Goal: Transaction & Acquisition: Purchase product/service

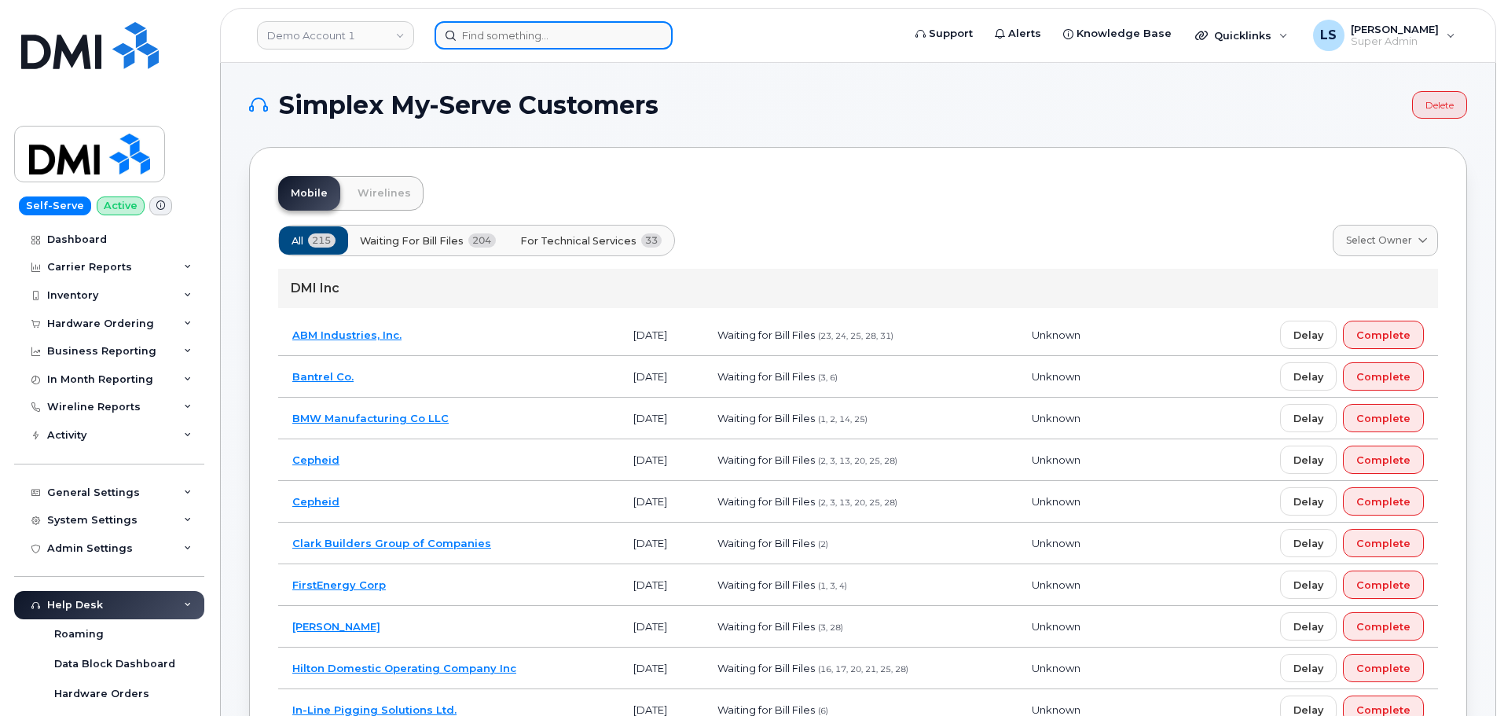
click at [585, 28] on input at bounding box center [554, 35] width 238 height 28
paste input "973-879-6431"
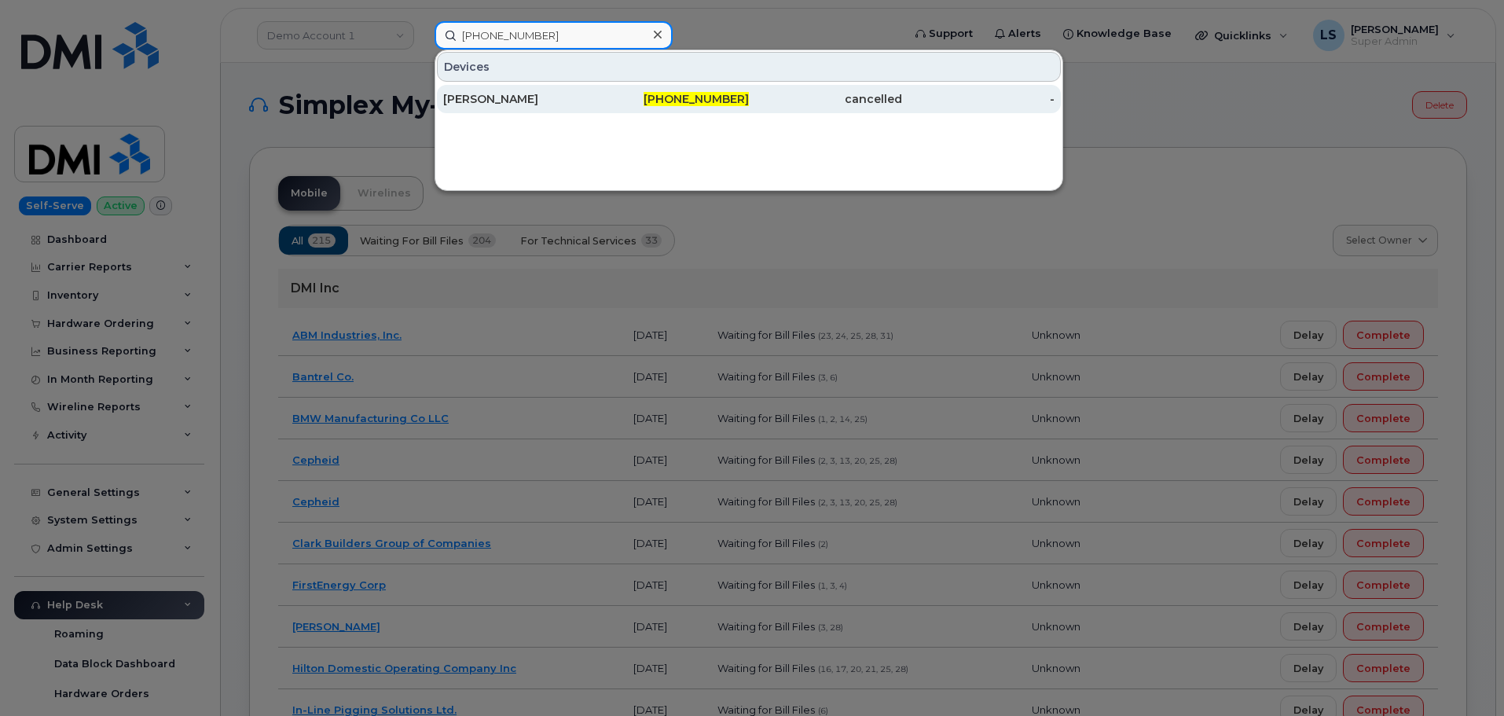
type input "973-879-6431"
click at [581, 97] on div "Patrick Lamberton" at bounding box center [519, 99] width 153 height 16
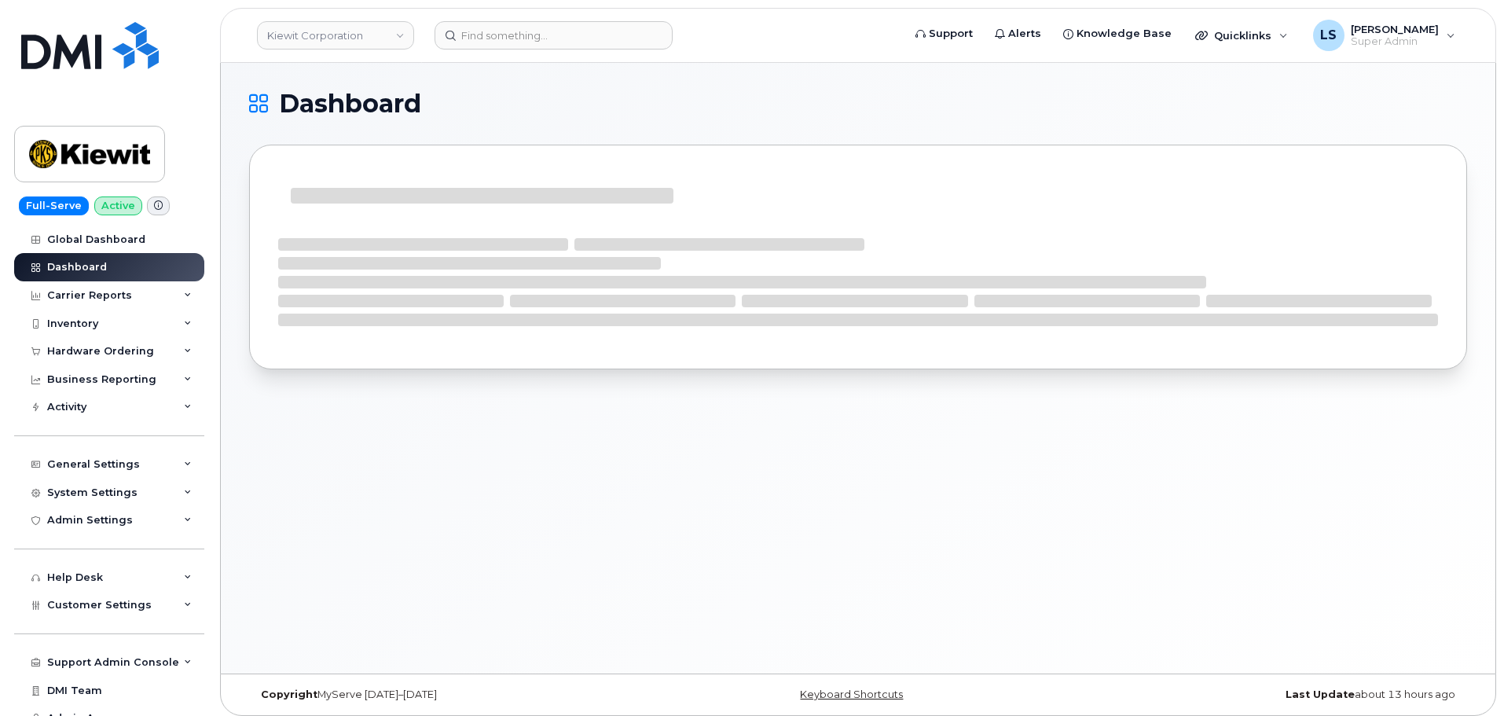
click at [358, 104] on span "Dashboard" at bounding box center [350, 104] width 142 height 24
drag, startPoint x: 358, startPoint y: 104, endPoint x: 556, endPoint y: 127, distance: 198.6
click at [358, 103] on span "Dashboard" at bounding box center [350, 104] width 142 height 24
click at [556, 127] on div "Dashboard" at bounding box center [858, 242] width 1218 height 302
click at [394, 109] on span "Dashboard" at bounding box center [350, 104] width 142 height 24
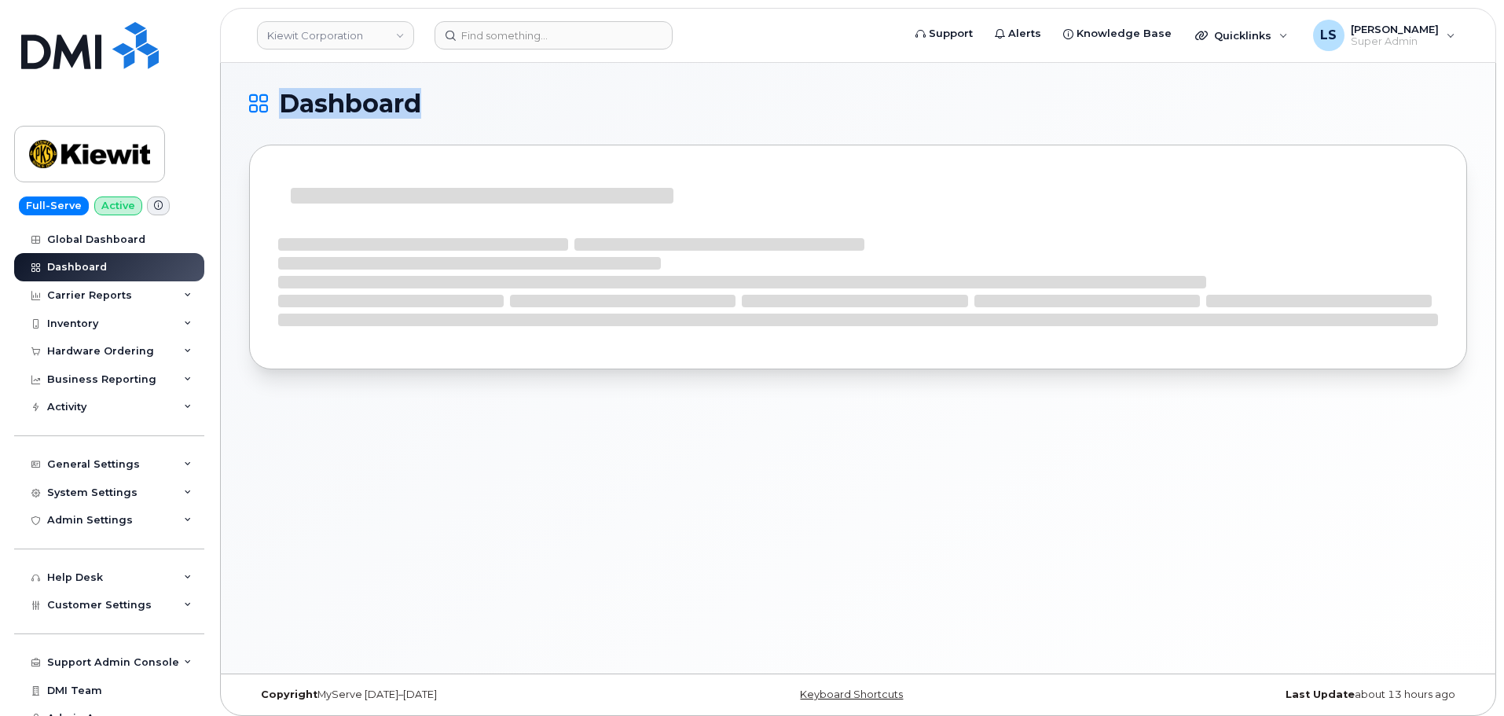
click at [393, 108] on span "Dashboard" at bounding box center [350, 104] width 142 height 24
click at [327, 112] on span "Dashboard" at bounding box center [350, 104] width 142 height 24
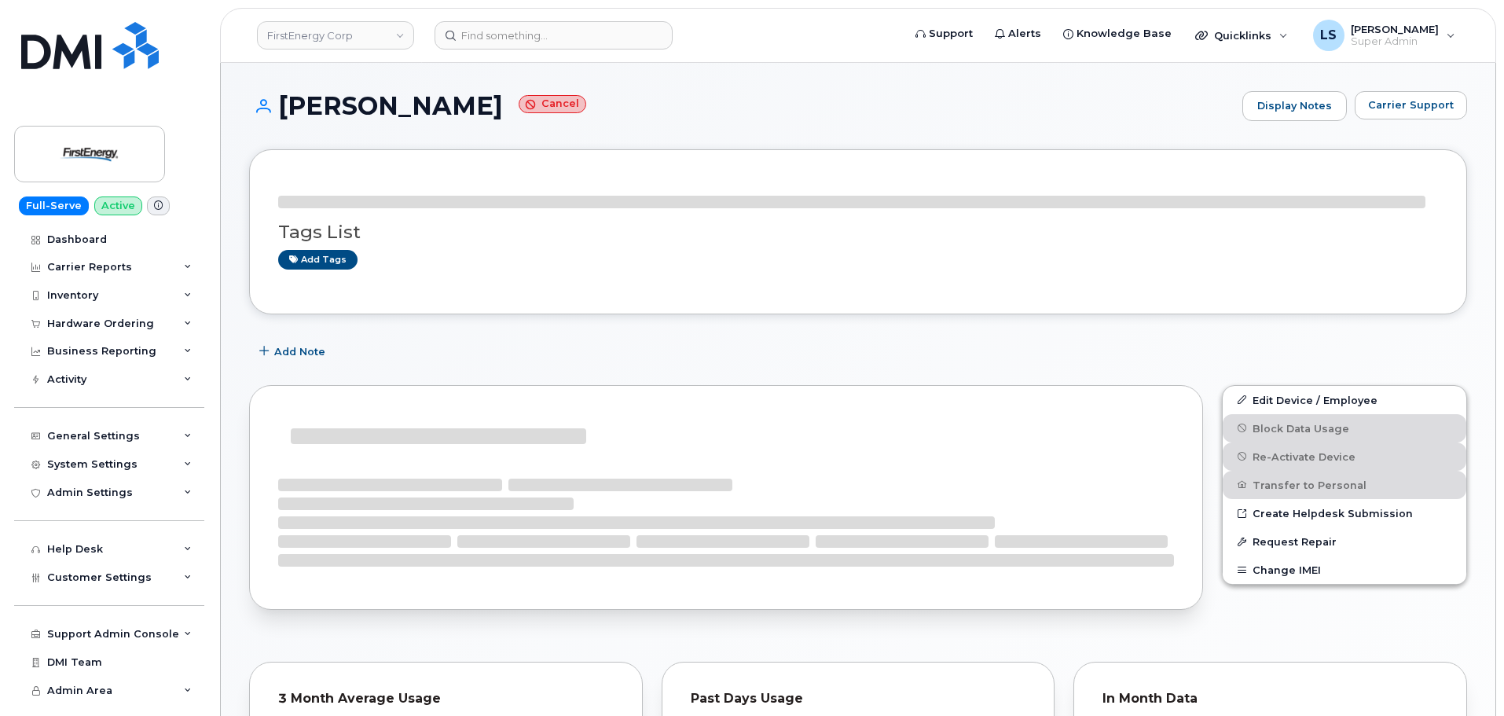
click at [487, 104] on h1 "Patrick Lamberton Cancel" at bounding box center [741, 106] width 985 height 28
click at [487, 103] on h1 "Patrick Lamberton Cancel" at bounding box center [741, 106] width 985 height 28
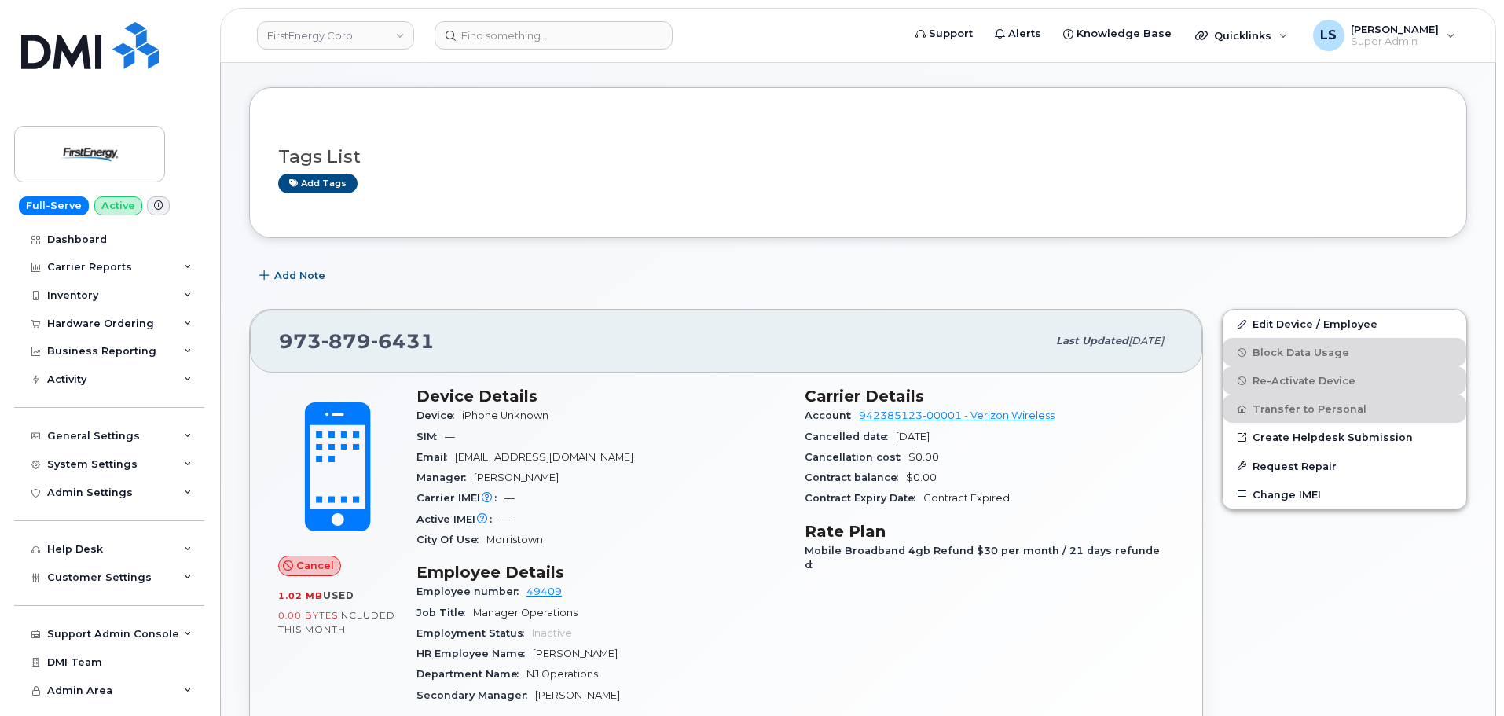
scroll to position [314, 0]
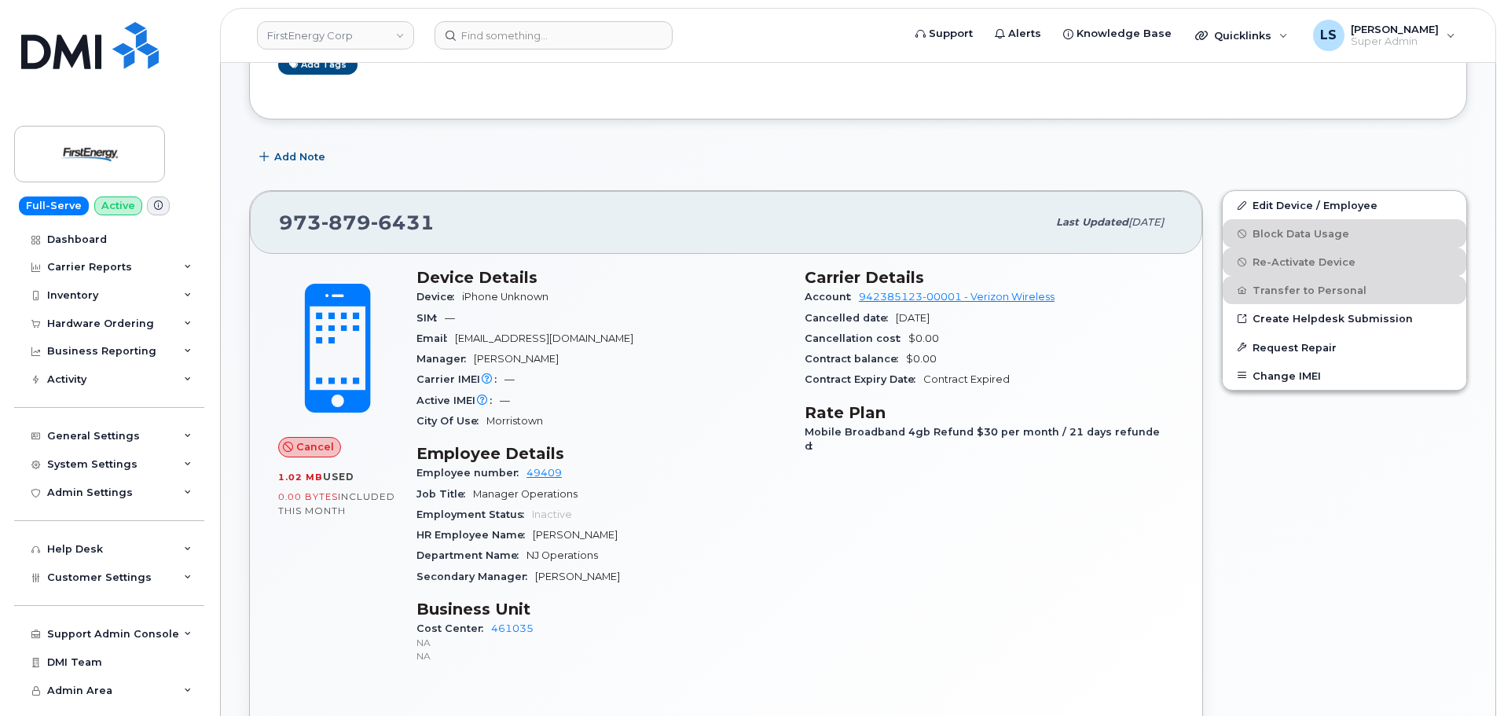
click at [968, 389] on div "Contract Expiry Date Contract Expired" at bounding box center [989, 379] width 369 height 20
click at [967, 388] on div "Contract Expiry Date Contract Expired" at bounding box center [989, 379] width 369 height 20
click at [970, 376] on span "Contract Expired" at bounding box center [966, 379] width 86 height 12
click at [985, 380] on span "Contract Expired" at bounding box center [966, 379] width 86 height 12
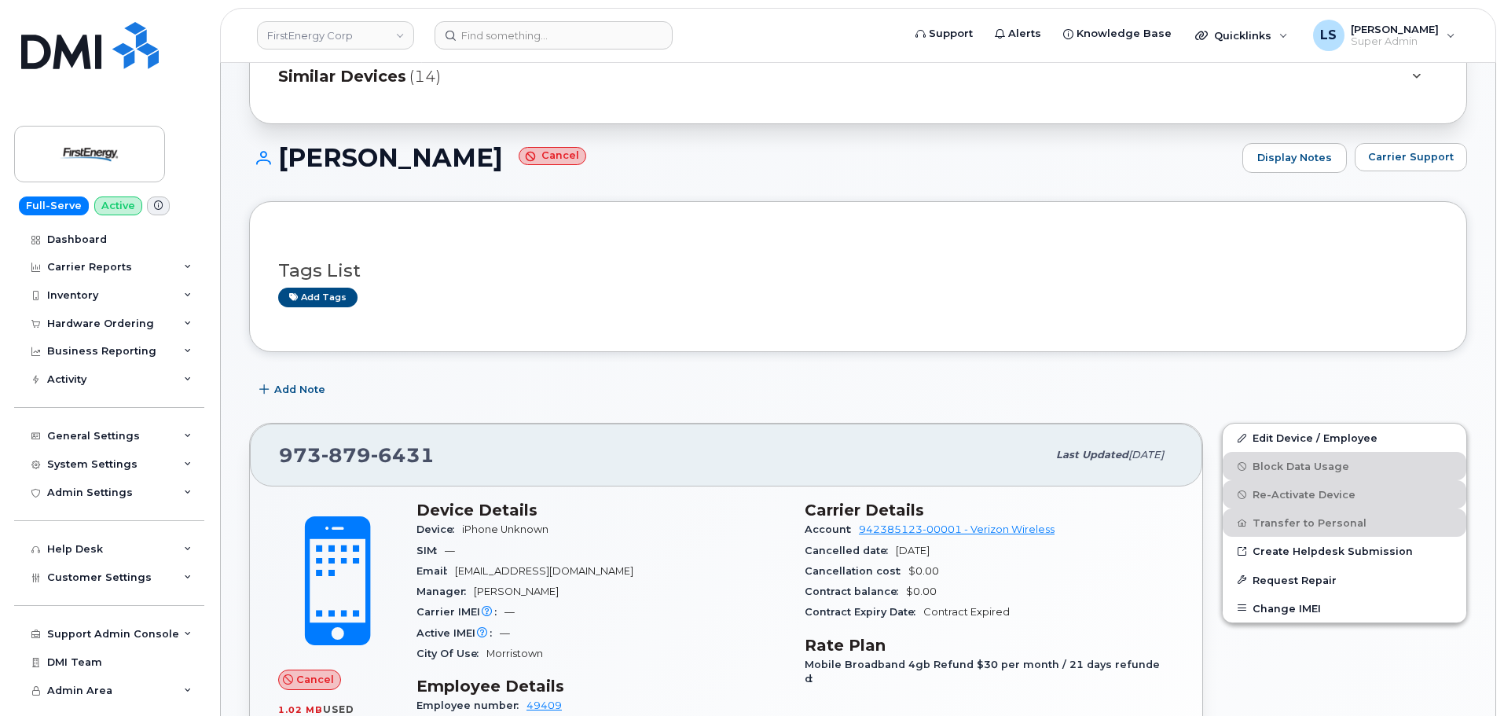
scroll to position [0, 0]
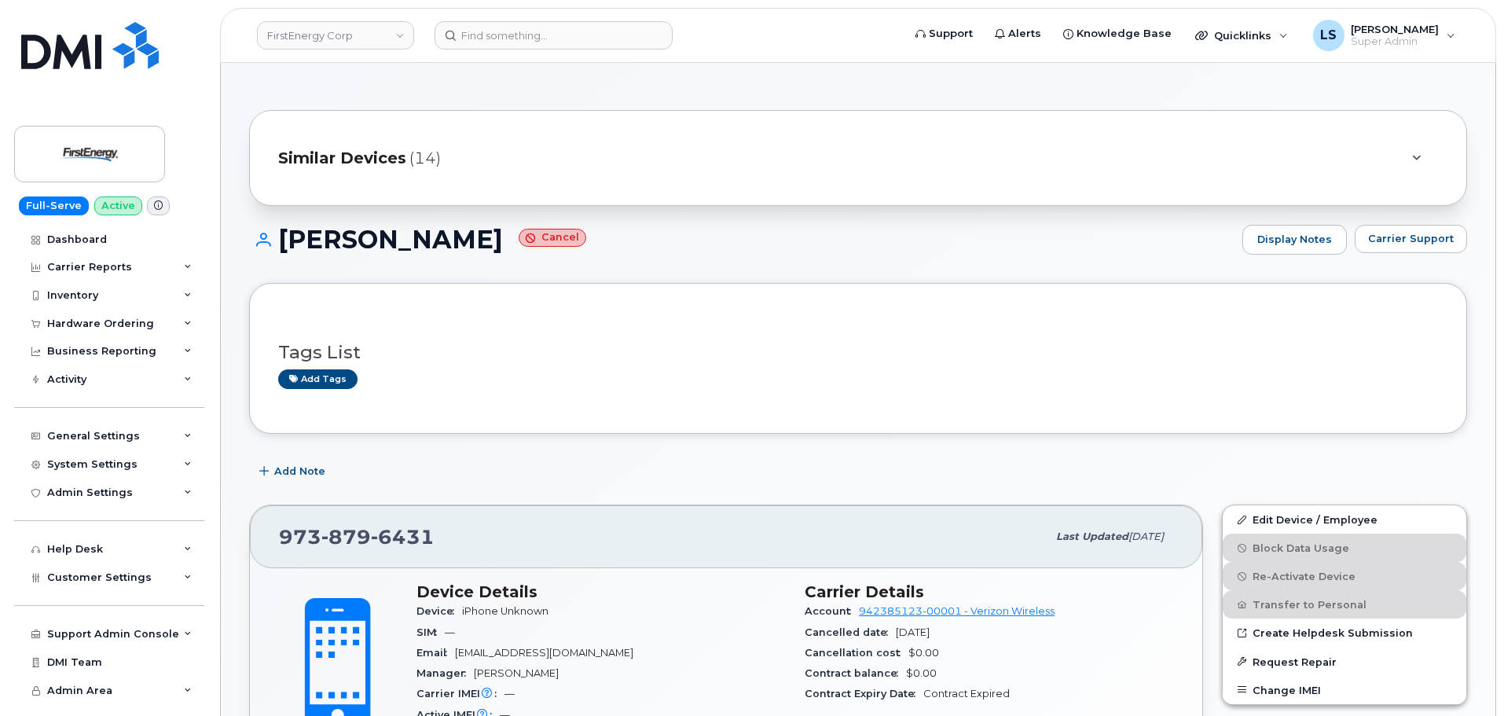
click at [442, 240] on h1 "Patrick Lamberton Cancel" at bounding box center [741, 240] width 985 height 28
click at [771, 305] on div "Tags List Add tags" at bounding box center [858, 358] width 1218 height 151
click at [392, 248] on h1 "Patrick Lamberton Cancel" at bounding box center [741, 240] width 985 height 28
drag, startPoint x: 392, startPoint y: 248, endPoint x: 394, endPoint y: 258, distance: 9.6
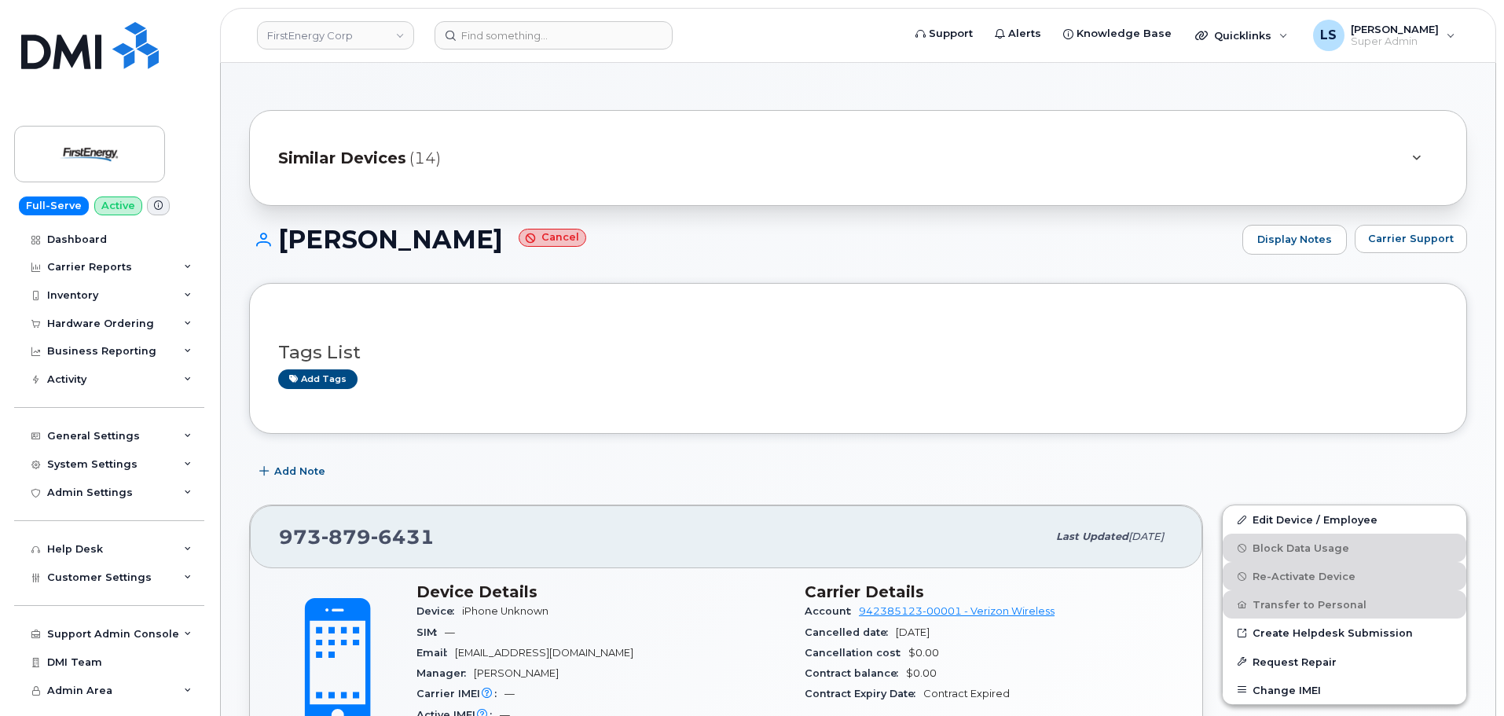
click at [393, 249] on h1 "Patrick Lamberton Cancel" at bounding box center [741, 240] width 985 height 28
click at [405, 276] on div "Patrick Lamberton Cancel Display Notes Carrier Support" at bounding box center [858, 254] width 1218 height 58
click at [385, 261] on div "Patrick Lamberton Cancel Display Notes Carrier Support" at bounding box center [858, 254] width 1218 height 58
click at [817, 412] on div "Tags List Add tags" at bounding box center [858, 358] width 1218 height 151
click at [728, 360] on h3 "Tags List" at bounding box center [858, 353] width 1160 height 20
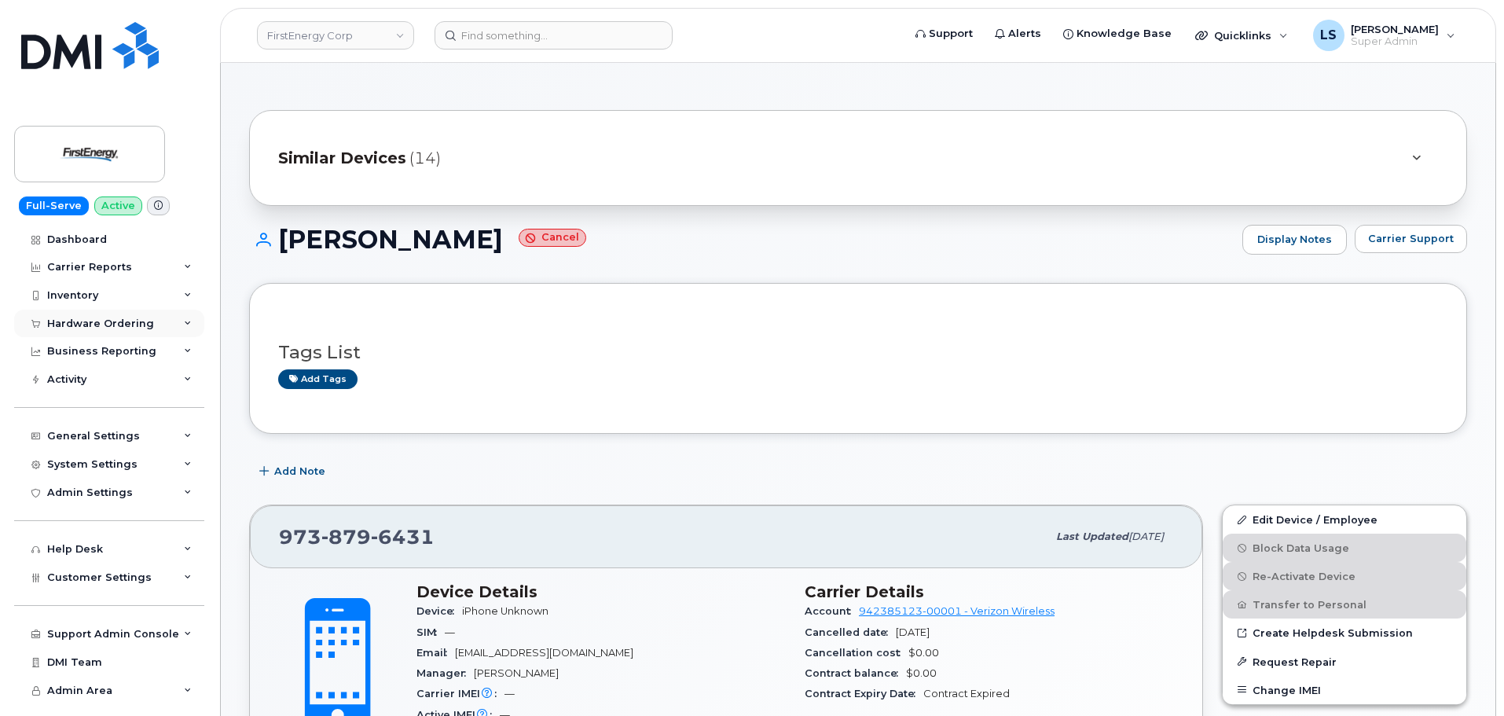
click at [139, 329] on div "Hardware Ordering" at bounding box center [100, 323] width 107 height 13
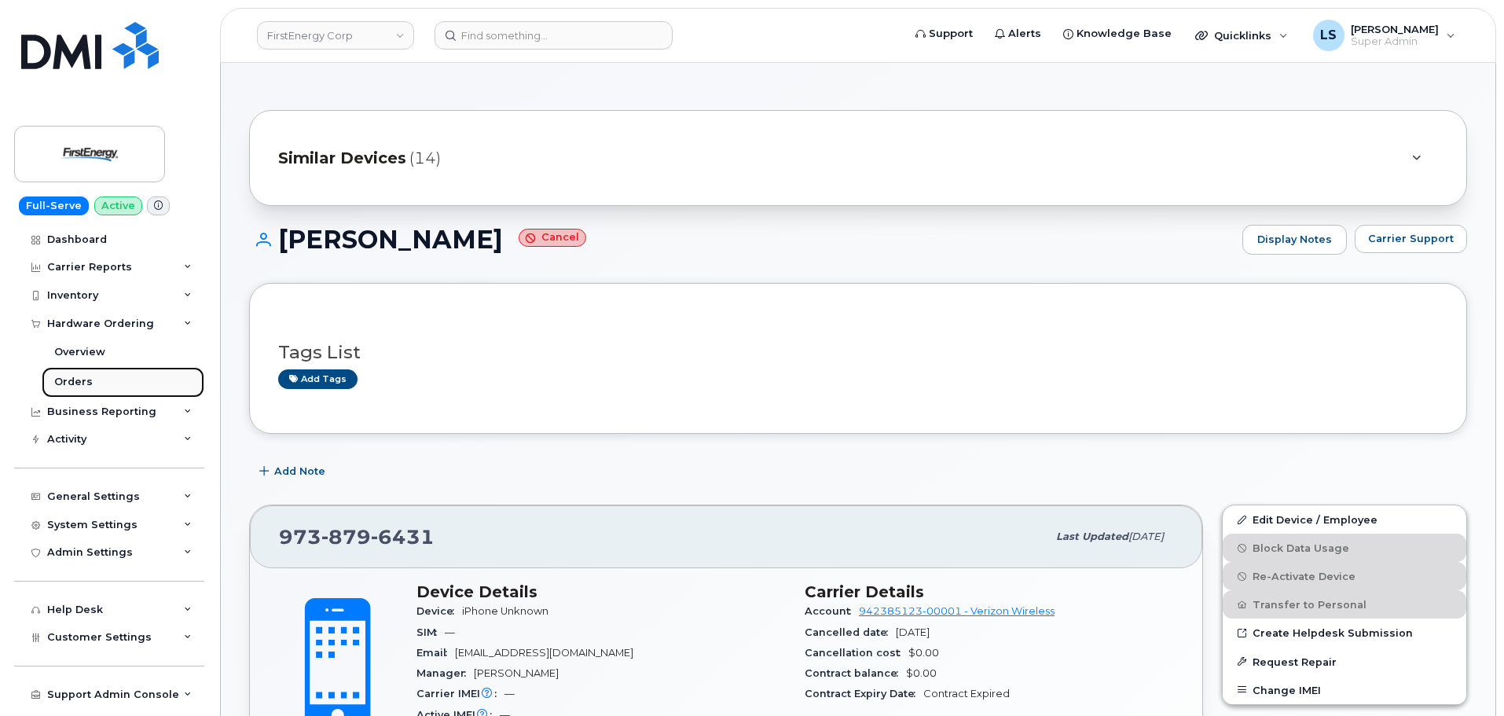
click at [116, 384] on link "Orders" at bounding box center [123, 382] width 163 height 30
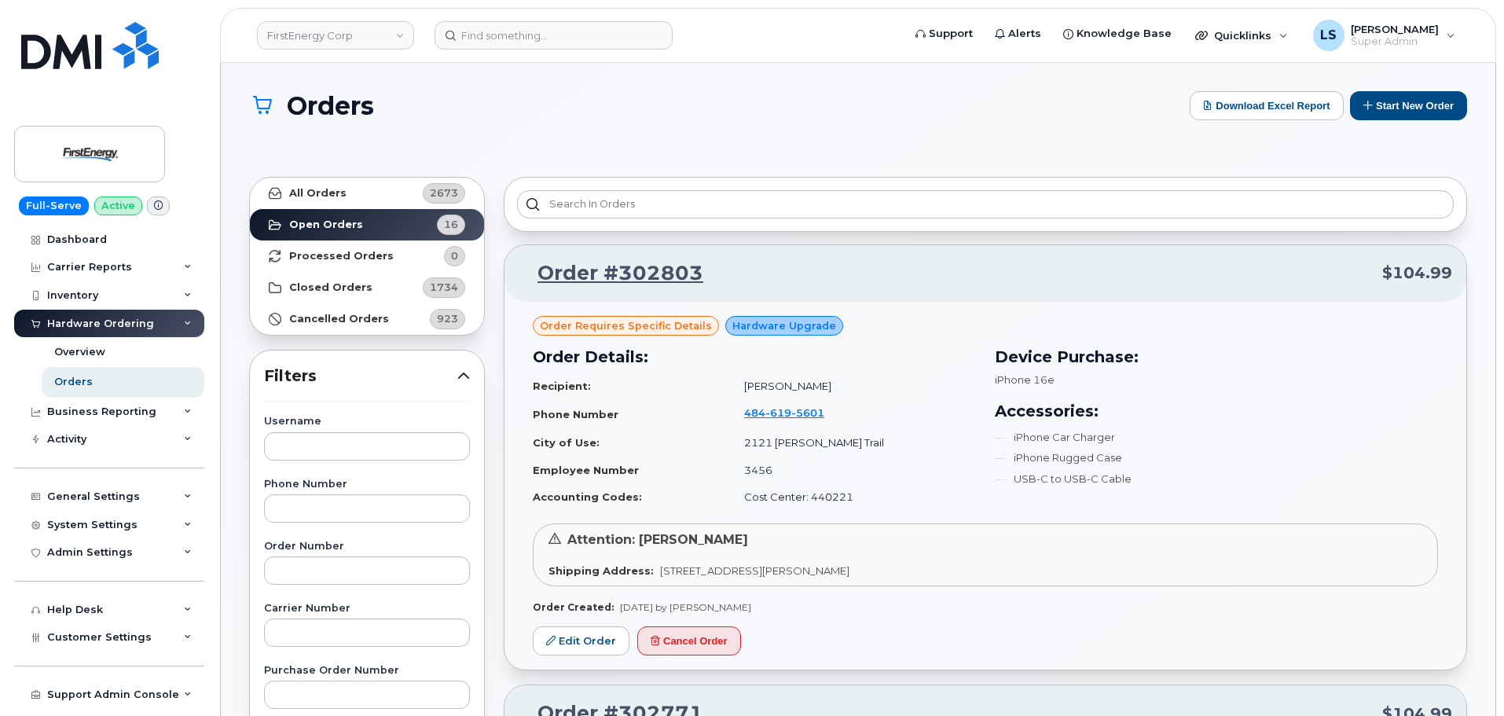
click at [849, 498] on td "Cost Center: 440221" at bounding box center [853, 497] width 246 height 28
click at [785, 502] on td "Cost Center: 440221" at bounding box center [853, 497] width 246 height 28
click at [849, 499] on td "Cost Center: 440221" at bounding box center [853, 497] width 246 height 28
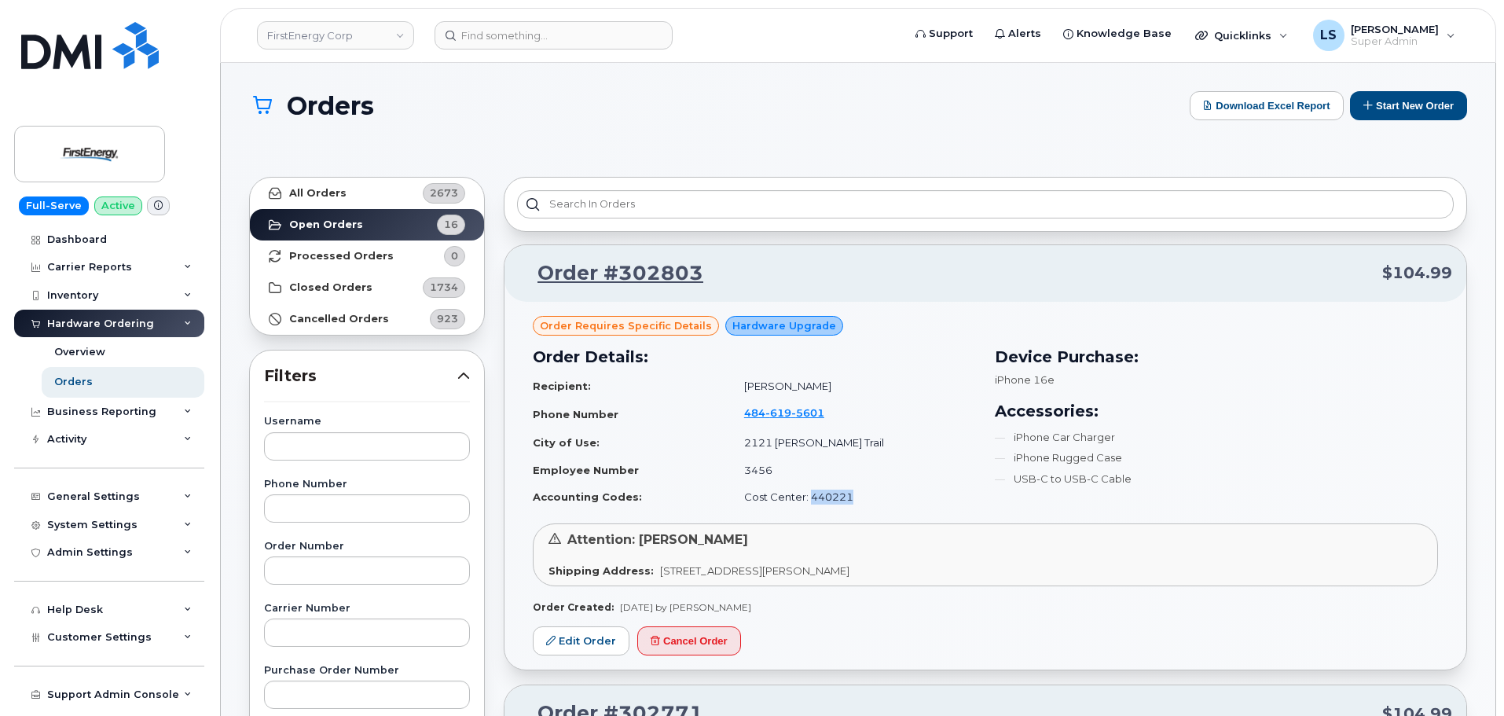
click at [879, 501] on td "Cost Center: 440221" at bounding box center [853, 497] width 246 height 28
click at [843, 486] on td "Cost Center: 440221" at bounding box center [853, 497] width 246 height 28
click at [845, 486] on td "Cost Center: 440221" at bounding box center [853, 497] width 246 height 28
click at [875, 506] on td "Cost Center: 440221" at bounding box center [853, 497] width 246 height 28
click at [780, 479] on td "3456" at bounding box center [853, 471] width 246 height 28
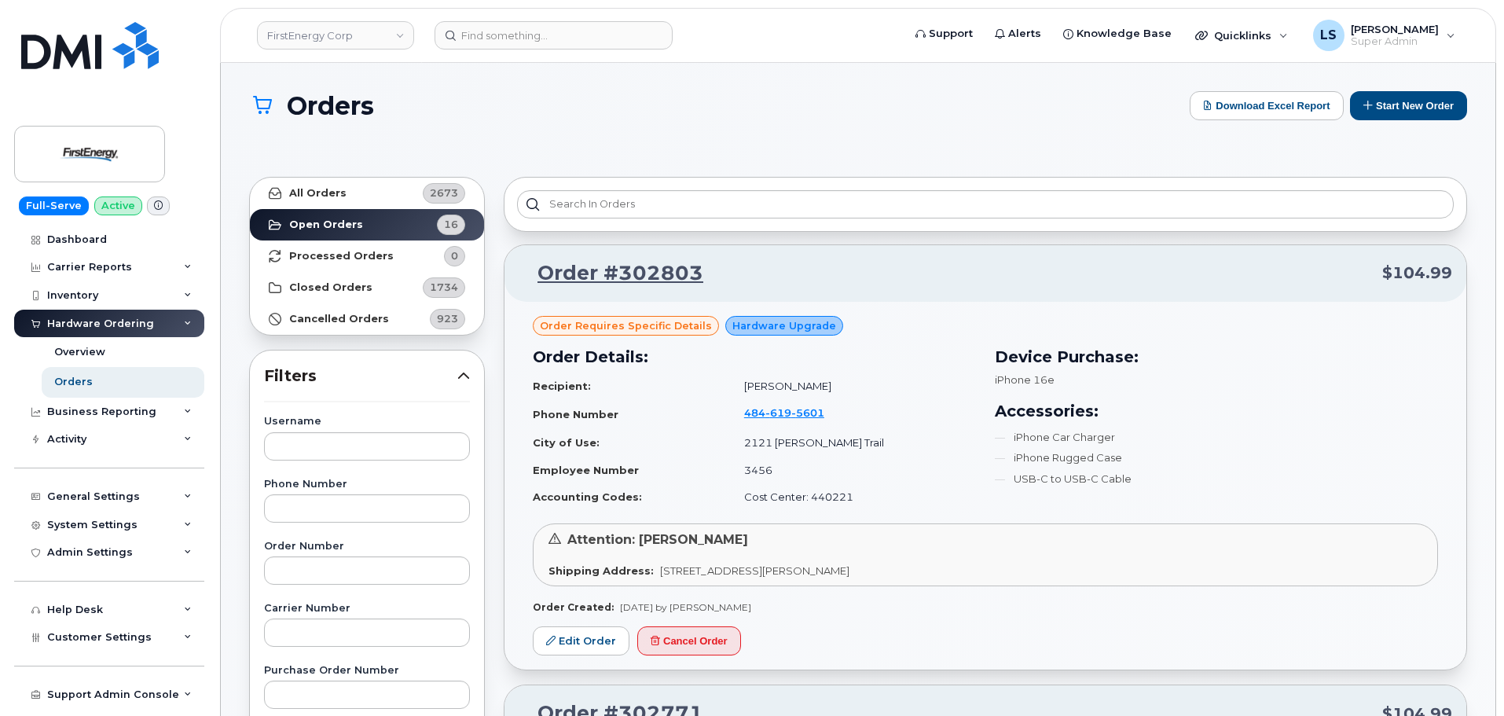
click at [827, 501] on td "Cost Center: 440221" at bounding box center [853, 497] width 246 height 28
click at [1392, 105] on button "Start New Order" at bounding box center [1408, 105] width 117 height 29
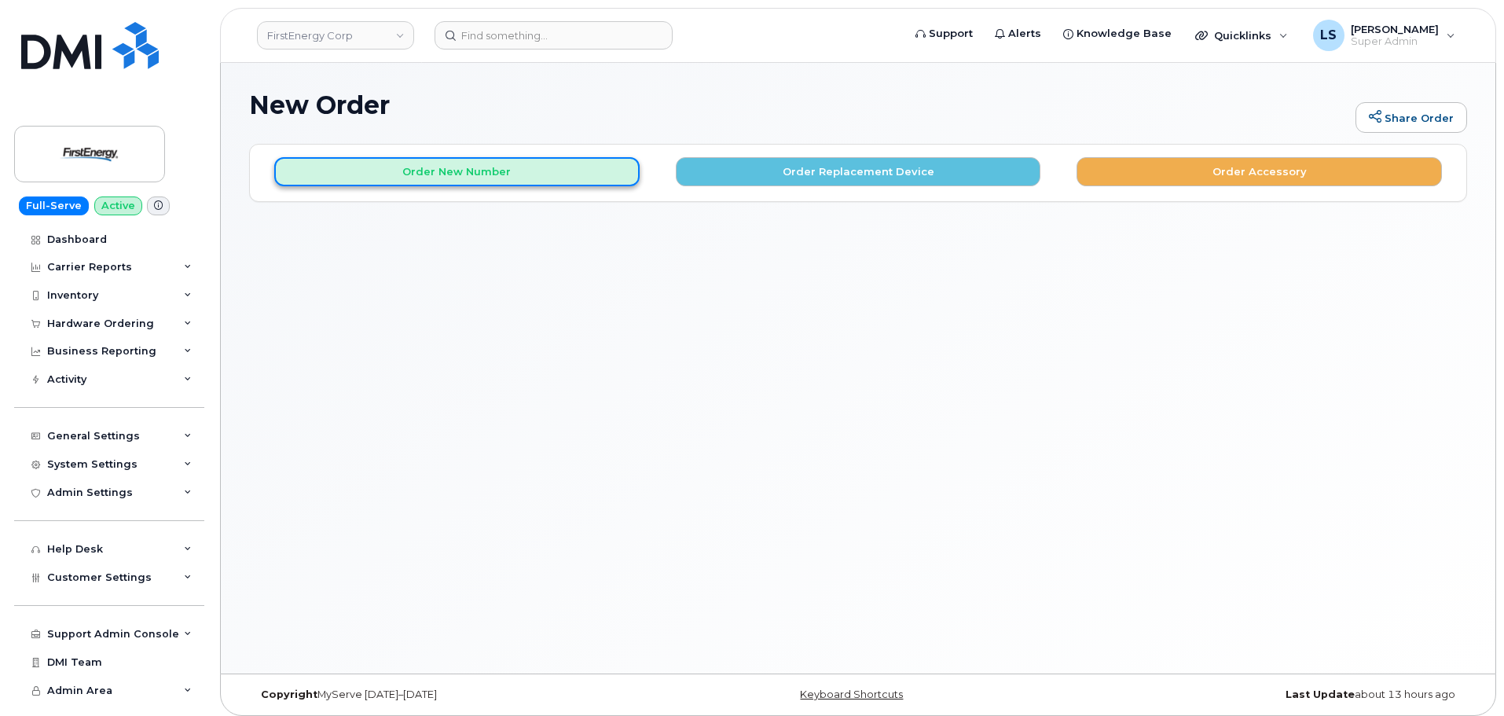
click at [403, 164] on button "Order New Number" at bounding box center [456, 171] width 365 height 29
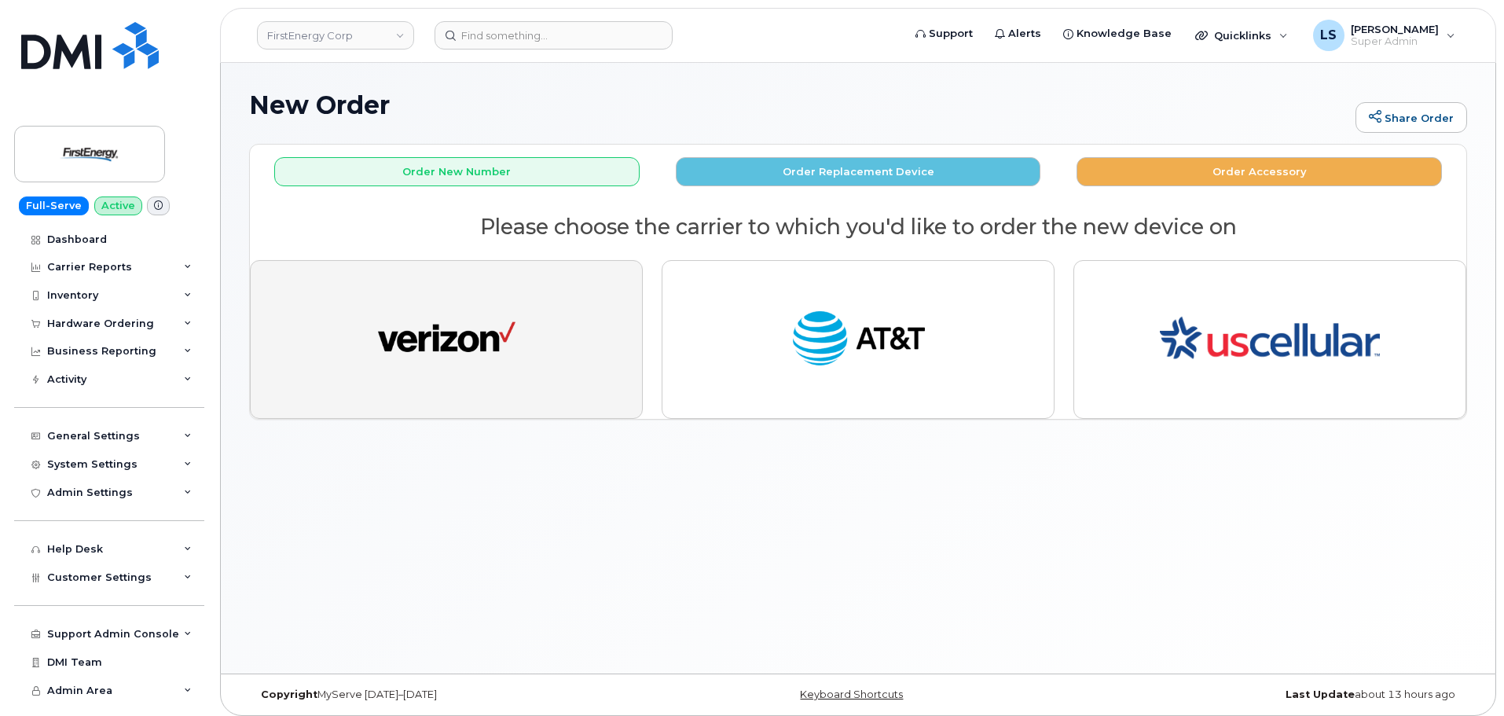
click at [475, 322] on img "button" at bounding box center [447, 339] width 138 height 71
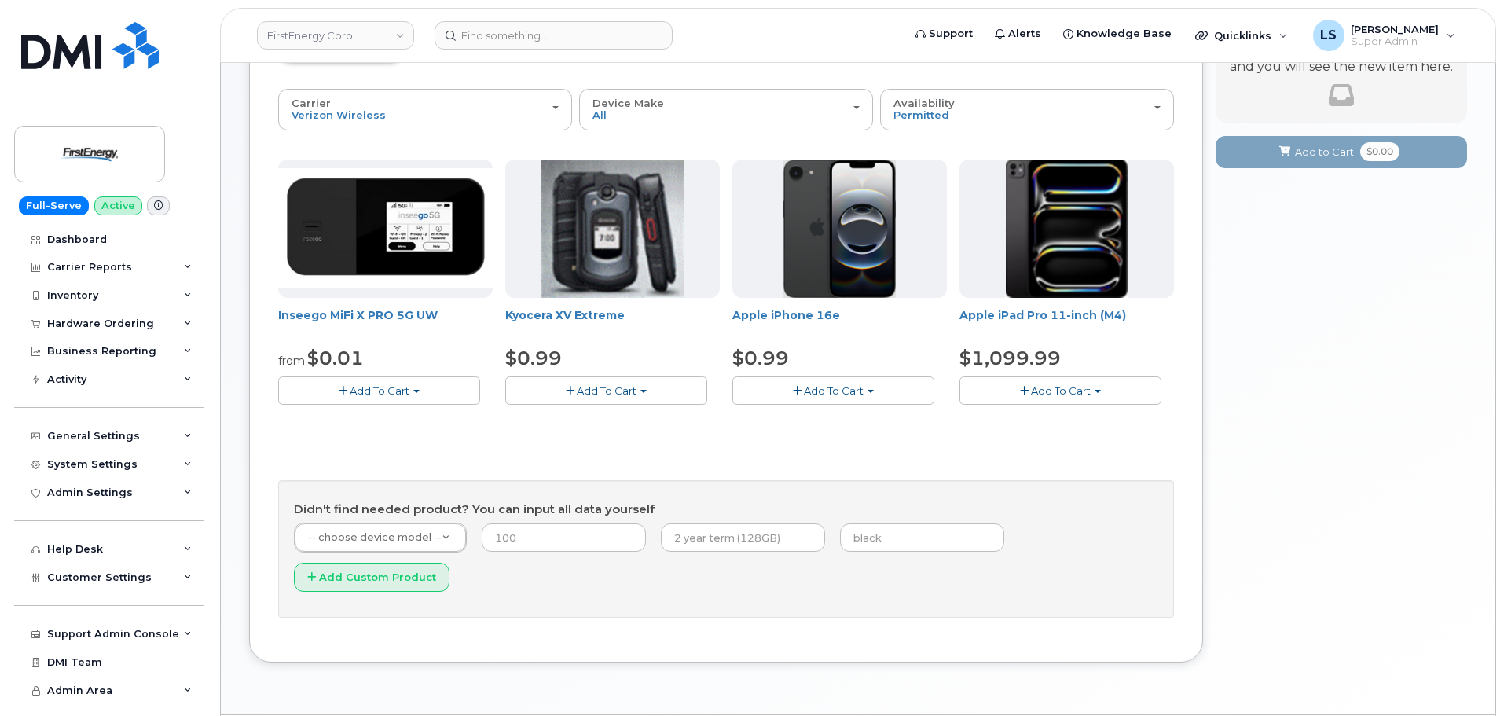
scroll to position [156, 0]
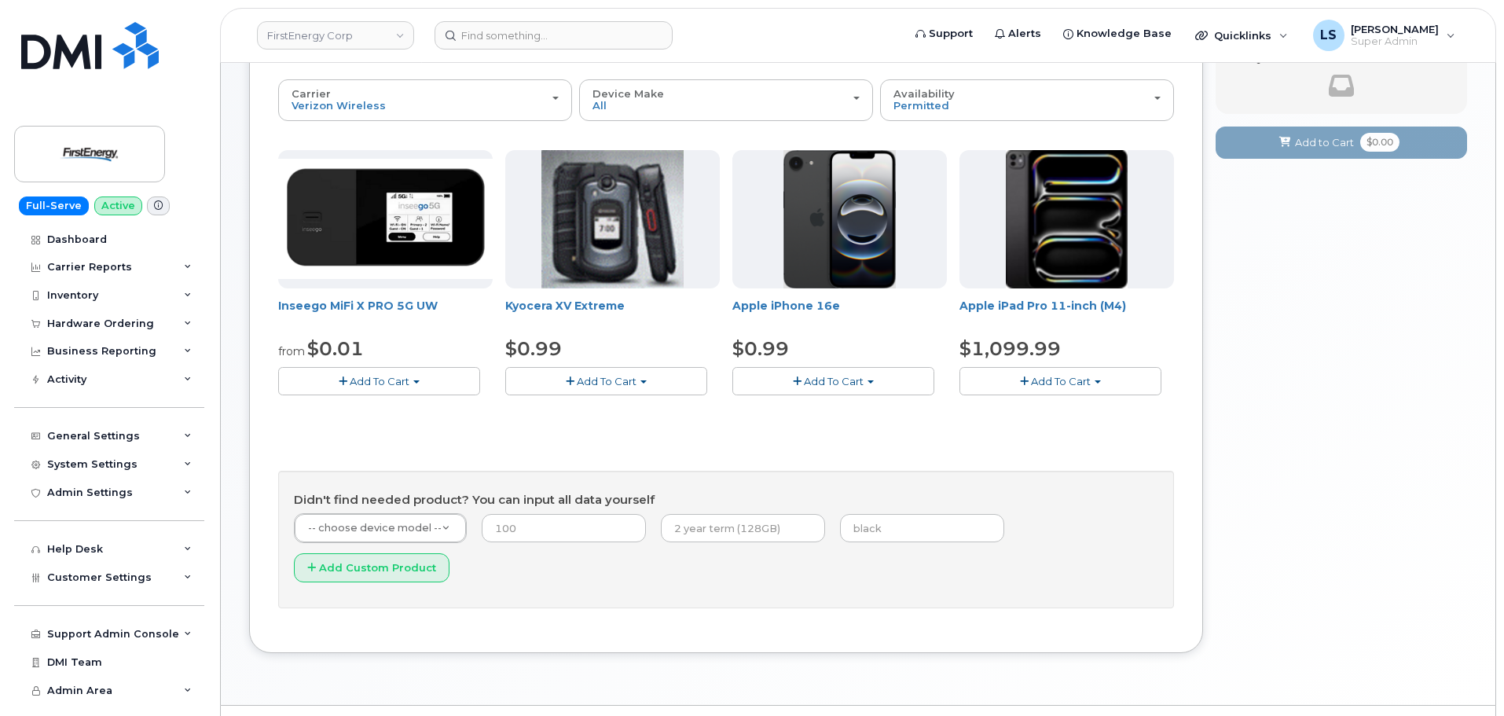
click at [654, 375] on button "Add To Cart" at bounding box center [606, 381] width 202 height 28
click at [642, 341] on div "$0.99" at bounding box center [612, 349] width 215 height 27
click at [410, 378] on button "Add To Cart" at bounding box center [379, 381] width 202 height 28
click at [405, 326] on span "Inseego MiFi X PRO 5G UW" at bounding box center [385, 313] width 215 height 31
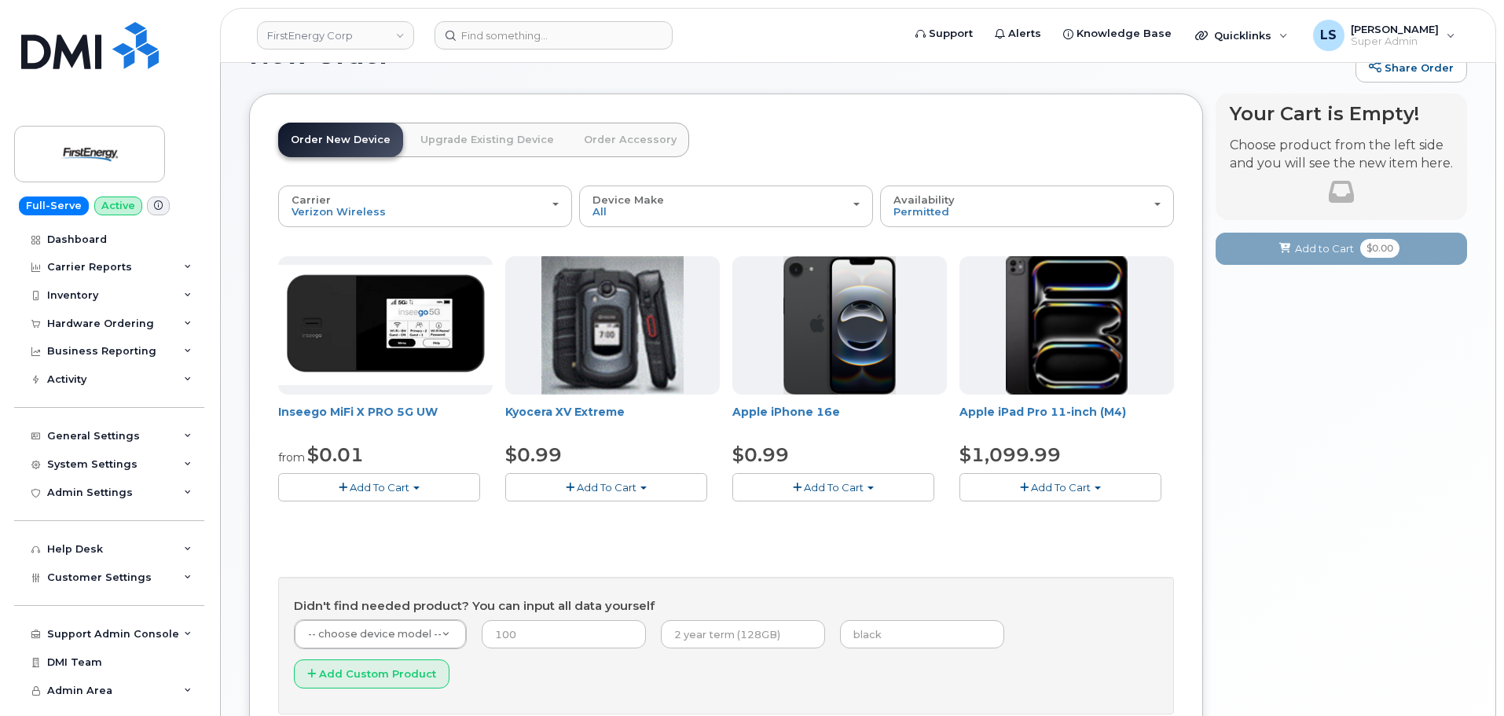
scroll to position [79, 0]
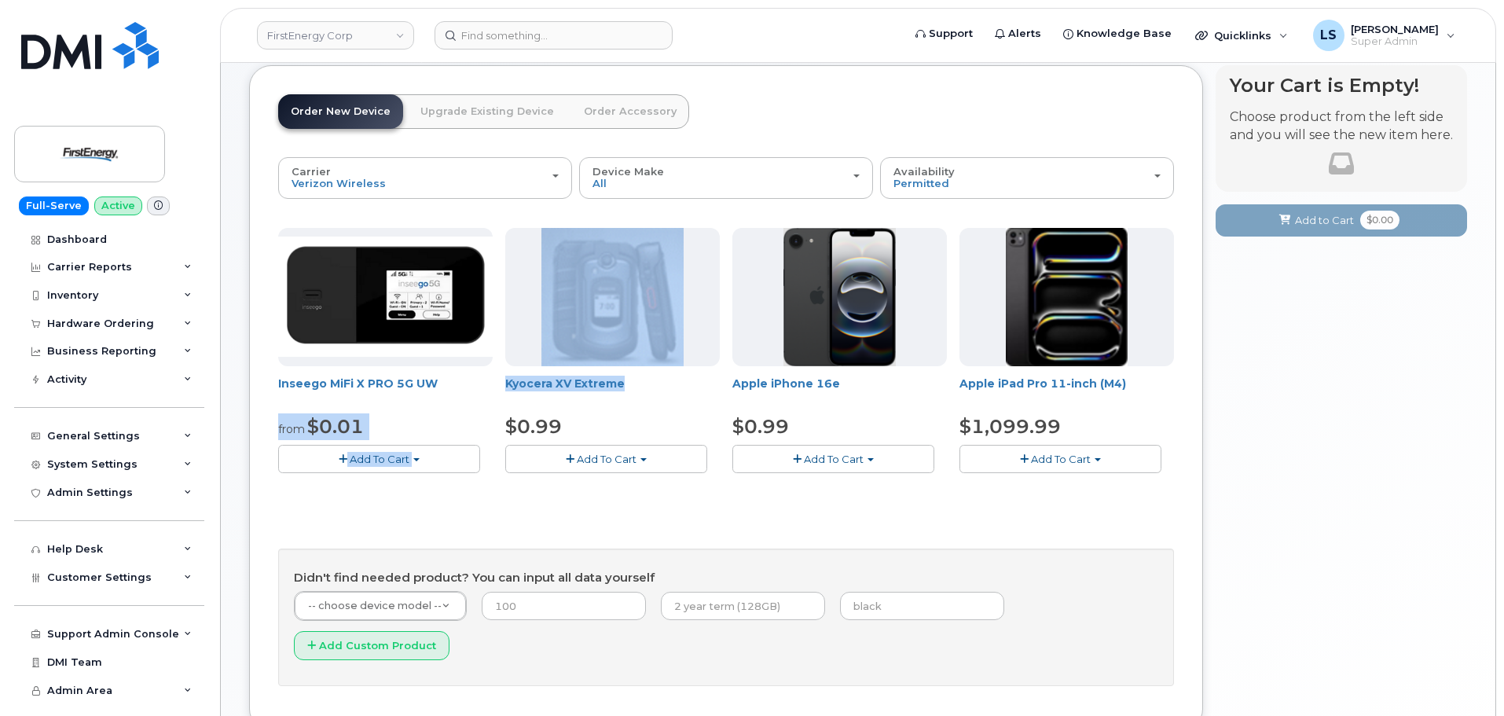
drag, startPoint x: 496, startPoint y: 385, endPoint x: 636, endPoint y: 412, distance: 143.2
click at [640, 394] on div "Inseego MiFi X PRO 5G UW from $0.01 Add To Cart $0.01 - 2 Year Activation $349.…" at bounding box center [726, 363] width 896 height 270
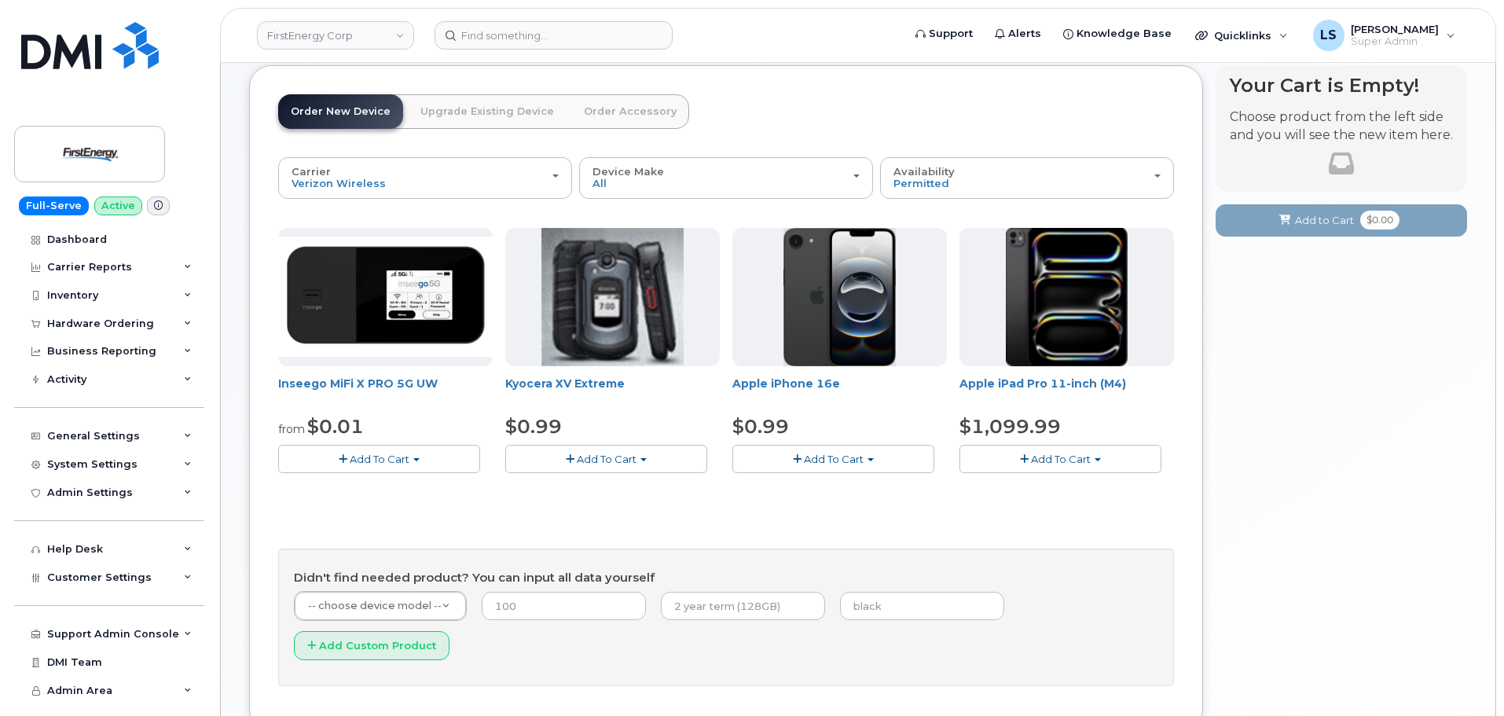
drag, startPoint x: 636, startPoint y: 412, endPoint x: 561, endPoint y: 423, distance: 76.2
click at [630, 413] on div "Kyocera XV Extreme $0.99 Add To Cart $0.99 - 2 Year Activation" at bounding box center [612, 350] width 215 height 245
drag, startPoint x: 504, startPoint y: 381, endPoint x: 502, endPoint y: 391, distance: 10.3
click at [514, 385] on div "Inseego MiFi X PRO 5G UW from $0.01 Add To Cart $0.01 - 2 Year Activation $349.…" at bounding box center [726, 363] width 896 height 270
click at [492, 399] on span "Inseego MiFi X PRO 5G UW" at bounding box center [385, 391] width 215 height 31
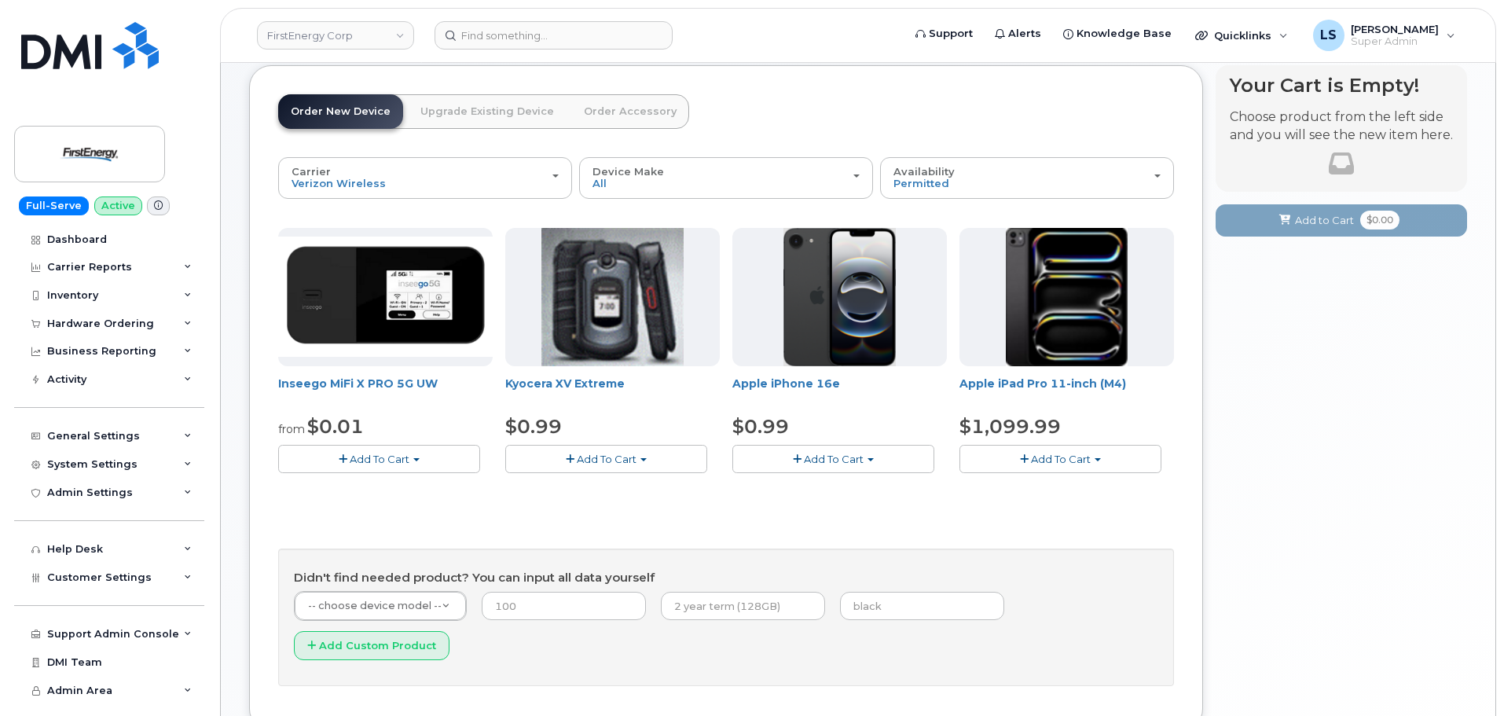
click at [393, 464] on span "Add To Cart" at bounding box center [380, 459] width 60 height 13
click at [386, 489] on link "$0.01 - 2 Year Activation" at bounding box center [360, 489] width 157 height 20
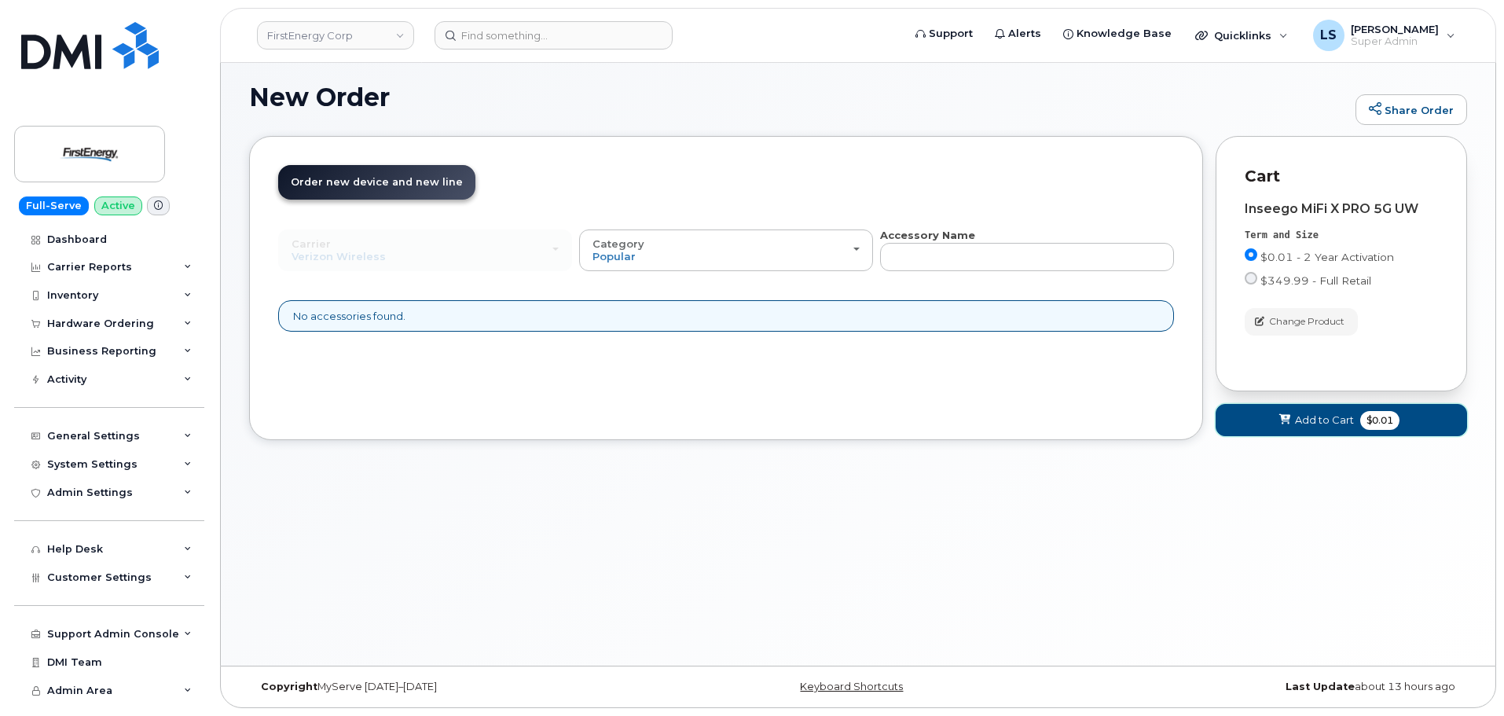
click at [1335, 423] on span "Add to Cart" at bounding box center [1324, 420] width 59 height 15
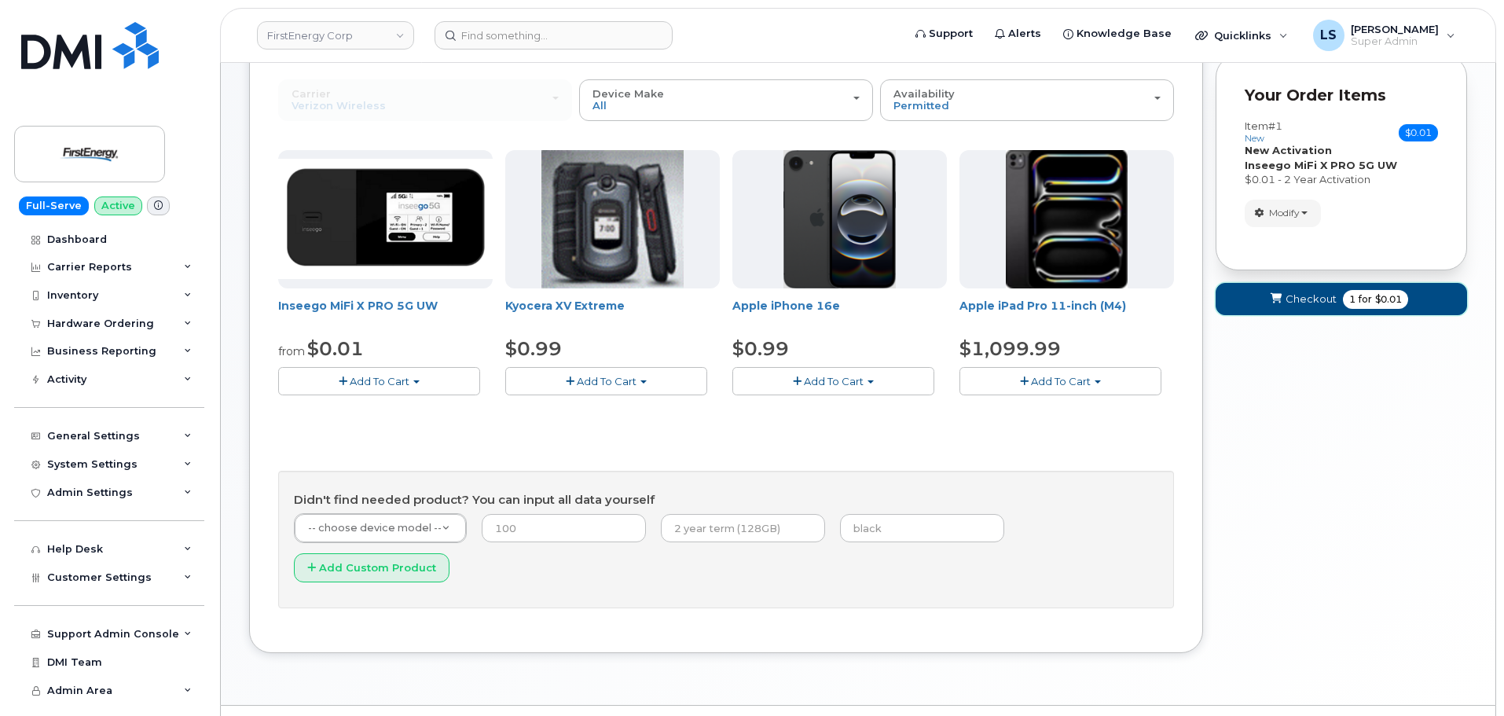
click at [1340, 300] on button "Checkout 1 for $0.01" at bounding box center [1341, 299] width 251 height 32
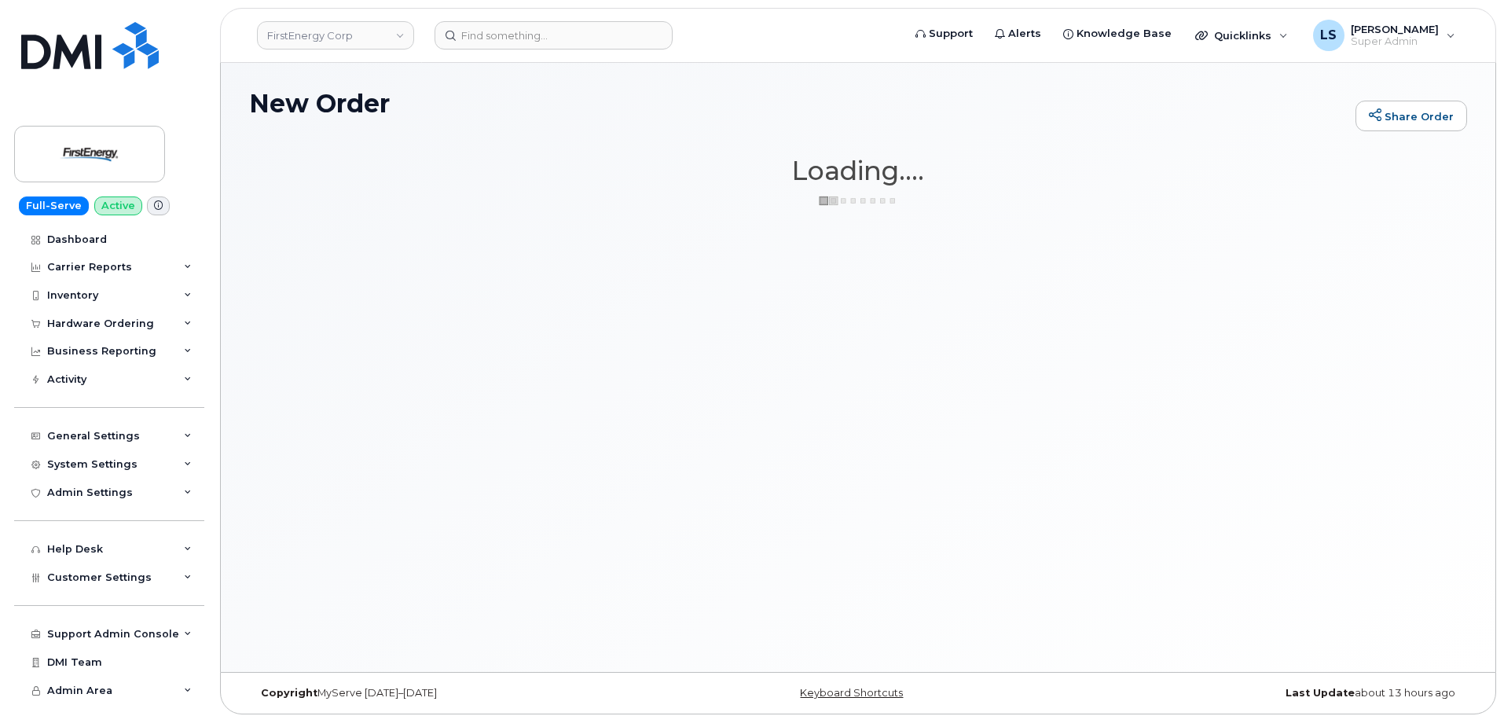
scroll to position [0, 0]
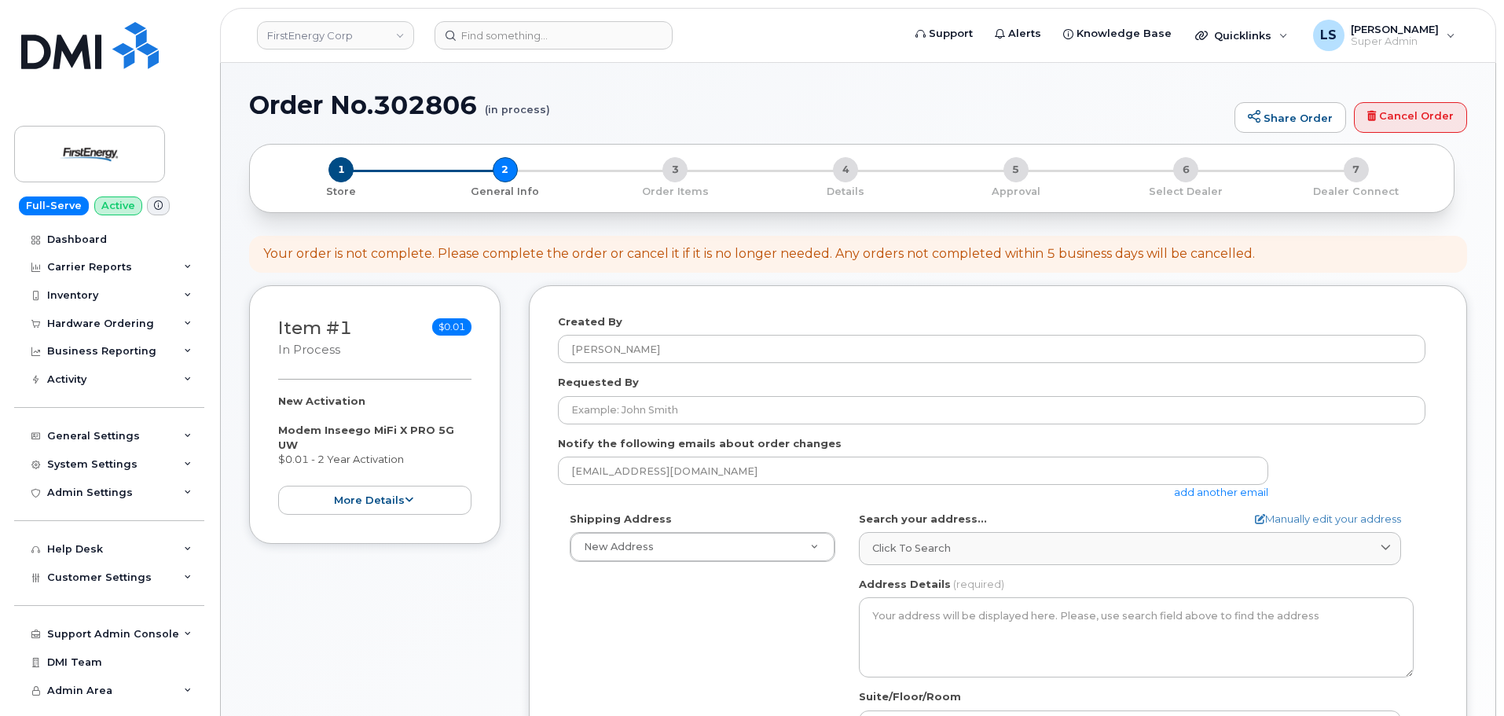
select select
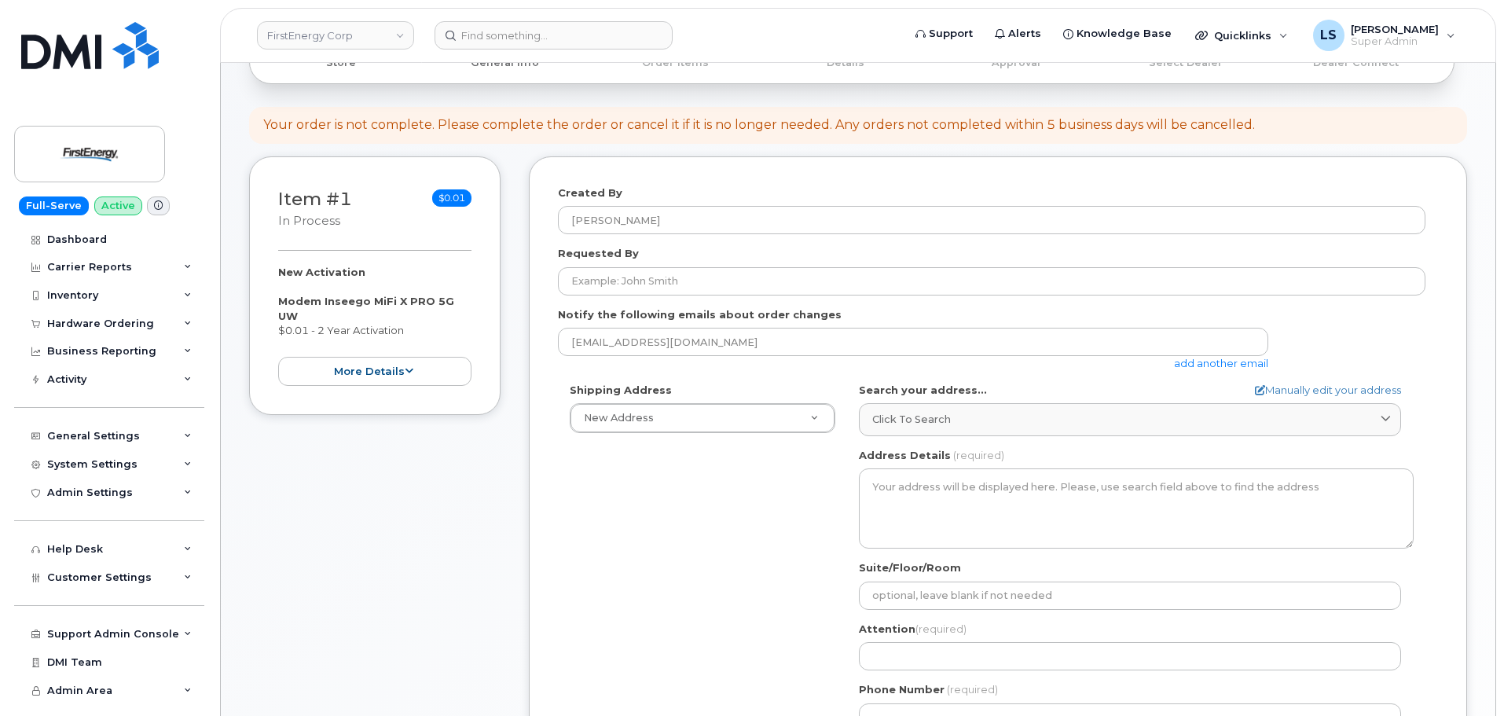
scroll to position [157, 0]
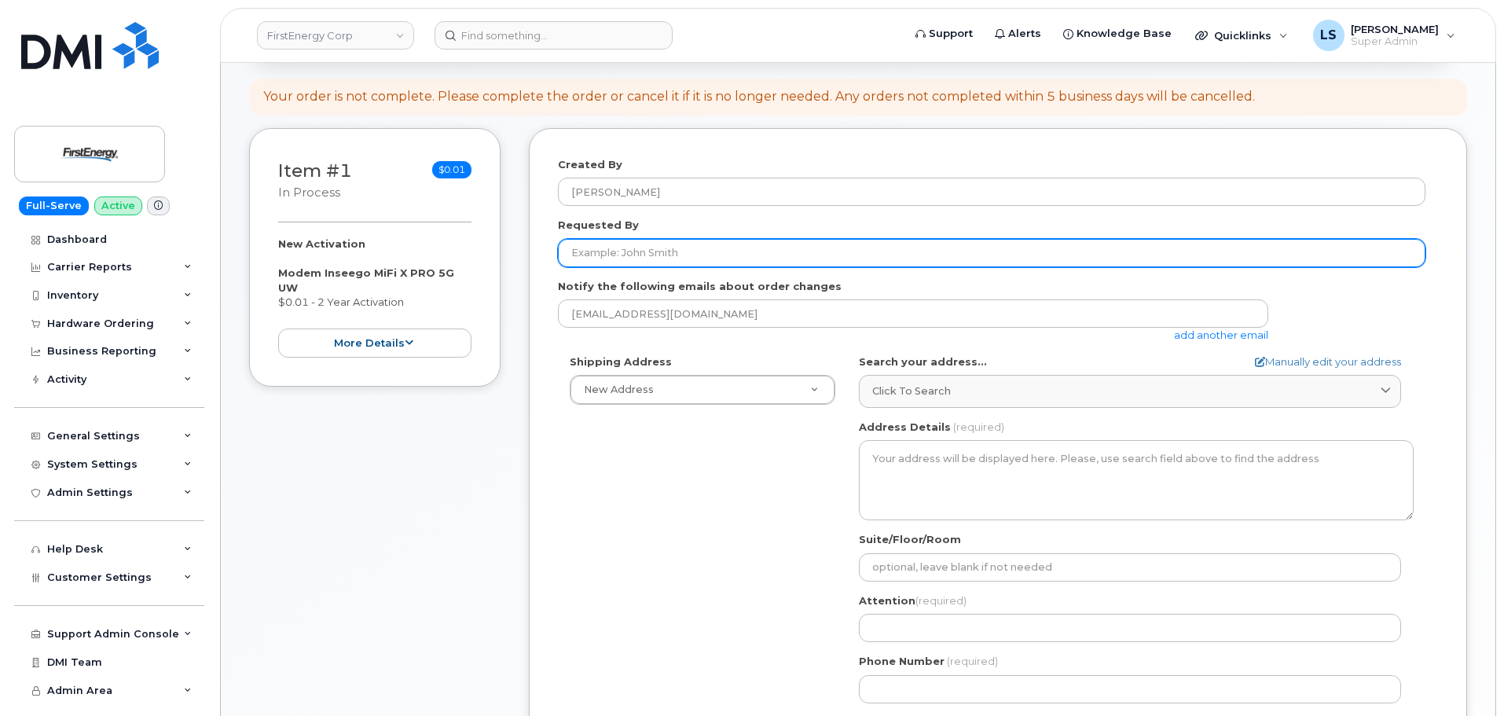
click at [707, 253] on input "Requested By" at bounding box center [992, 253] width 868 height 28
paste input "[PERSON_NAME]"
type input "[PERSON_NAME]"
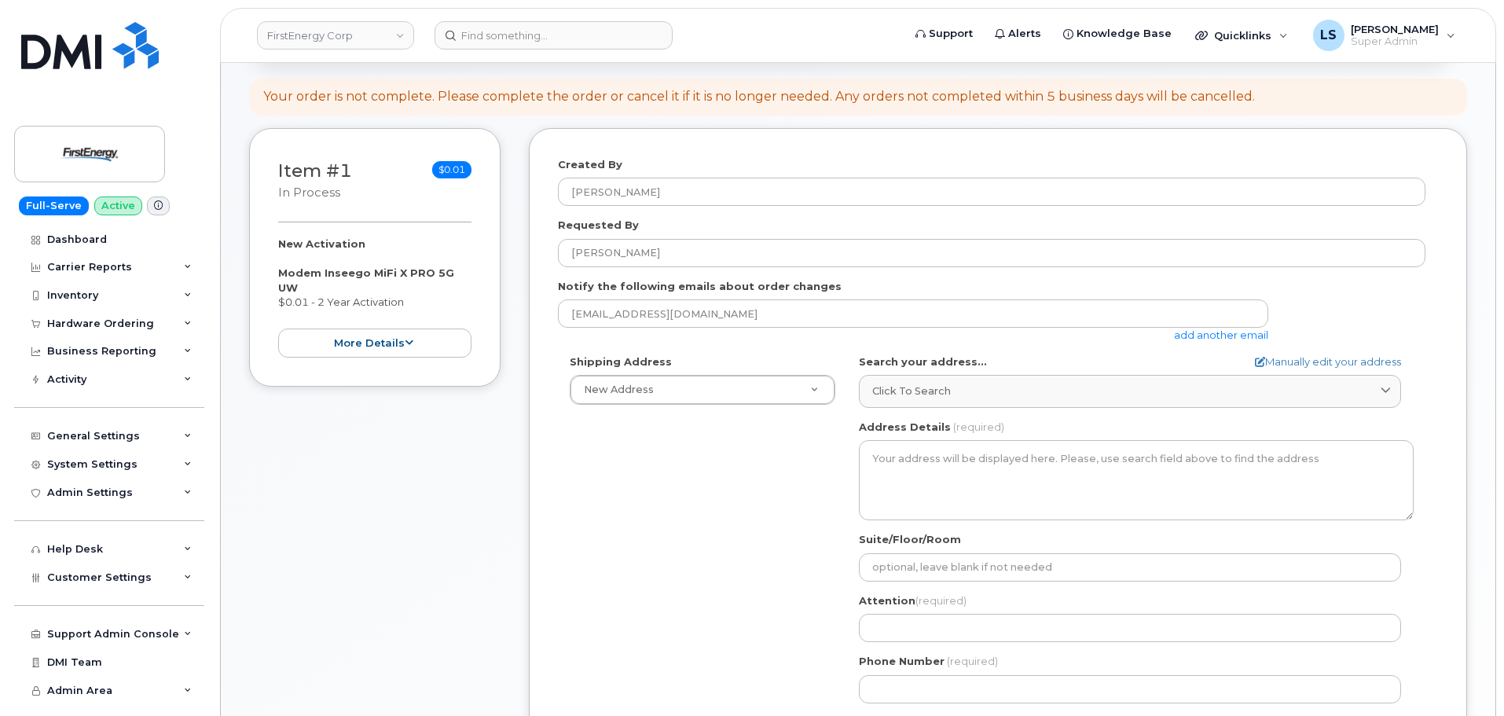
click at [688, 361] on div "Shipping Address New Address New Address [STREET_ADDRESS]" at bounding box center [702, 379] width 289 height 51
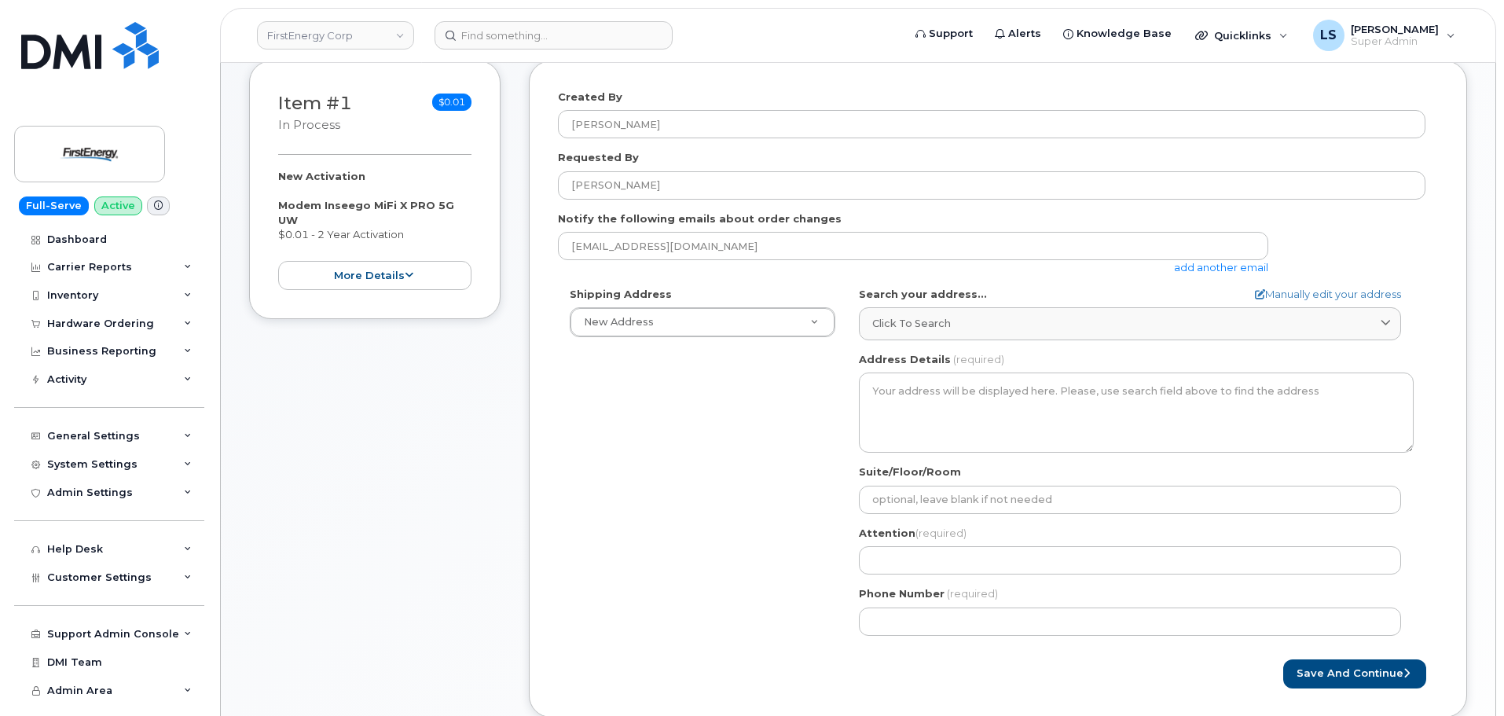
scroll to position [79, 0]
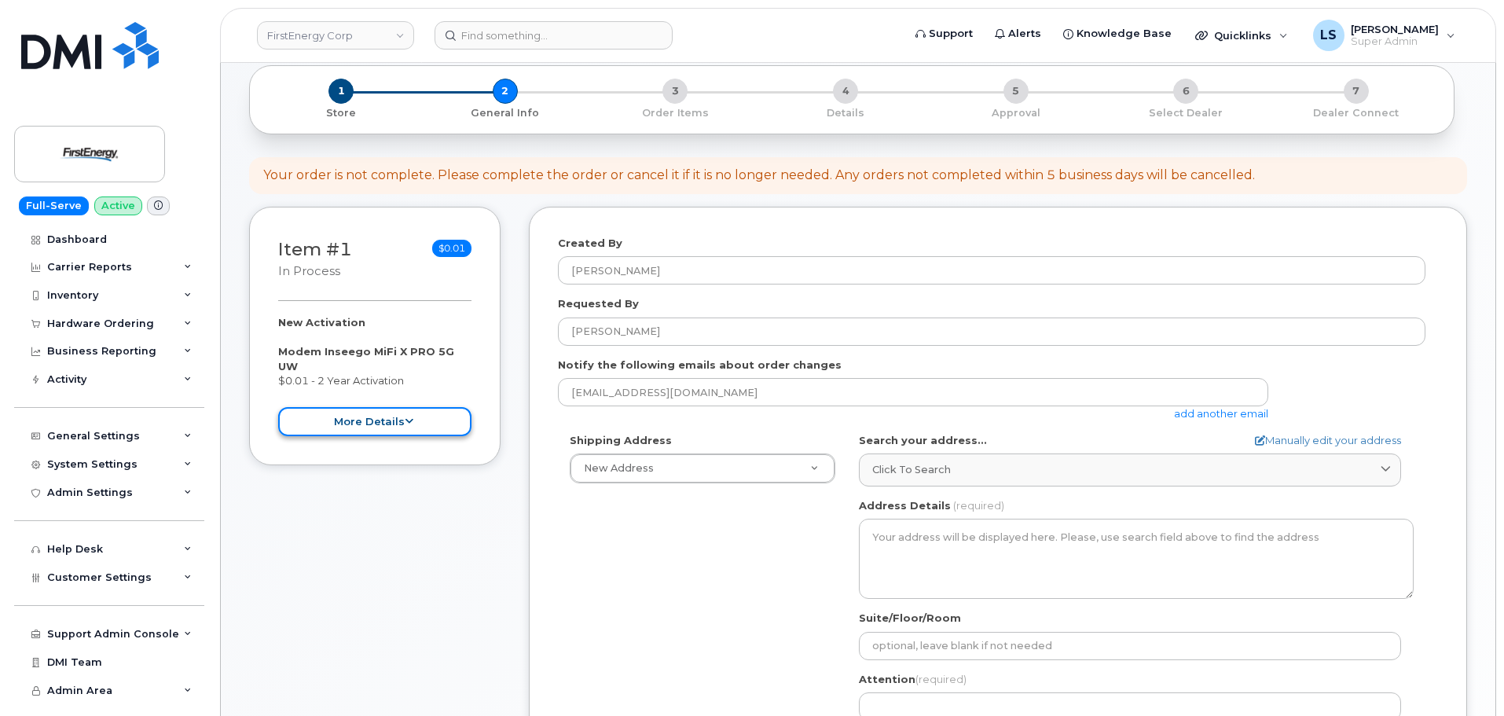
click at [373, 407] on button "more details" at bounding box center [374, 421] width 193 height 29
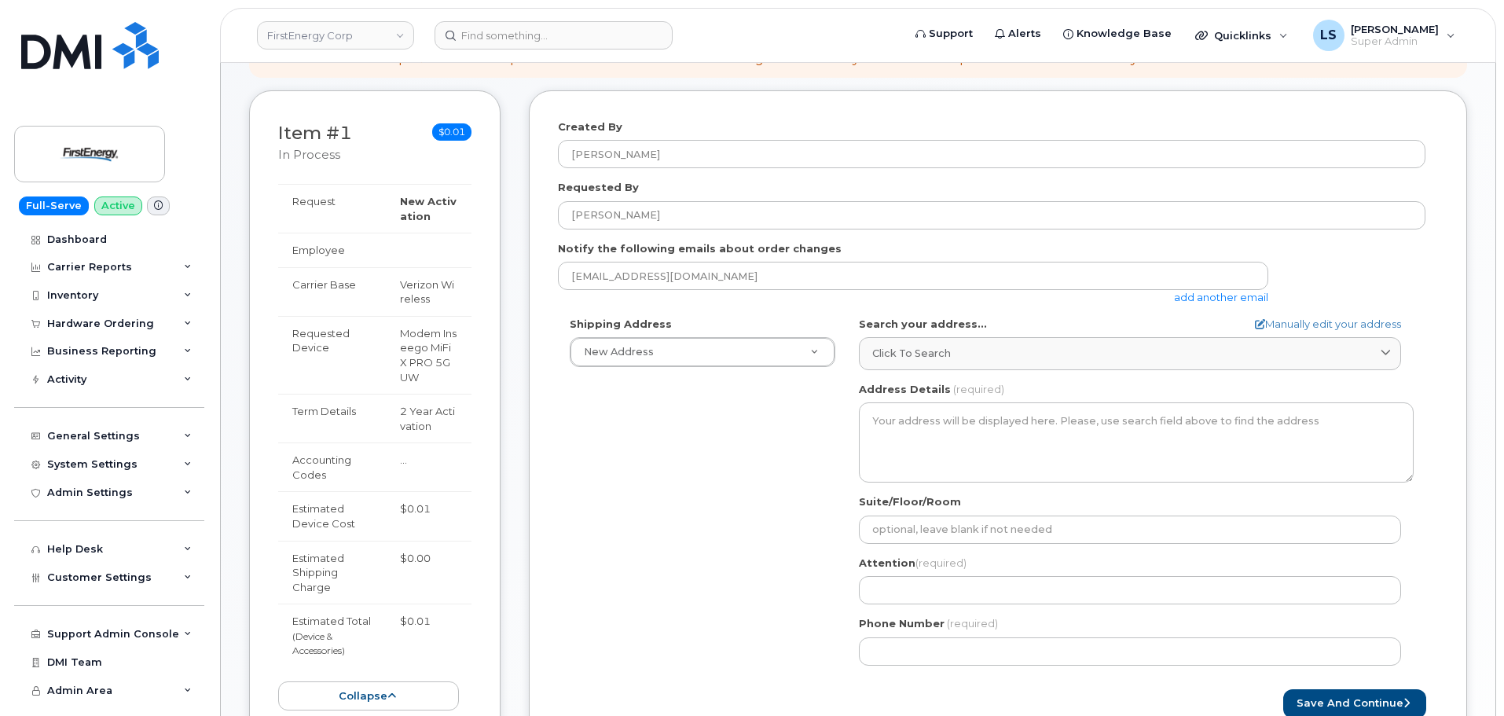
scroll to position [157, 0]
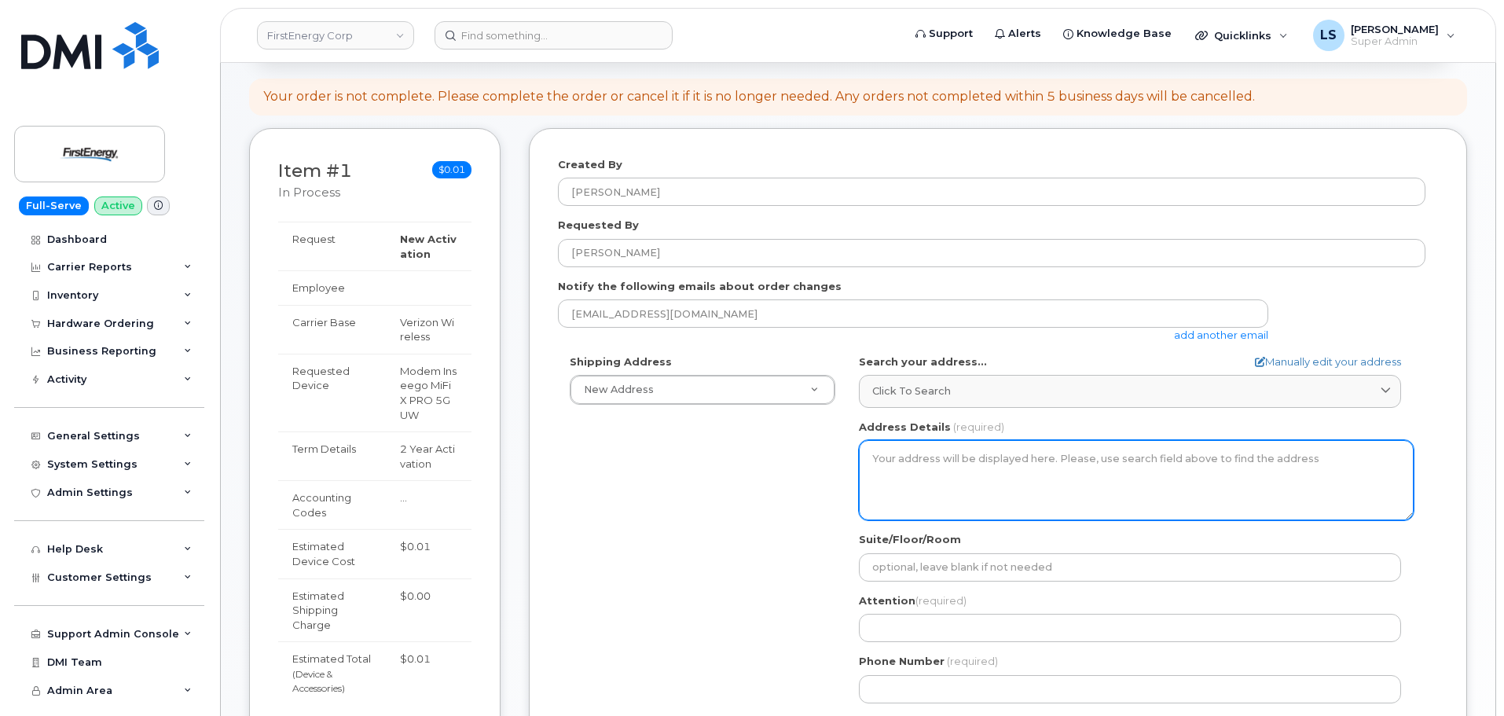
click at [947, 477] on textarea "Address Details" at bounding box center [1136, 480] width 555 height 80
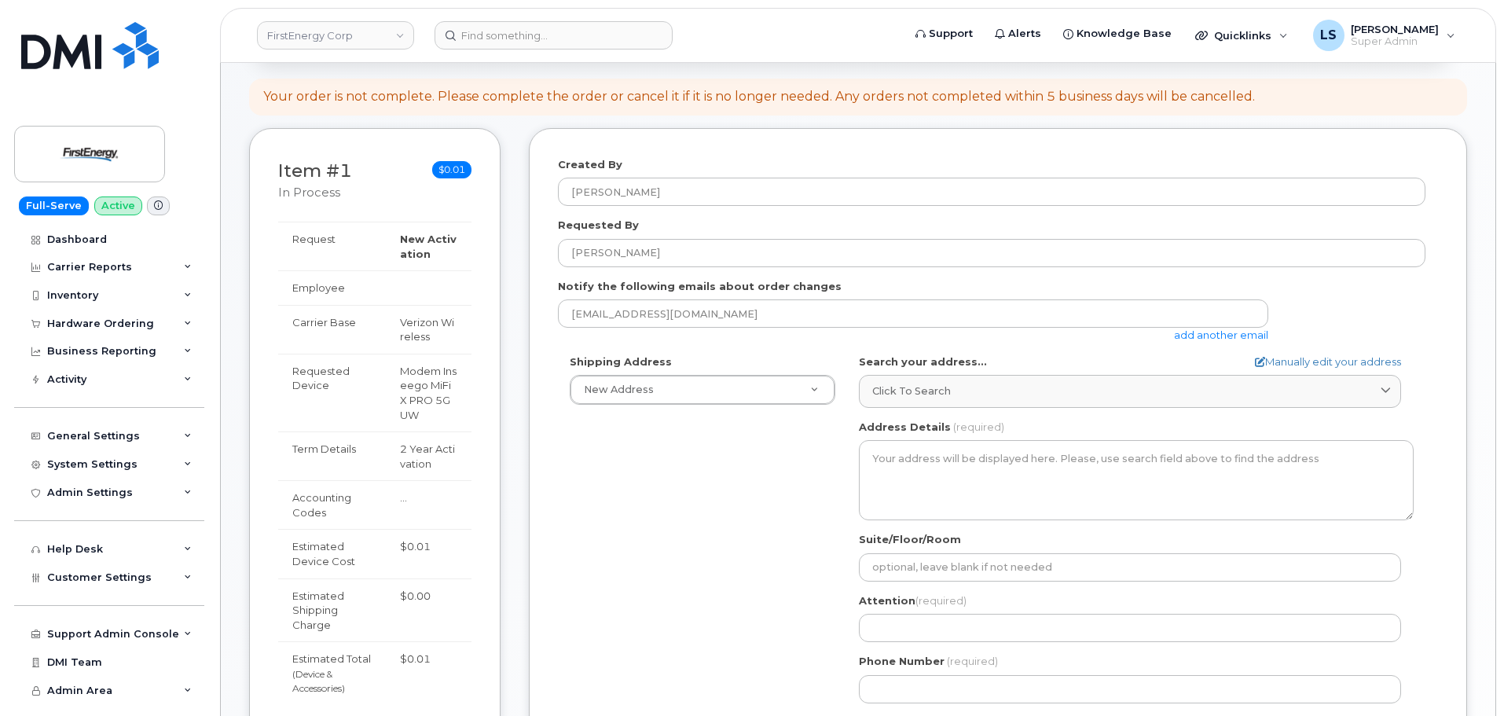
click at [638, 461] on div "Shipping Address New Address New Address [STREET_ADDRESS] AB Search your addres…" at bounding box center [992, 534] width 868 height 361
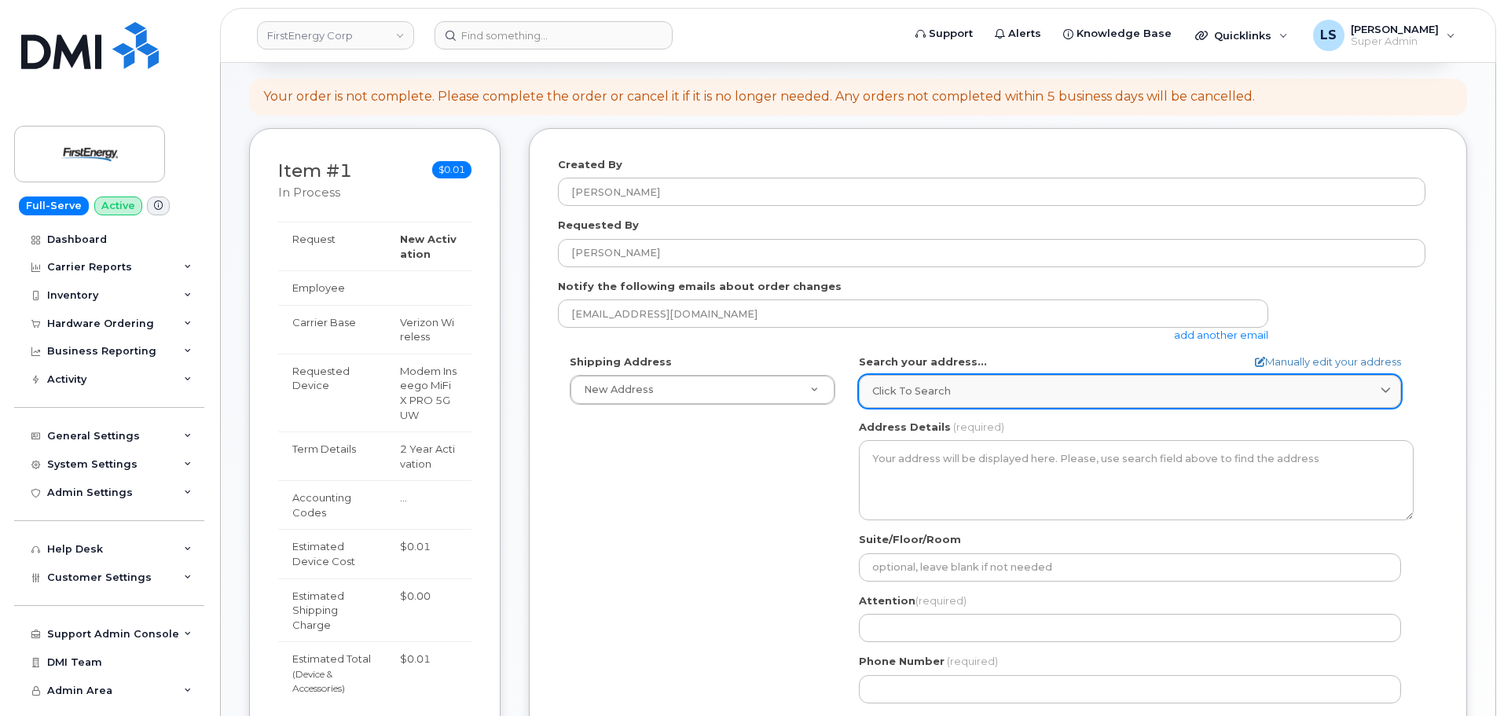
click at [941, 382] on link "Click to search" at bounding box center [1130, 391] width 542 height 32
paste input "[STREET_ADDRESS]"
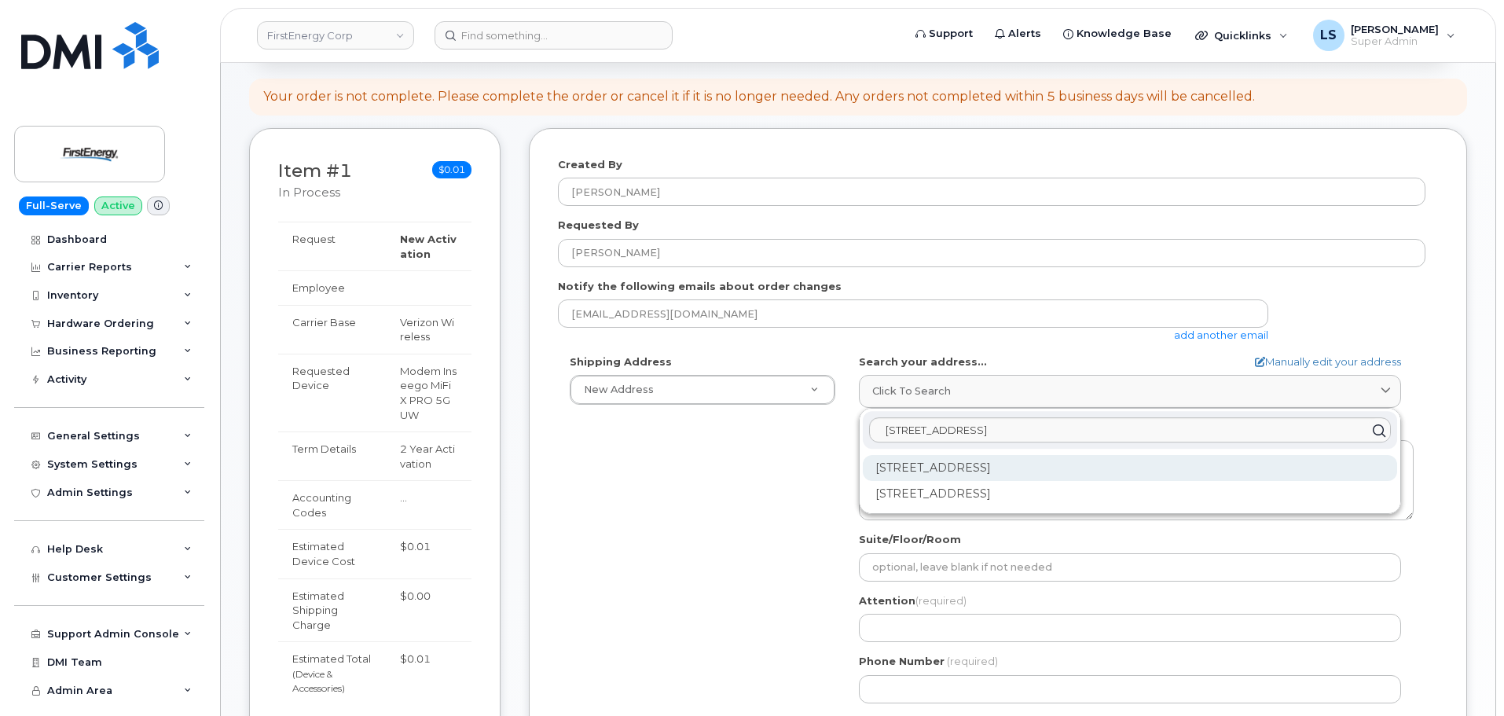
click at [1037, 471] on div "[STREET_ADDRESS]" at bounding box center [1130, 468] width 534 height 26
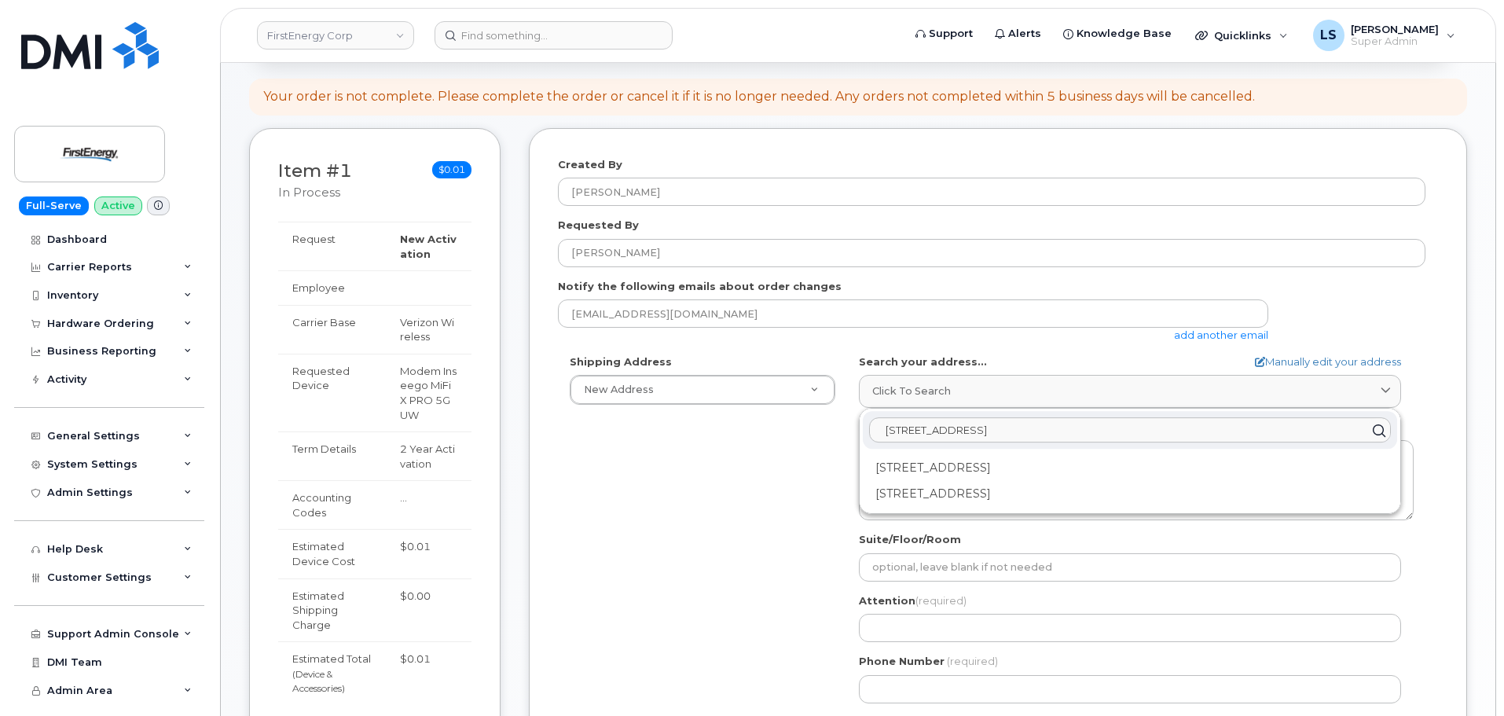
click at [1114, 431] on input "[STREET_ADDRESS]" at bounding box center [1130, 430] width 522 height 25
type input "[STREET_ADDRESS]"
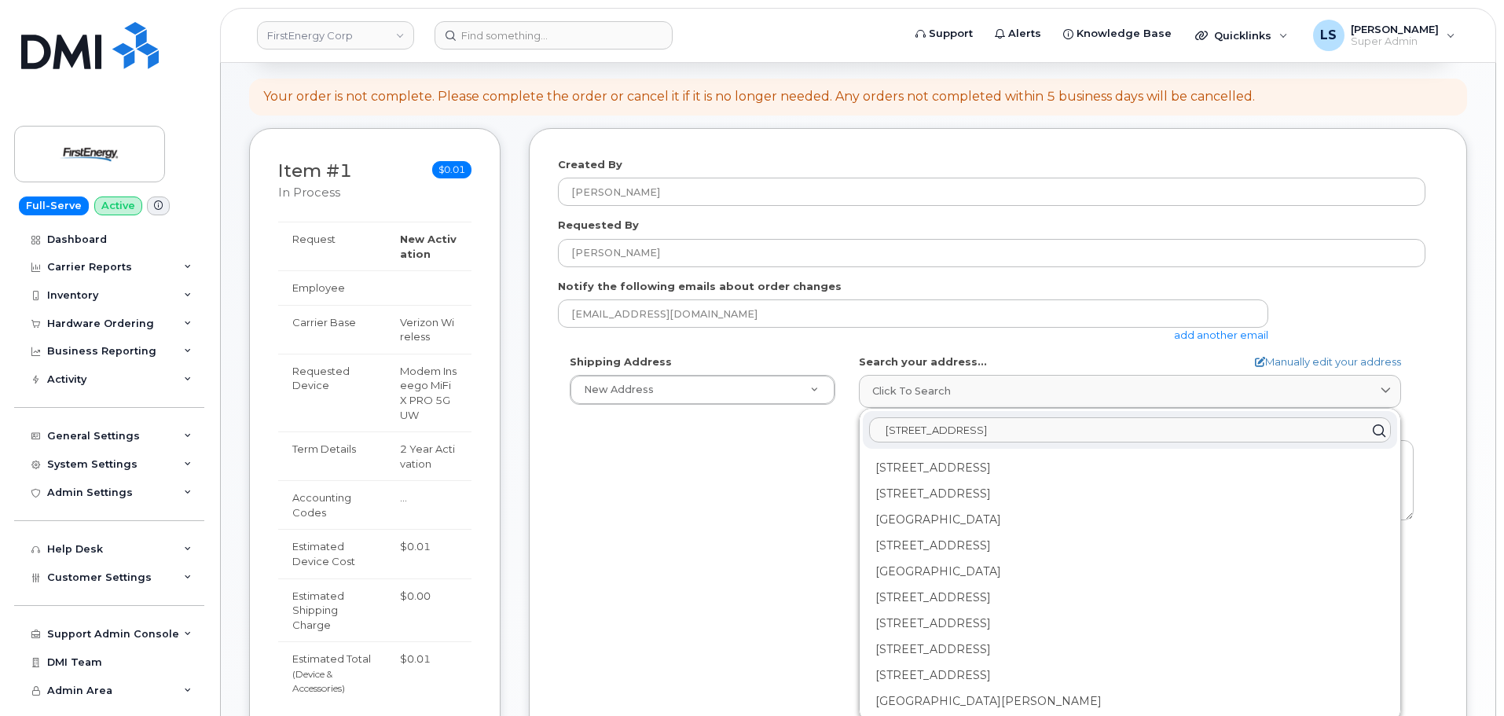
drag, startPoint x: 1101, startPoint y: 437, endPoint x: 552, endPoint y: 441, distance: 549.3
click at [552, 435] on div "Created By [PERSON_NAME] Requested By [PERSON_NAME] Notify the following emails…" at bounding box center [998, 456] width 938 height 657
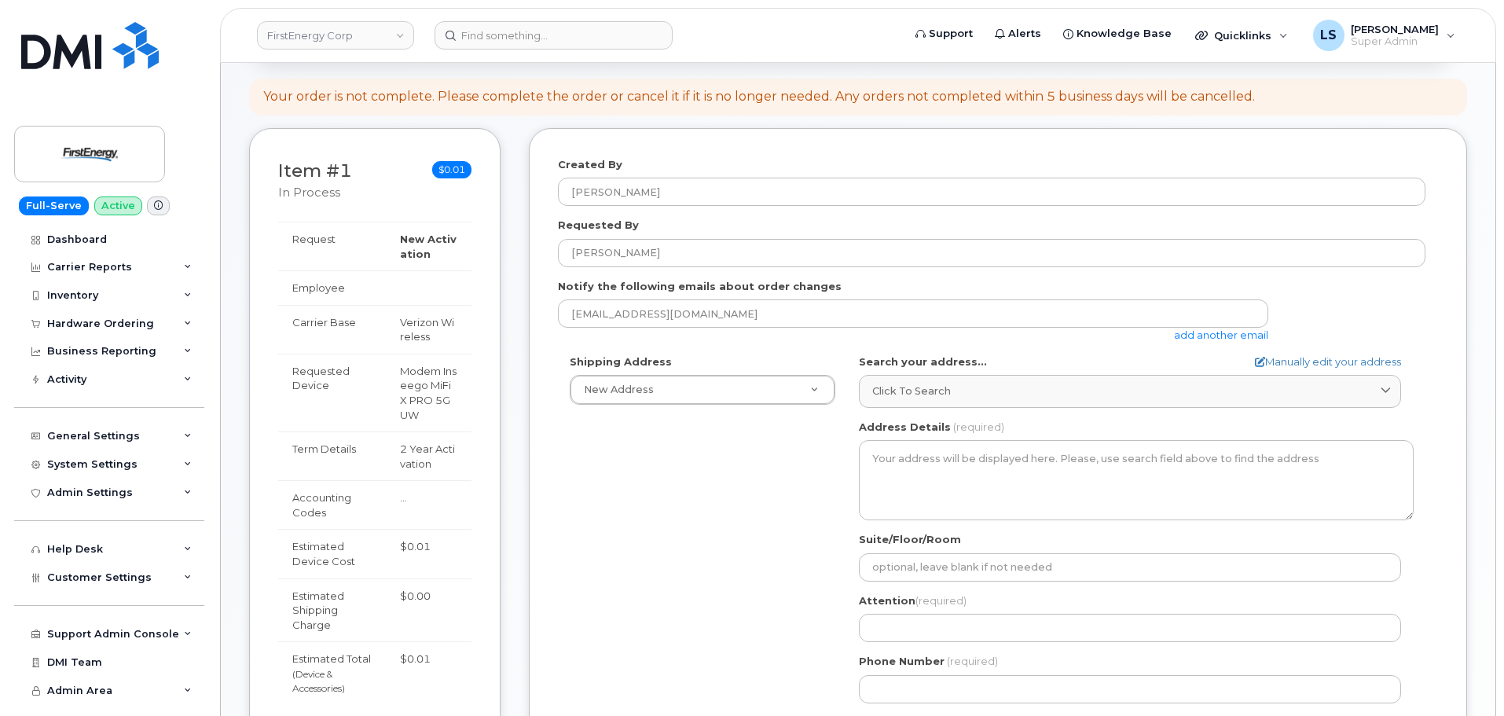
click at [1123, 347] on form "Created By [PERSON_NAME] Requested By [PERSON_NAME] Notify the following emails…" at bounding box center [998, 456] width 880 height 599
click at [1359, 365] on link "Manually edit your address" at bounding box center [1328, 361] width 146 height 15
select select
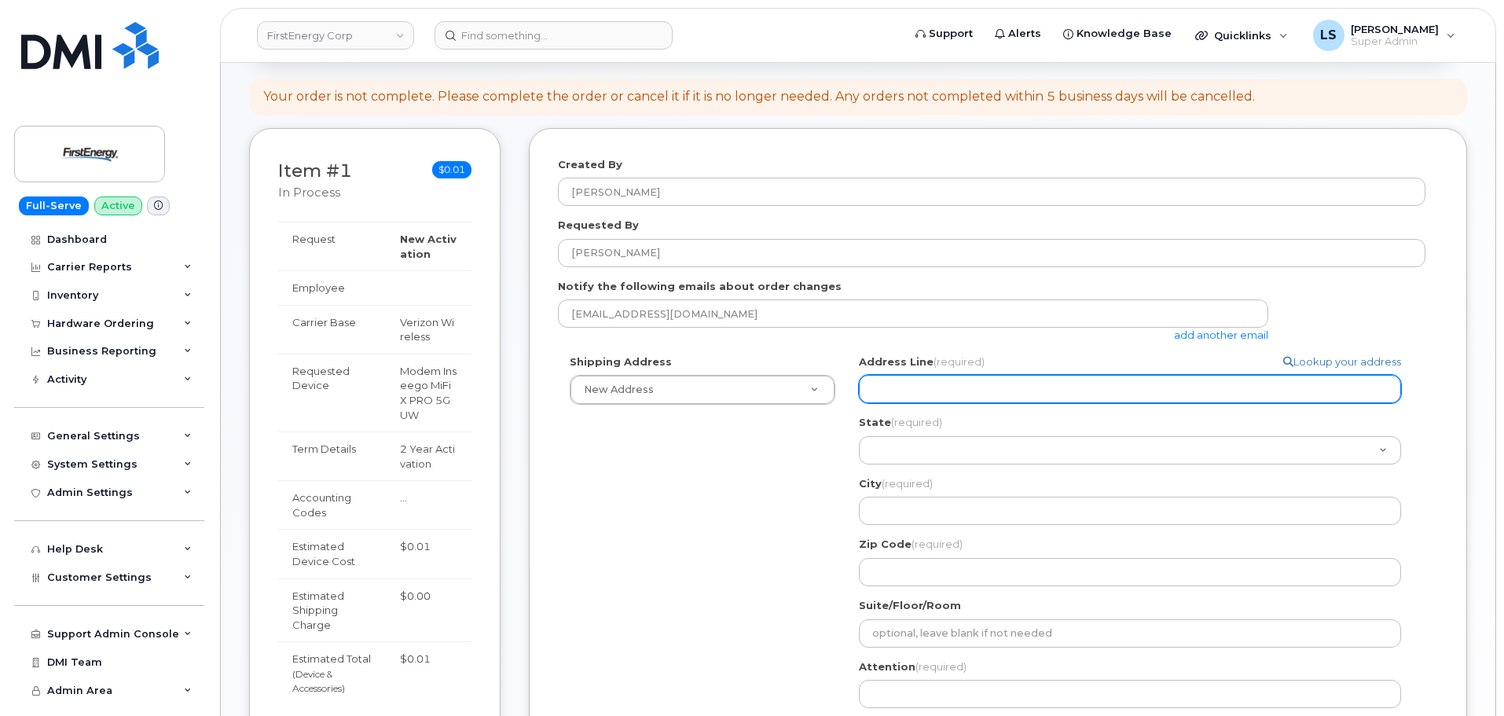
click at [951, 395] on input "Address Line (required)" at bounding box center [1130, 389] width 542 height 28
paste input "[STREET_ADDRESS]"
select select
type input "[STREET_ADDRESS]"
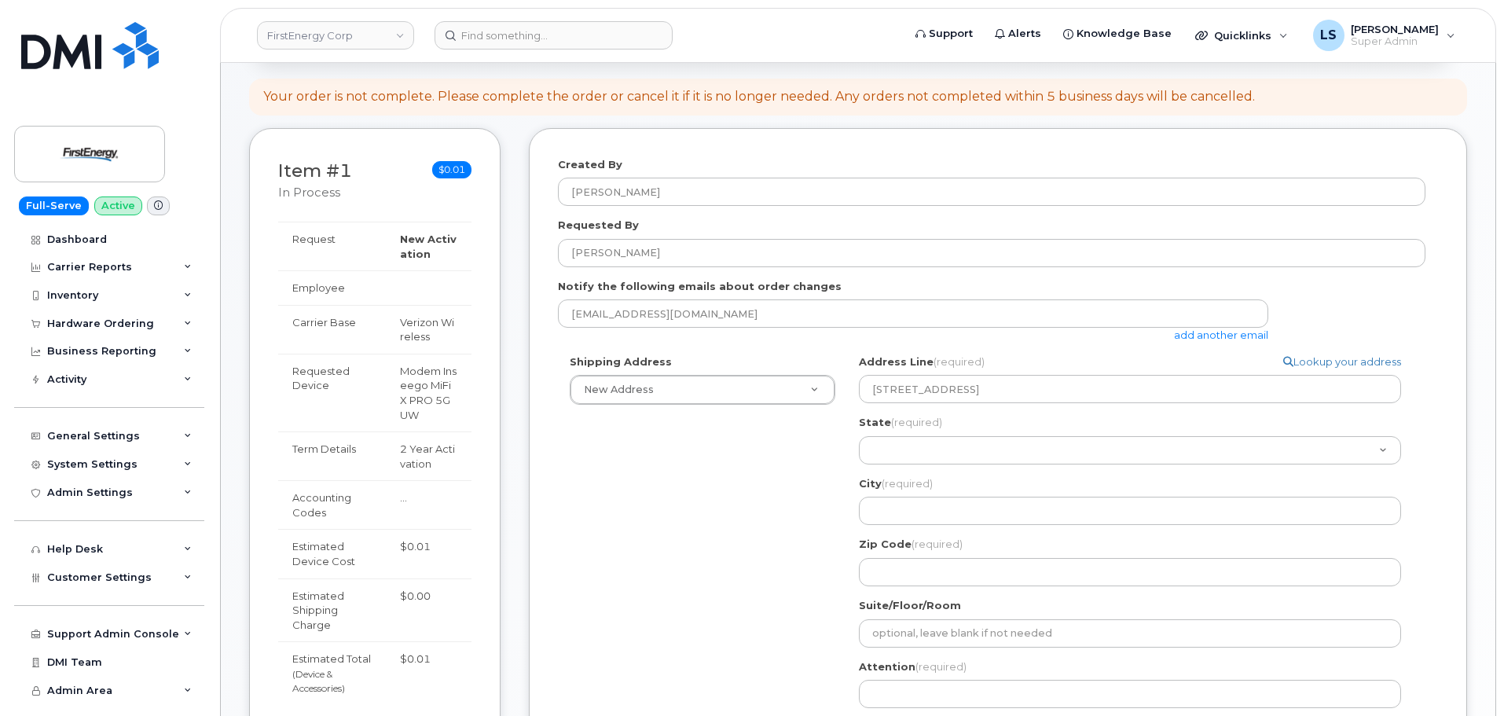
click at [1140, 347] on form "Created By [PERSON_NAME] Requested By [PERSON_NAME] Notify the following emails…" at bounding box center [998, 489] width 880 height 665
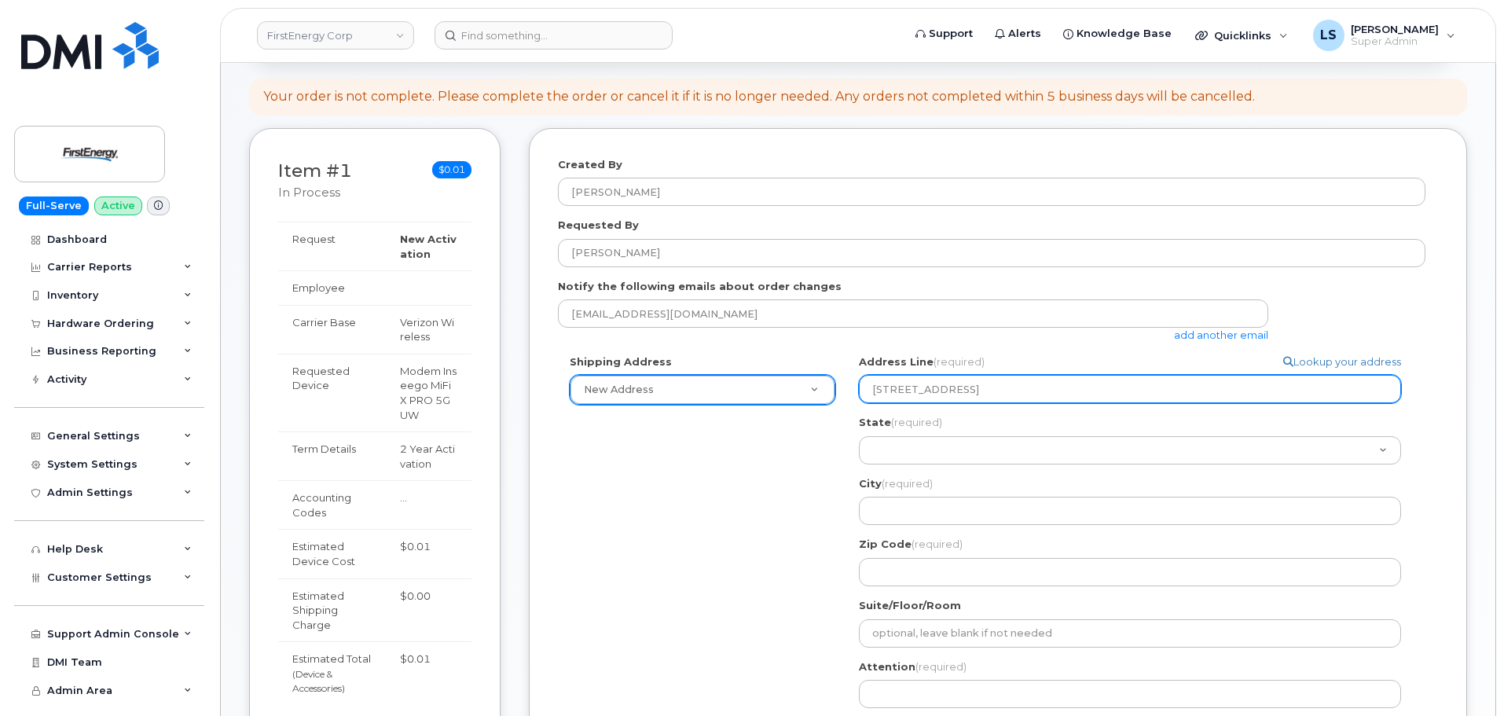
drag, startPoint x: 959, startPoint y: 387, endPoint x: 835, endPoint y: 383, distance: 124.2
click at [835, 383] on div "Shipping Address New Address New Address [STREET_ADDRESS] Search your address..…" at bounding box center [992, 567] width 868 height 427
click at [971, 387] on input "[STREET_ADDRESS]" at bounding box center [1130, 389] width 542 height 28
click at [970, 385] on input "300 Madison Ave, Morristown, NJ 07960" at bounding box center [1130, 389] width 542 height 28
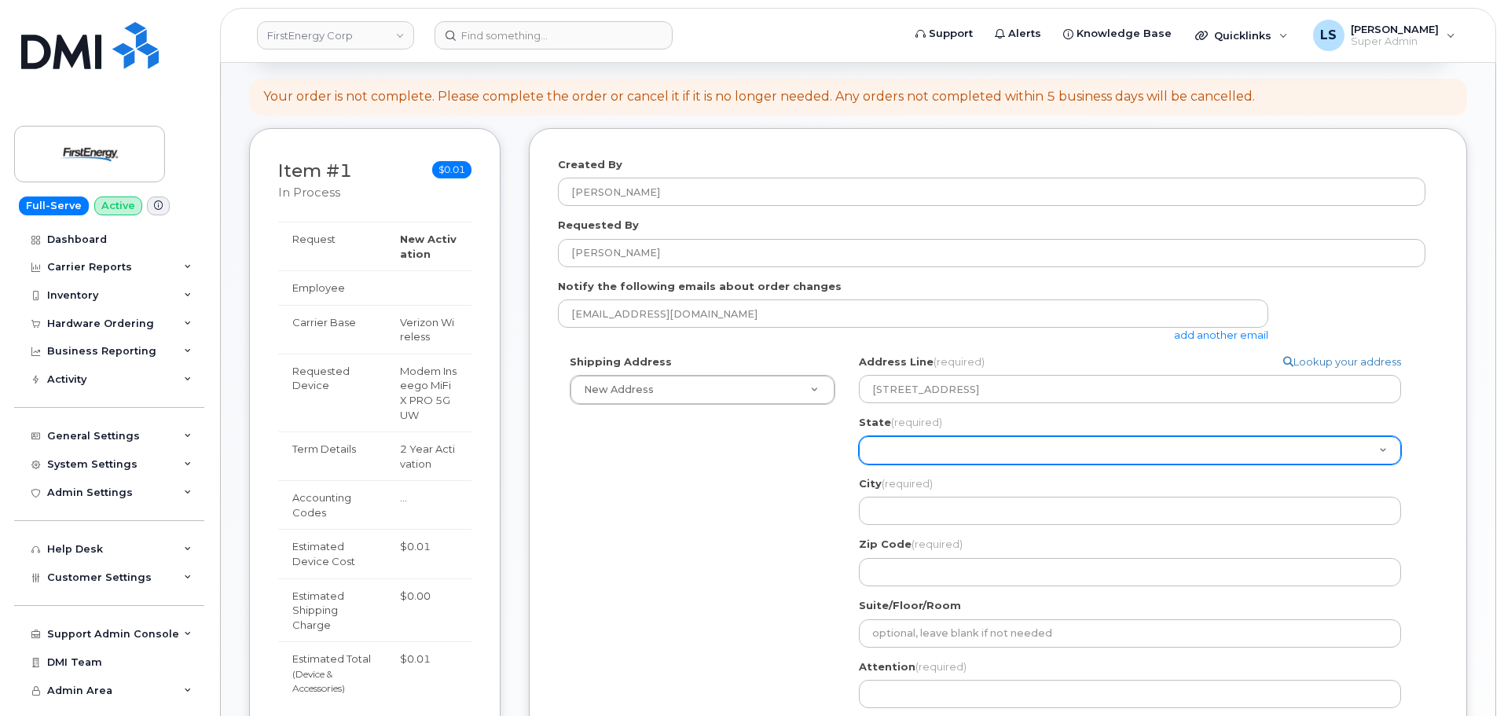
click at [991, 450] on select "Alabama Alaska American Samoa Arizona Arkansas California Colorado Connecticut …" at bounding box center [1130, 450] width 542 height 28
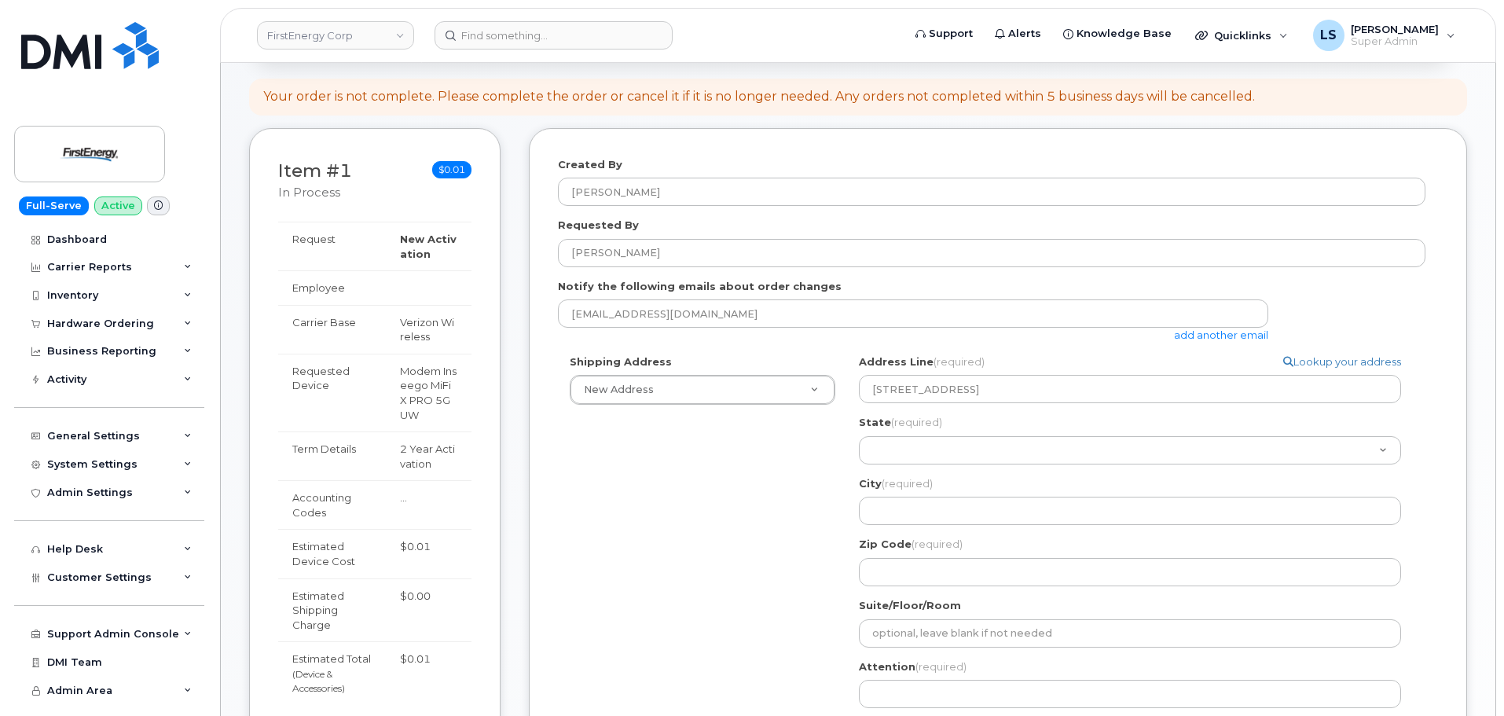
click at [714, 443] on div "Shipping Address New Address New Address 87 Rotili Ln Search your address... Ma…" at bounding box center [992, 567] width 868 height 427
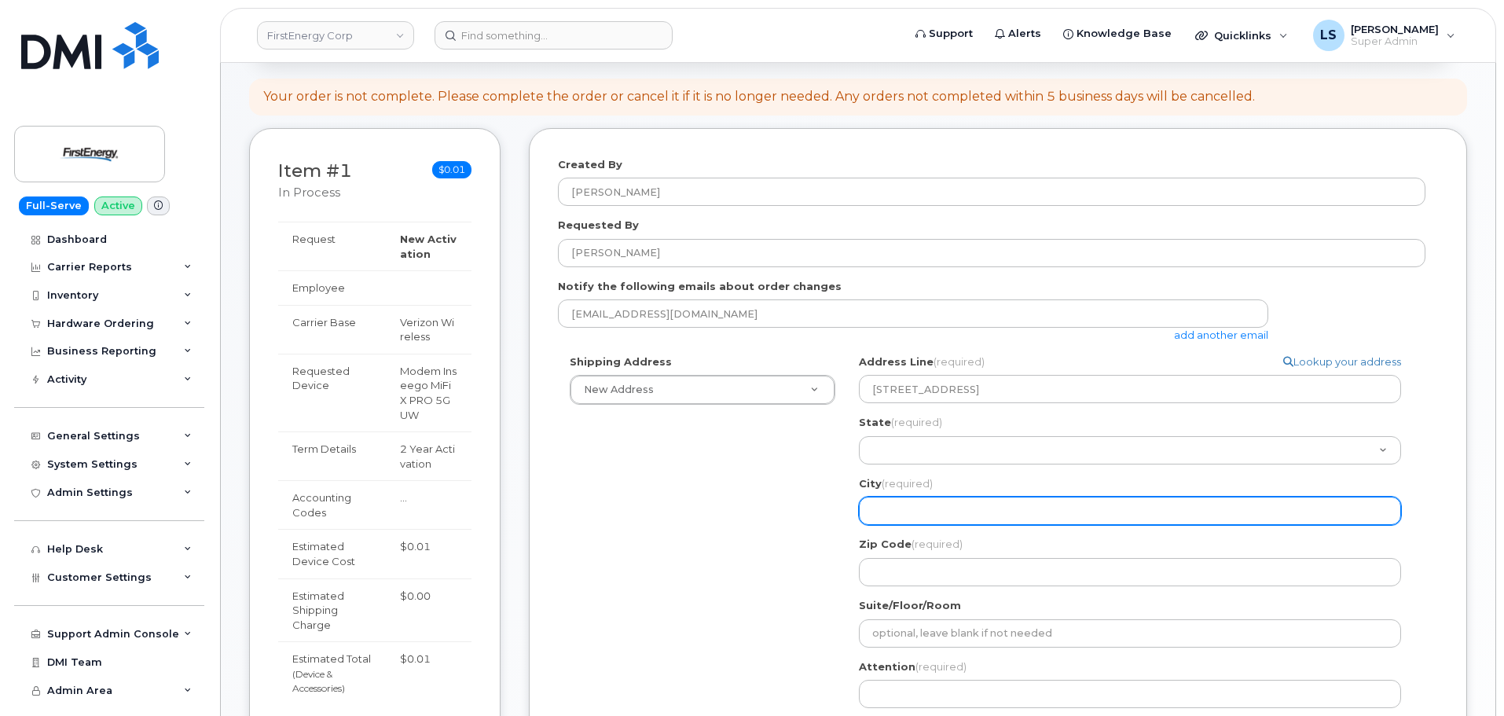
click at [941, 501] on input "City (required)" at bounding box center [1130, 511] width 542 height 28
paste input "Morristown"
select select
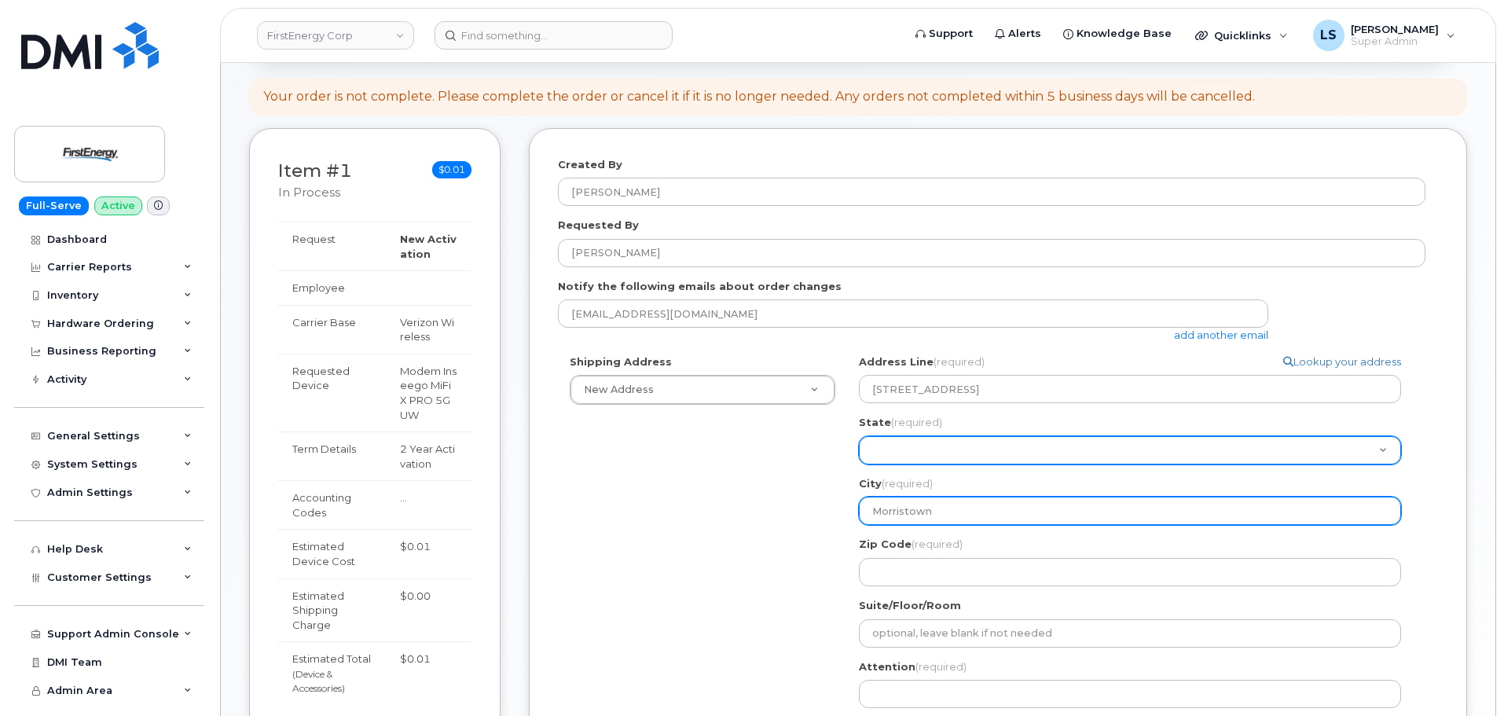
type input "Morristown"
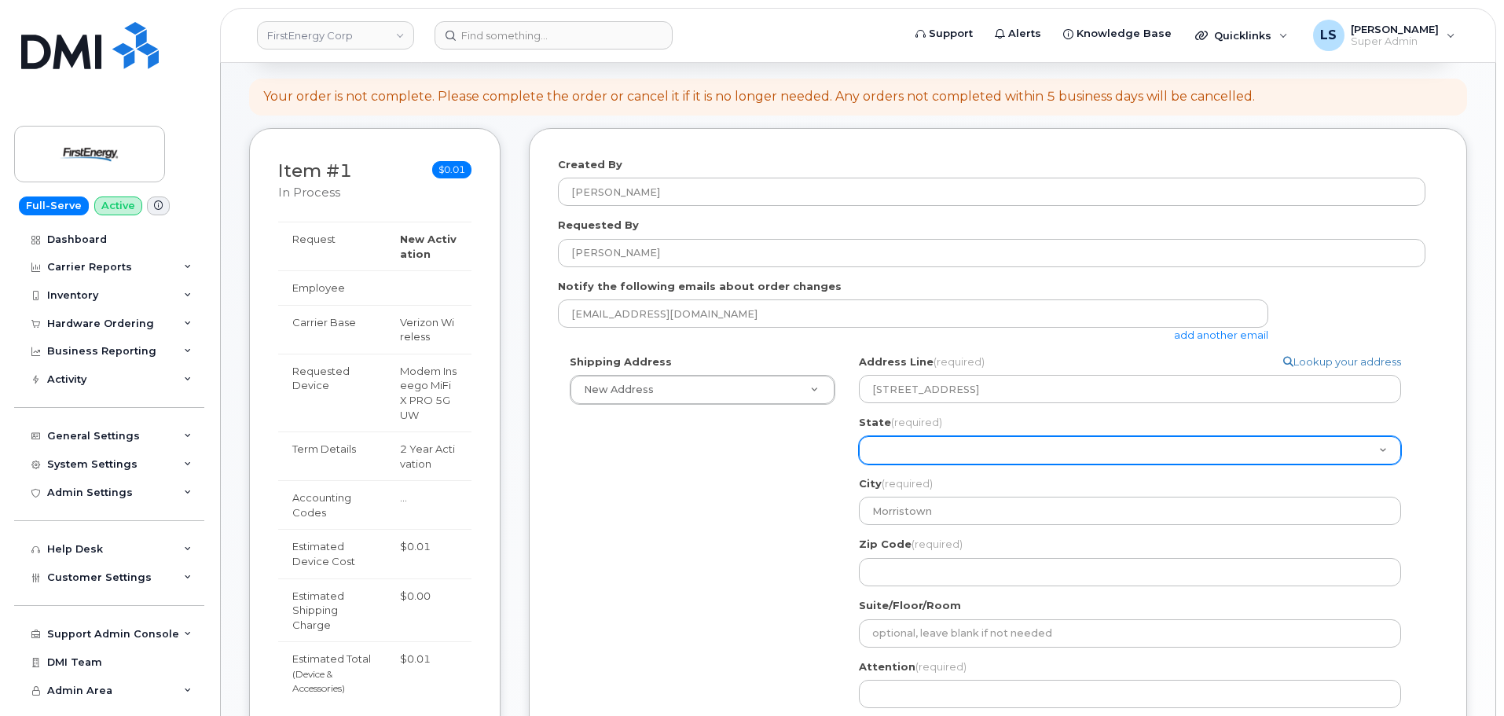
click at [1007, 453] on select "Alabama Alaska American Samoa Arizona Arkansas California Colorado Connecticut …" at bounding box center [1130, 450] width 542 height 28
select select "NJ"
click at [859, 436] on select "Alabama Alaska American Samoa Arizona Arkansas California Colorado Connecticut …" at bounding box center [1130, 450] width 542 height 28
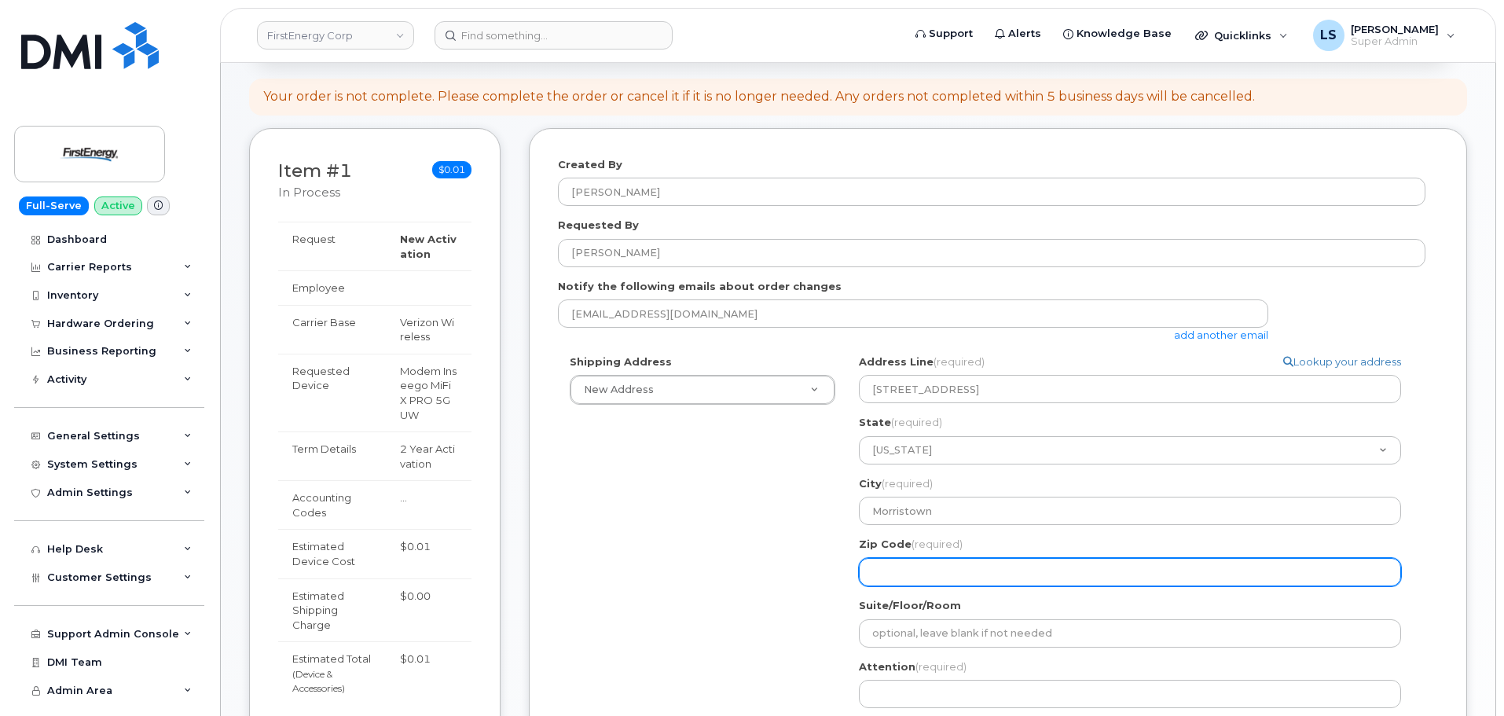
click at [948, 577] on input "Zip Code (required)" at bounding box center [1130, 572] width 542 height 28
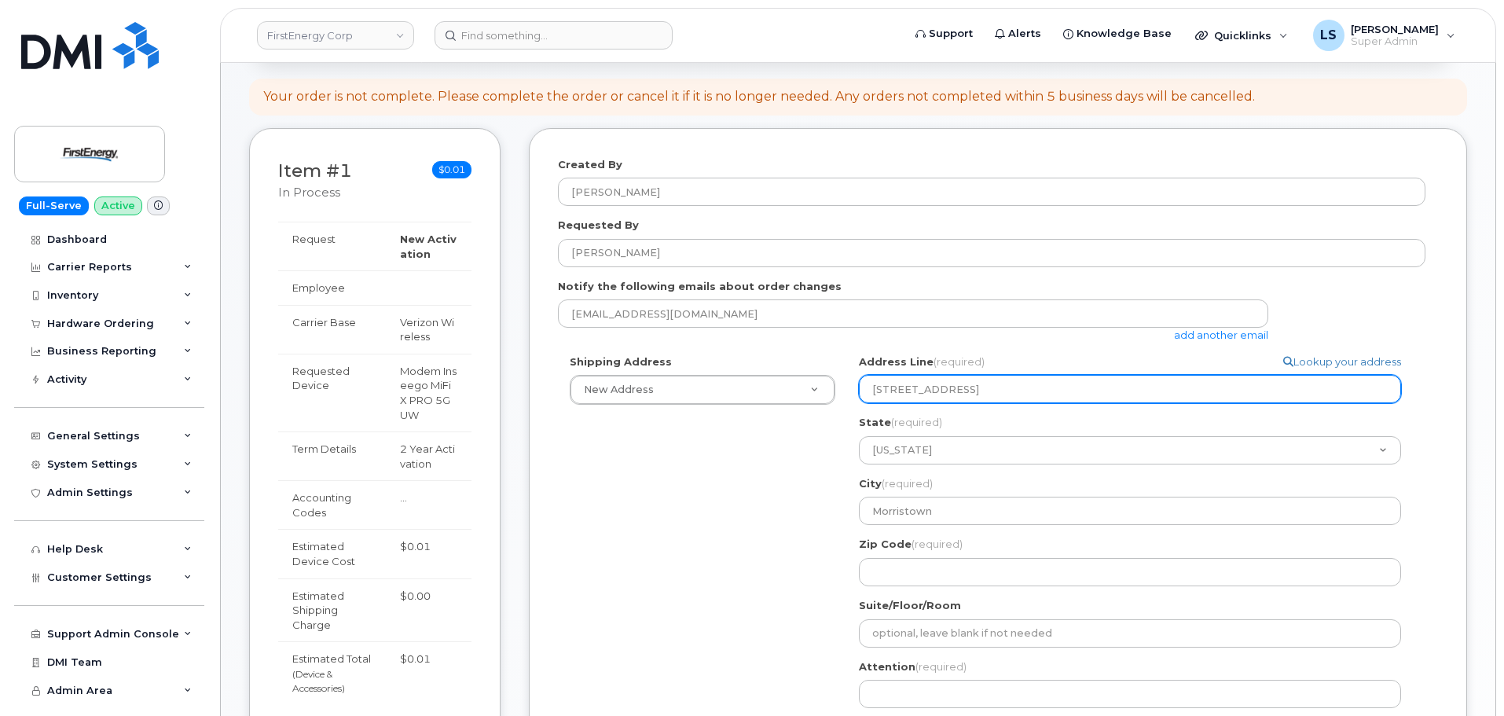
click at [1063, 381] on input "300 Madison Ave, Morristown, NJ 07960" at bounding box center [1130, 389] width 542 height 28
click at [1063, 380] on input "300 Madison Ave, Morristown, NJ 07960" at bounding box center [1130, 389] width 542 height 28
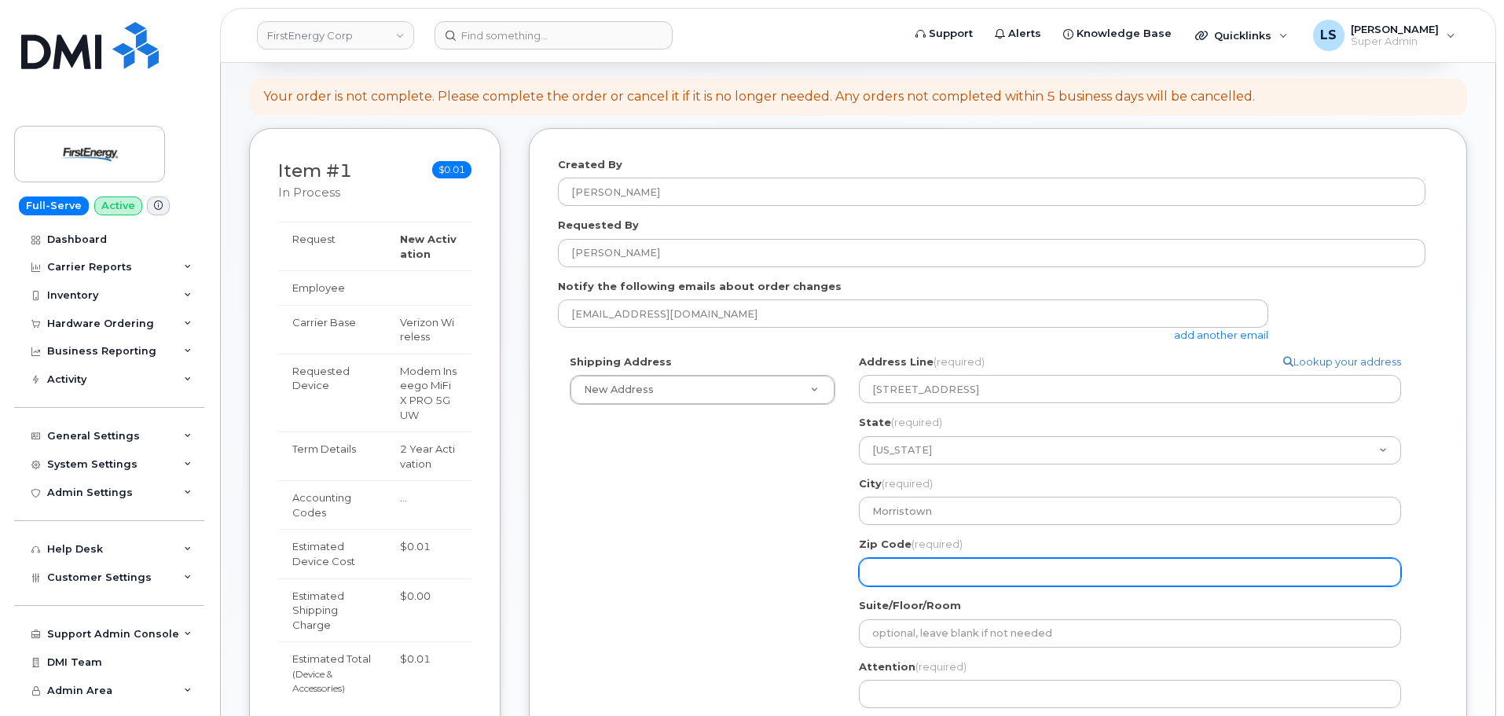
click at [1038, 565] on input "Zip Code (required)" at bounding box center [1130, 572] width 542 height 28
paste input "07960"
select select
type input "07960"
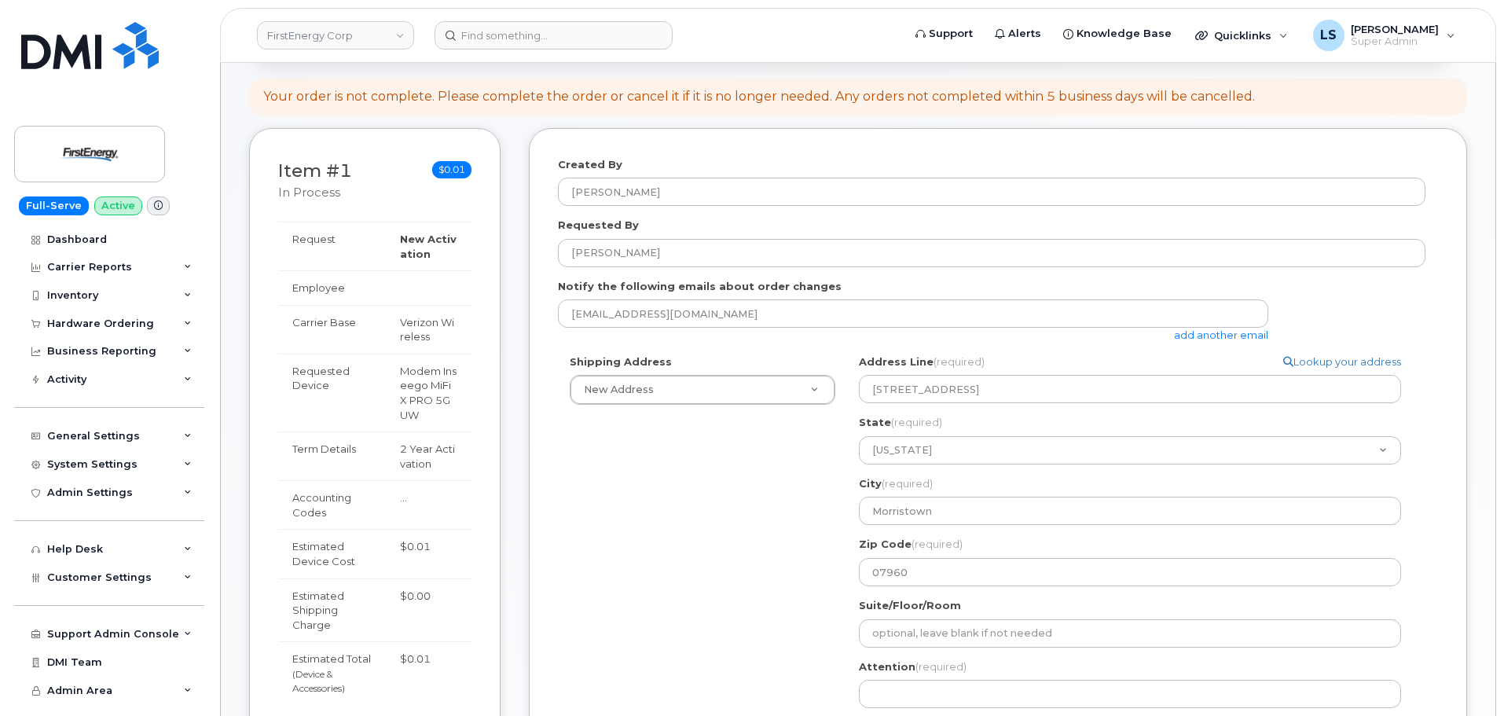
drag, startPoint x: 741, startPoint y: 505, endPoint x: 884, endPoint y: 616, distance: 180.9
click at [741, 504] on div "Shipping Address New Address New Address 87 Rotili Ln NJ Morristown Search your…" at bounding box center [992, 567] width 868 height 427
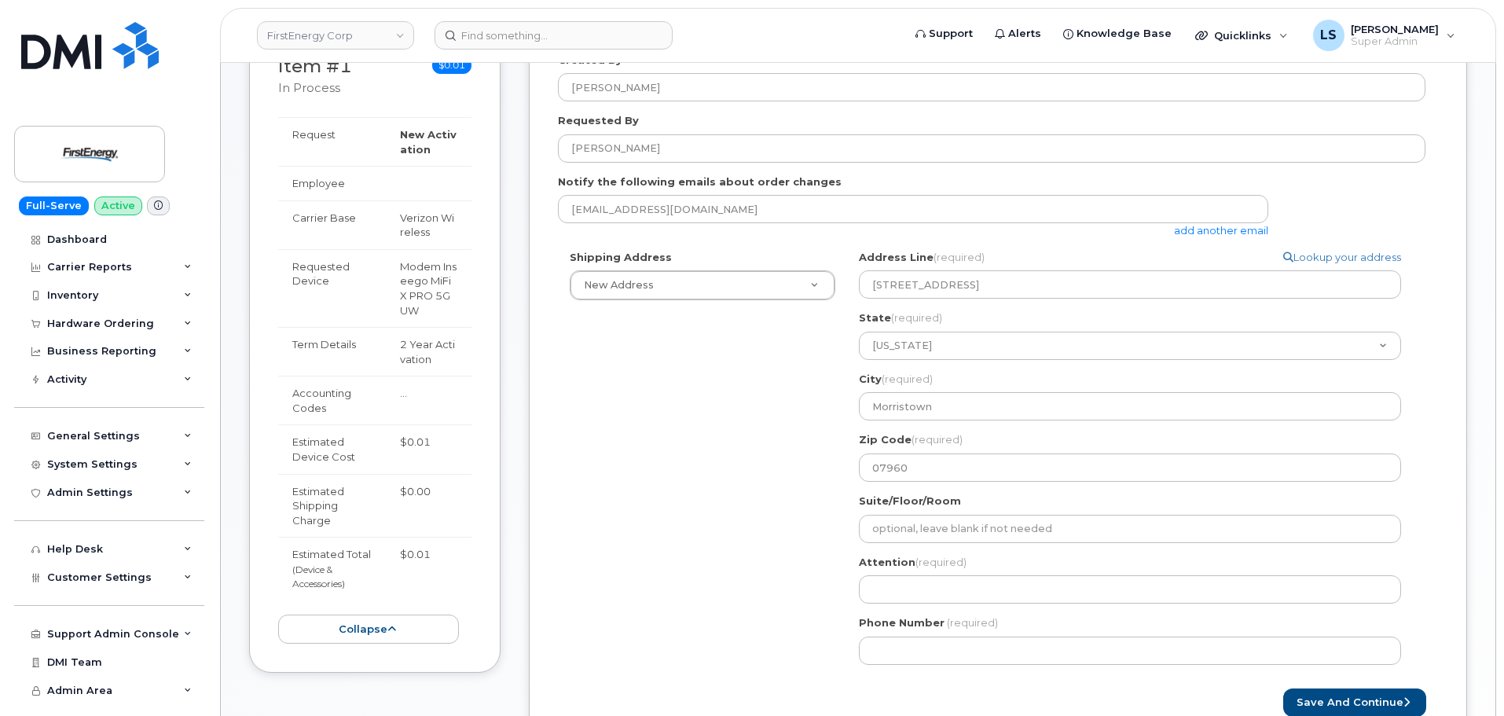
scroll to position [393, 0]
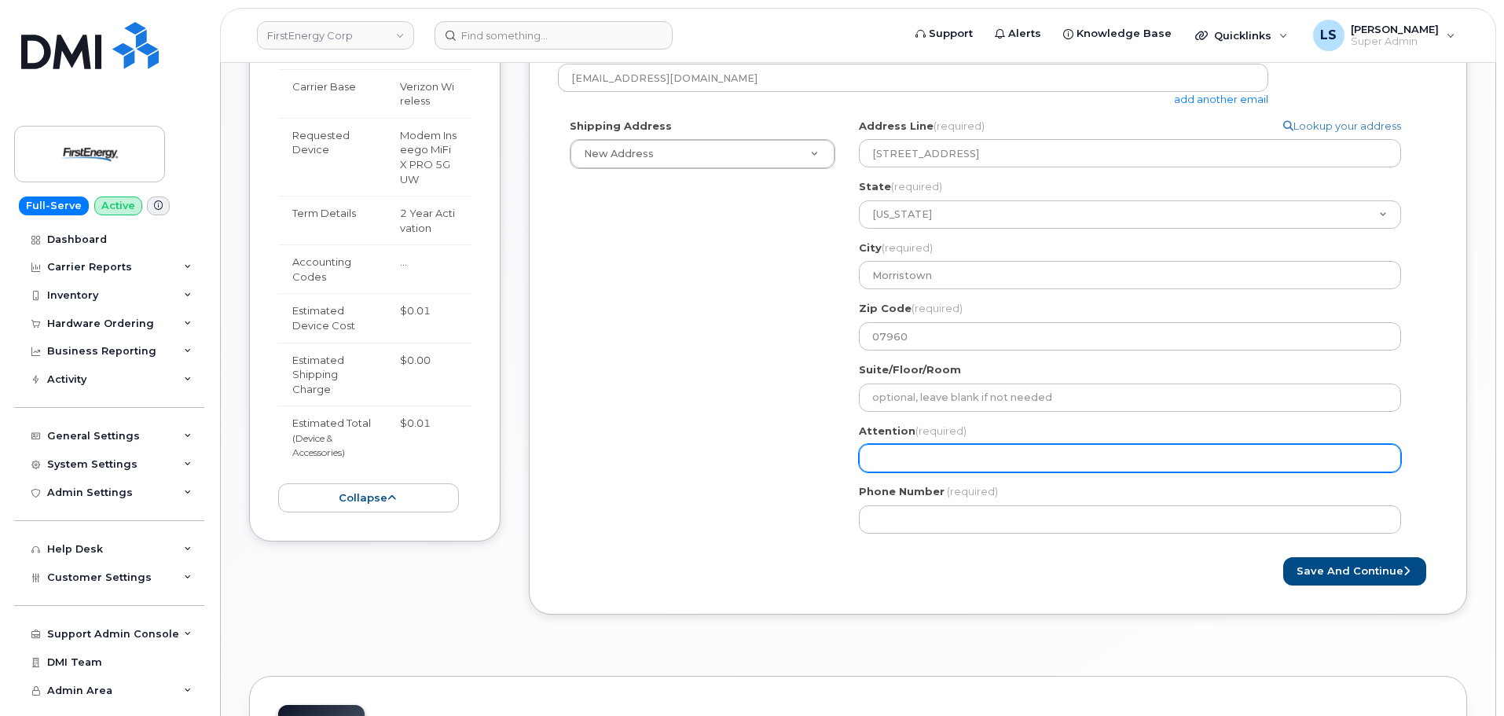
click at [897, 468] on input "Attention (required)" at bounding box center [1130, 458] width 542 height 28
paste input "[PERSON_NAME]"
select select
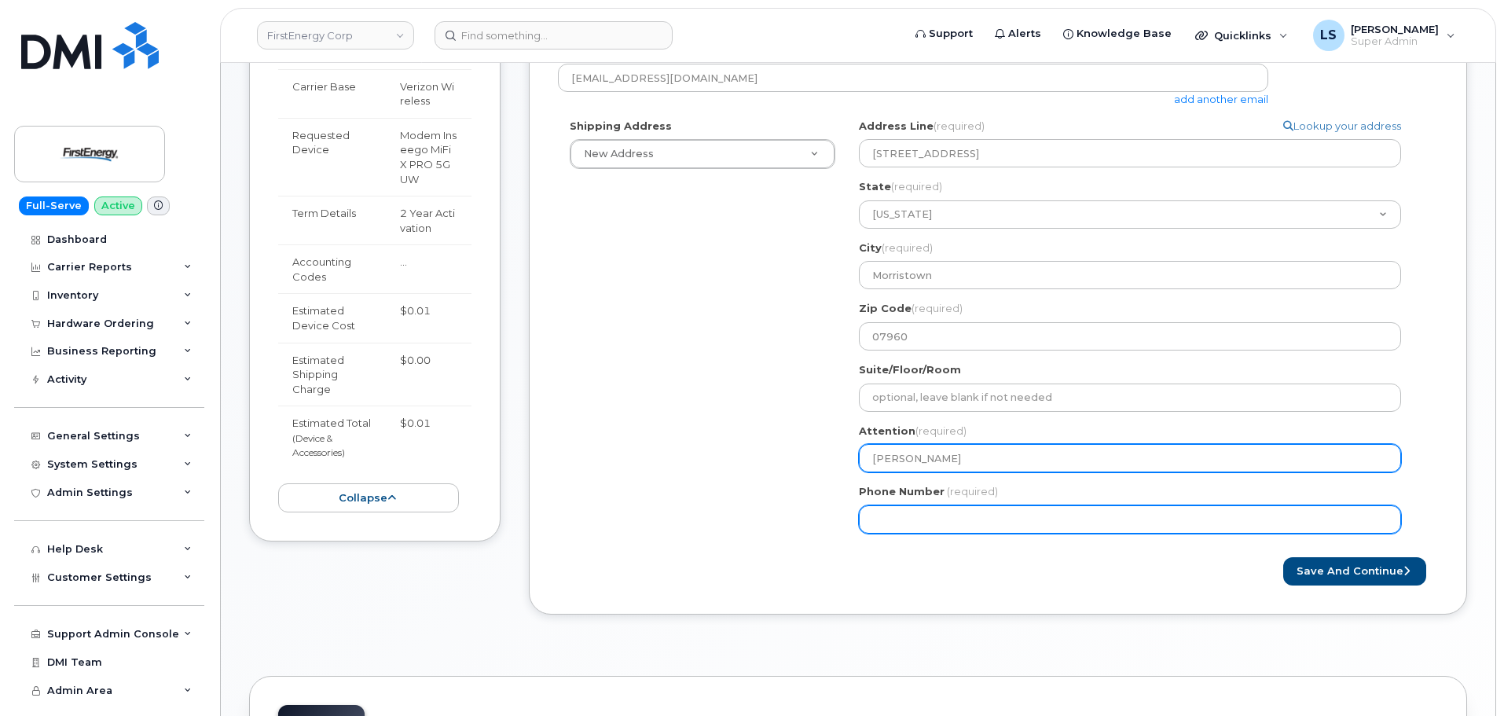
type input "[PERSON_NAME]"
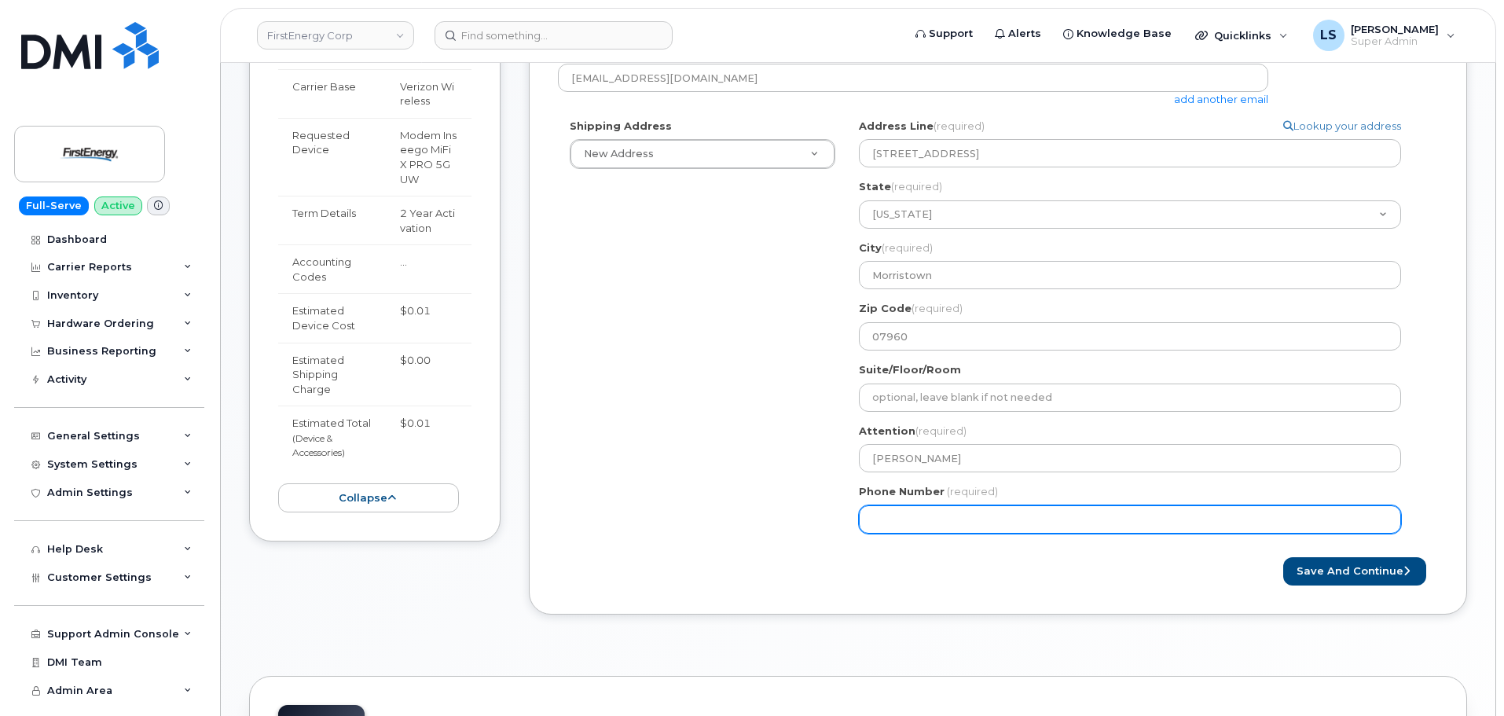
drag, startPoint x: 920, startPoint y: 520, endPoint x: 597, endPoint y: 288, distance: 398.0
click at [917, 519] on input "Phone Number" at bounding box center [1130, 519] width 542 height 28
paste input "9733033753"
select select
type input "9733033753"
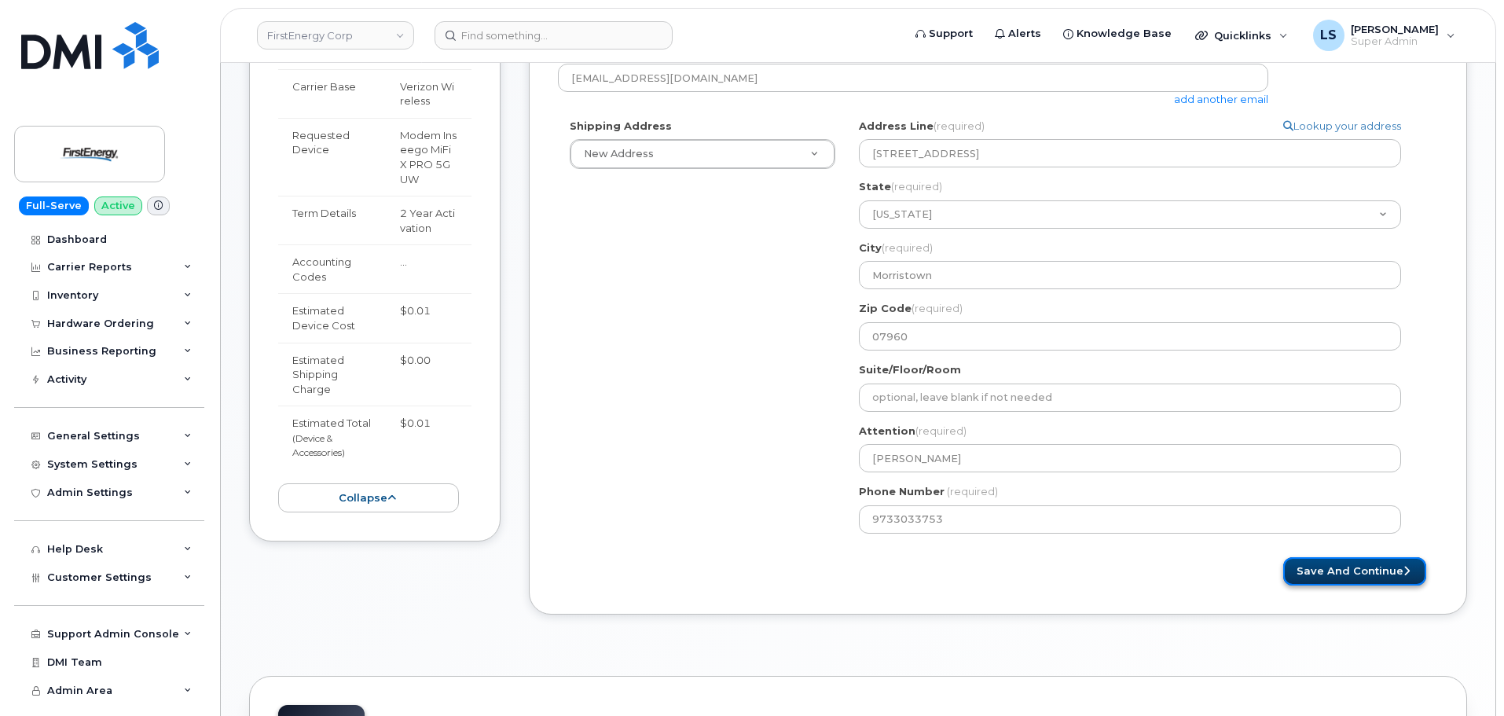
click at [1370, 568] on button "Save and Continue" at bounding box center [1354, 571] width 143 height 29
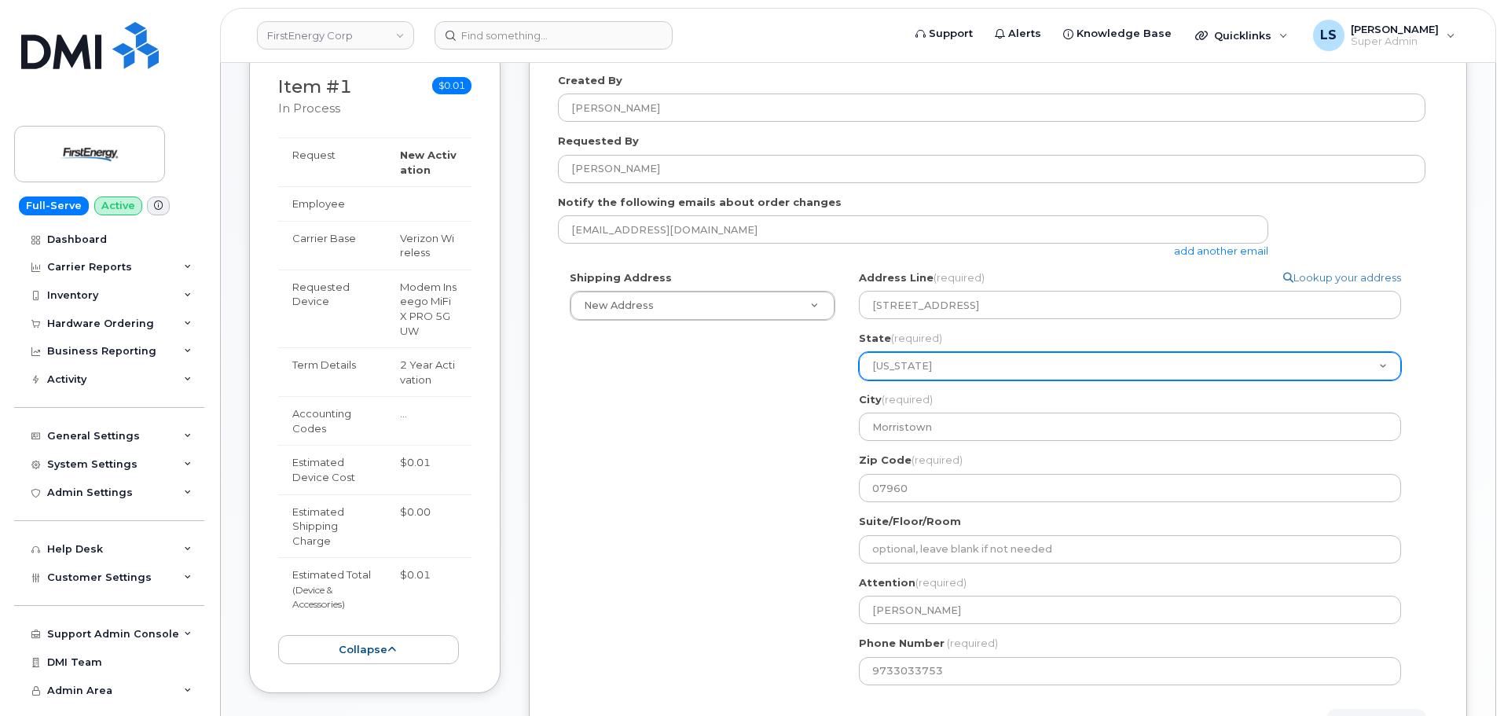
scroll to position [236, 0]
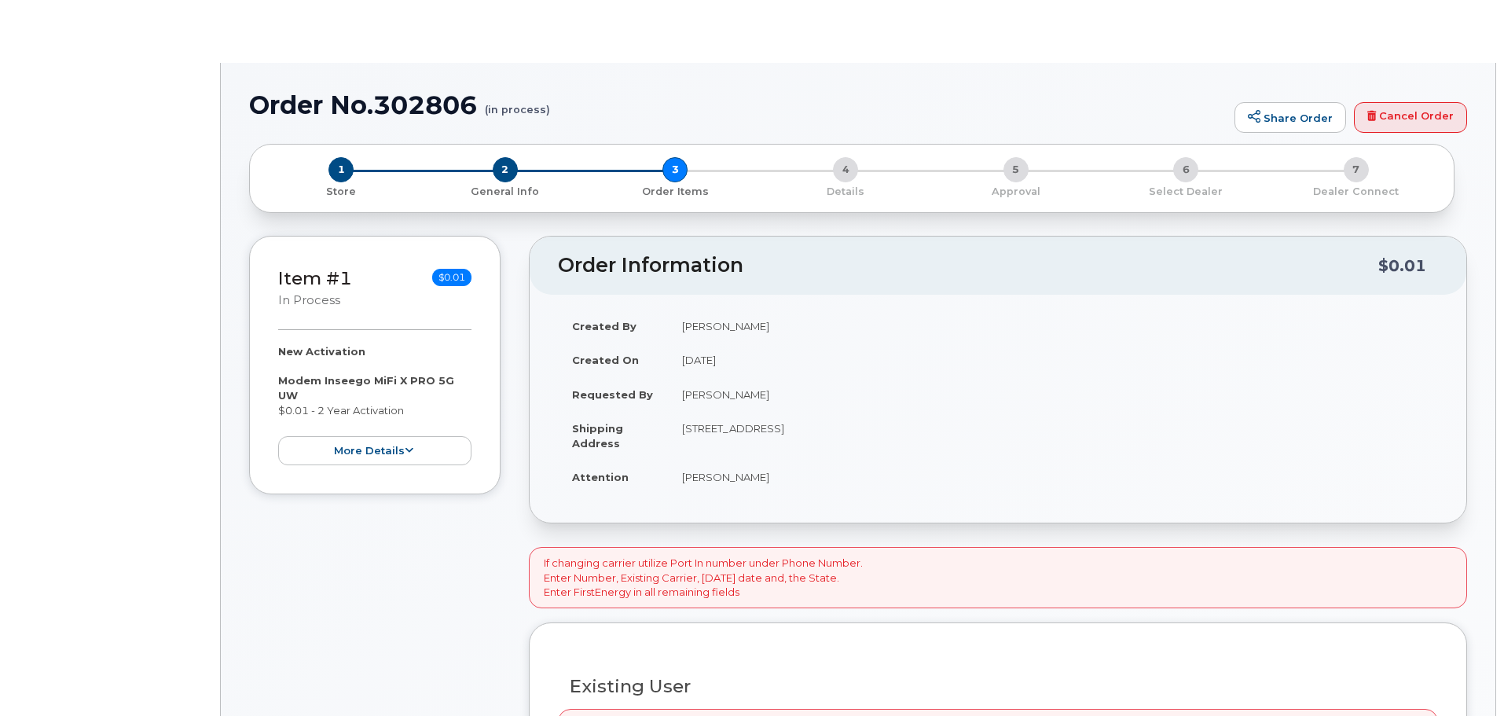
select select "1662235"
radio input "true"
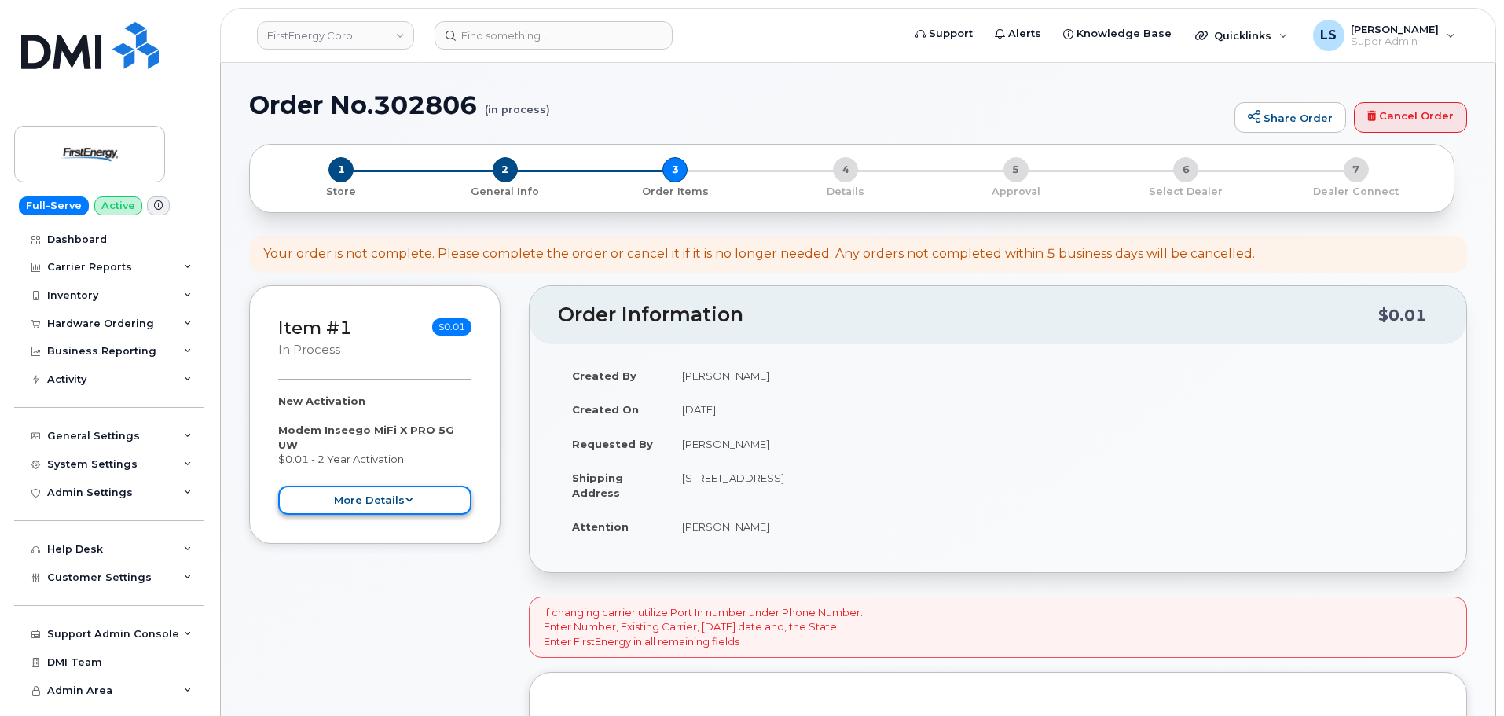
click at [342, 491] on button "more details" at bounding box center [374, 500] width 193 height 29
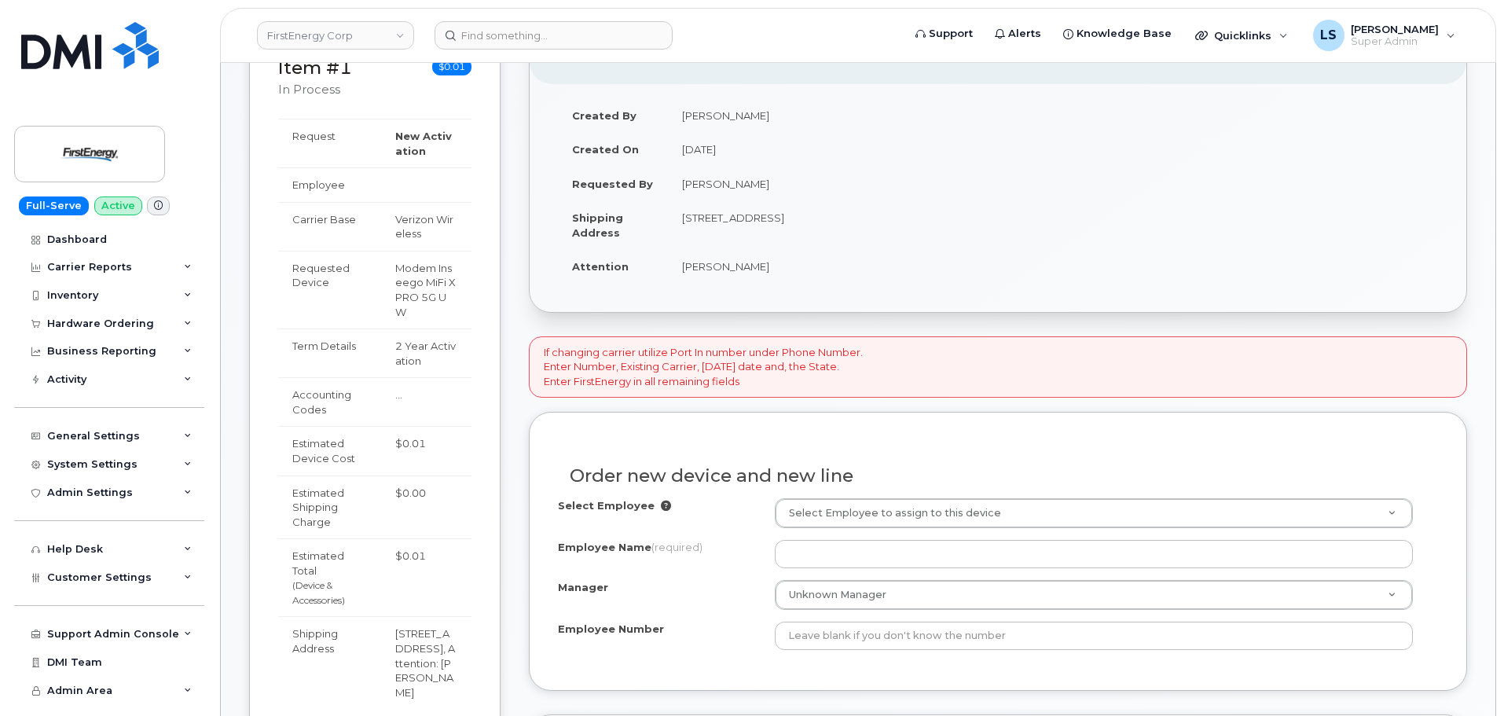
scroll to position [393, 0]
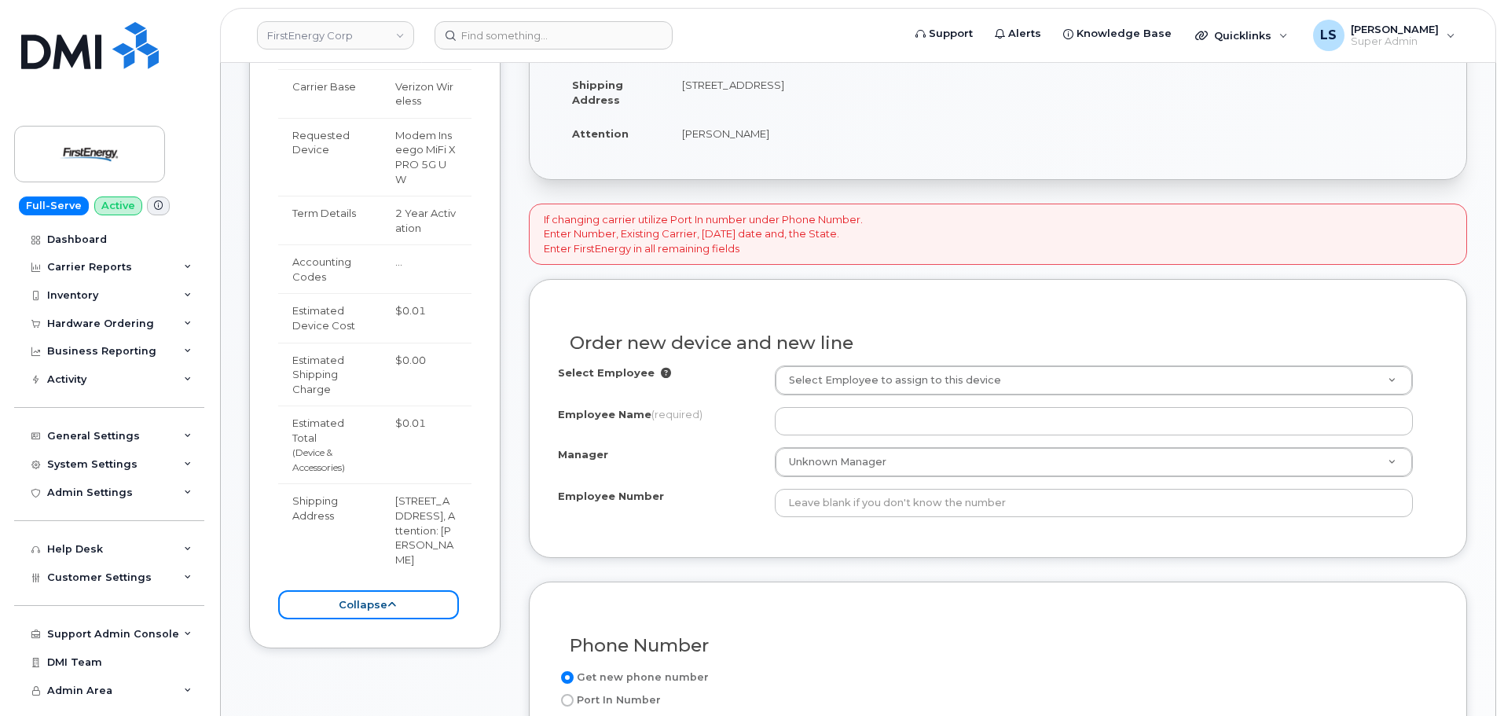
drag, startPoint x: 359, startPoint y: 623, endPoint x: 374, endPoint y: 610, distance: 20.0
click at [359, 619] on button "collapse" at bounding box center [368, 604] width 181 height 29
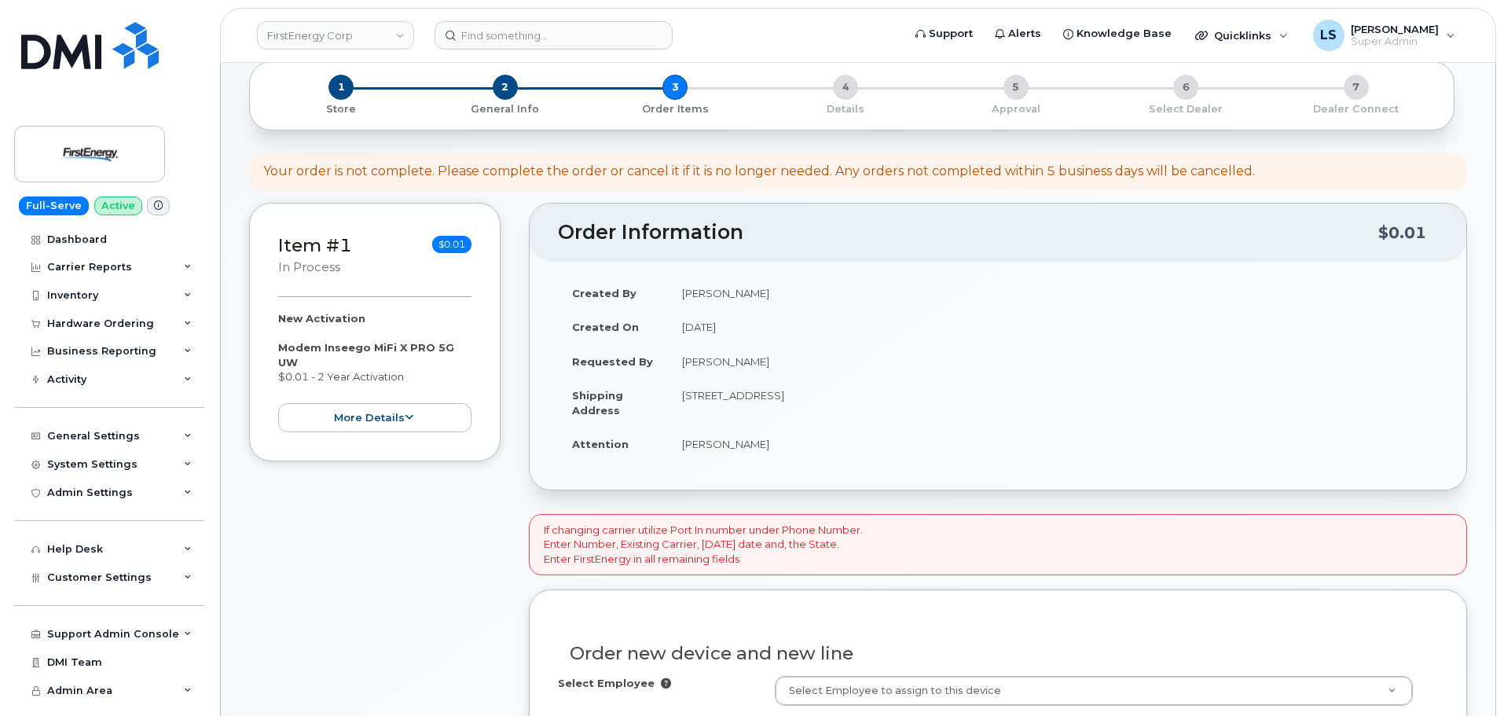
scroll to position [0, 0]
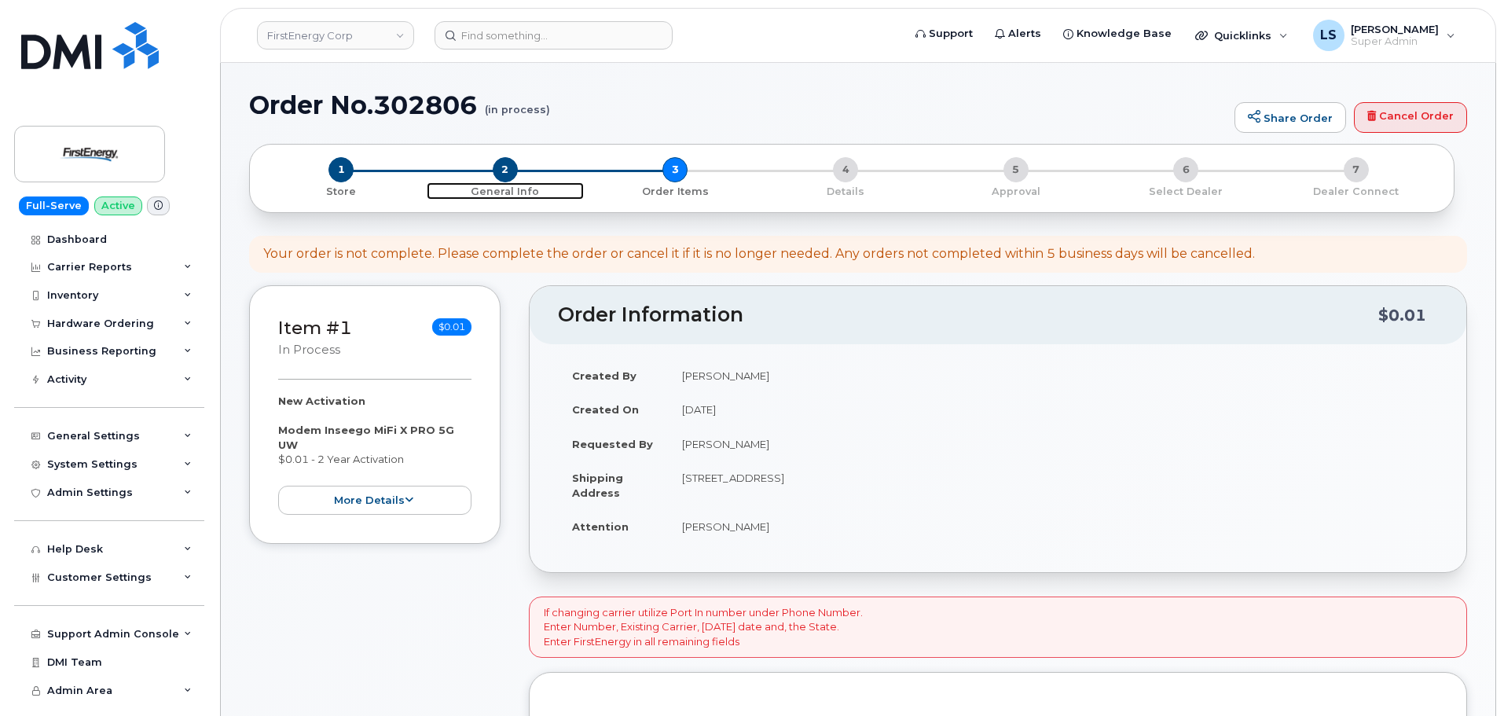
click at [510, 173] on span "2" at bounding box center [505, 169] width 25 height 25
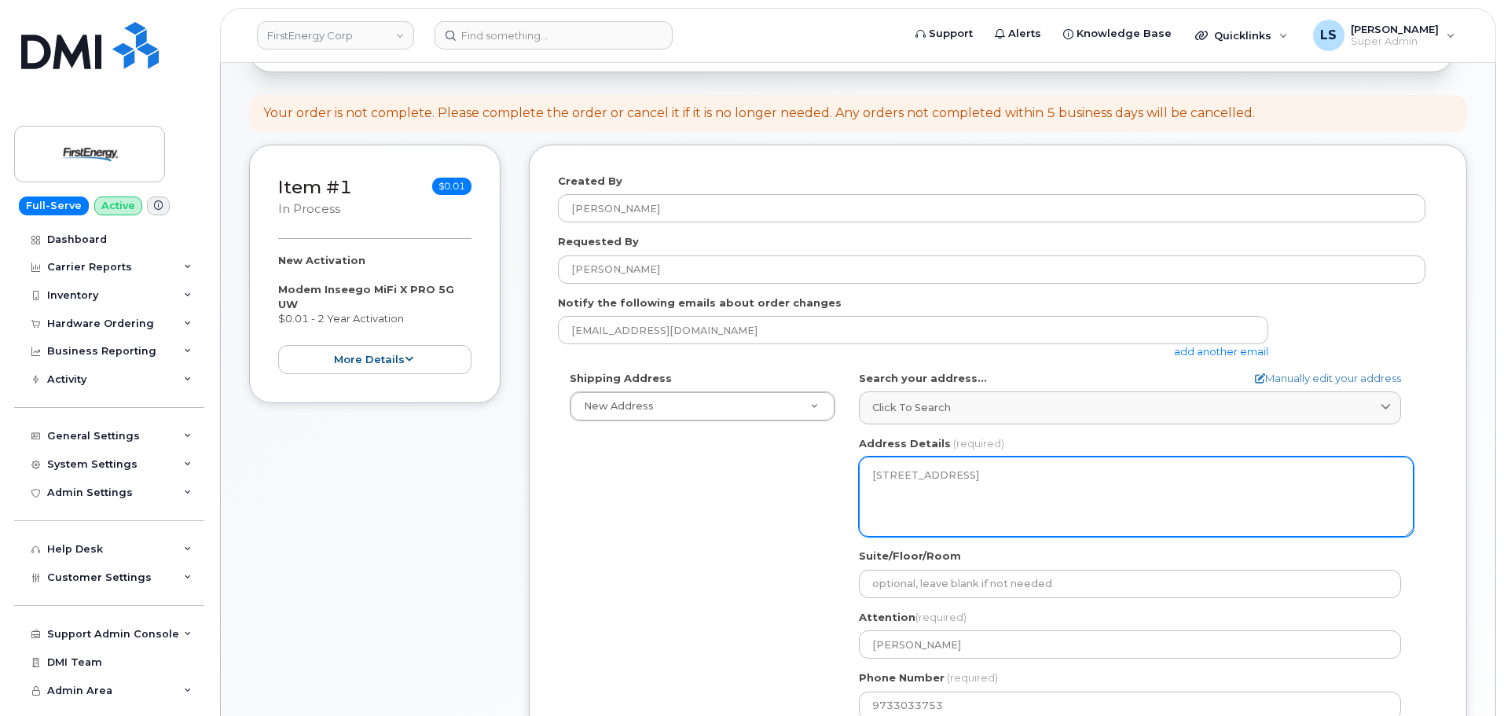
scroll to position [314, 0]
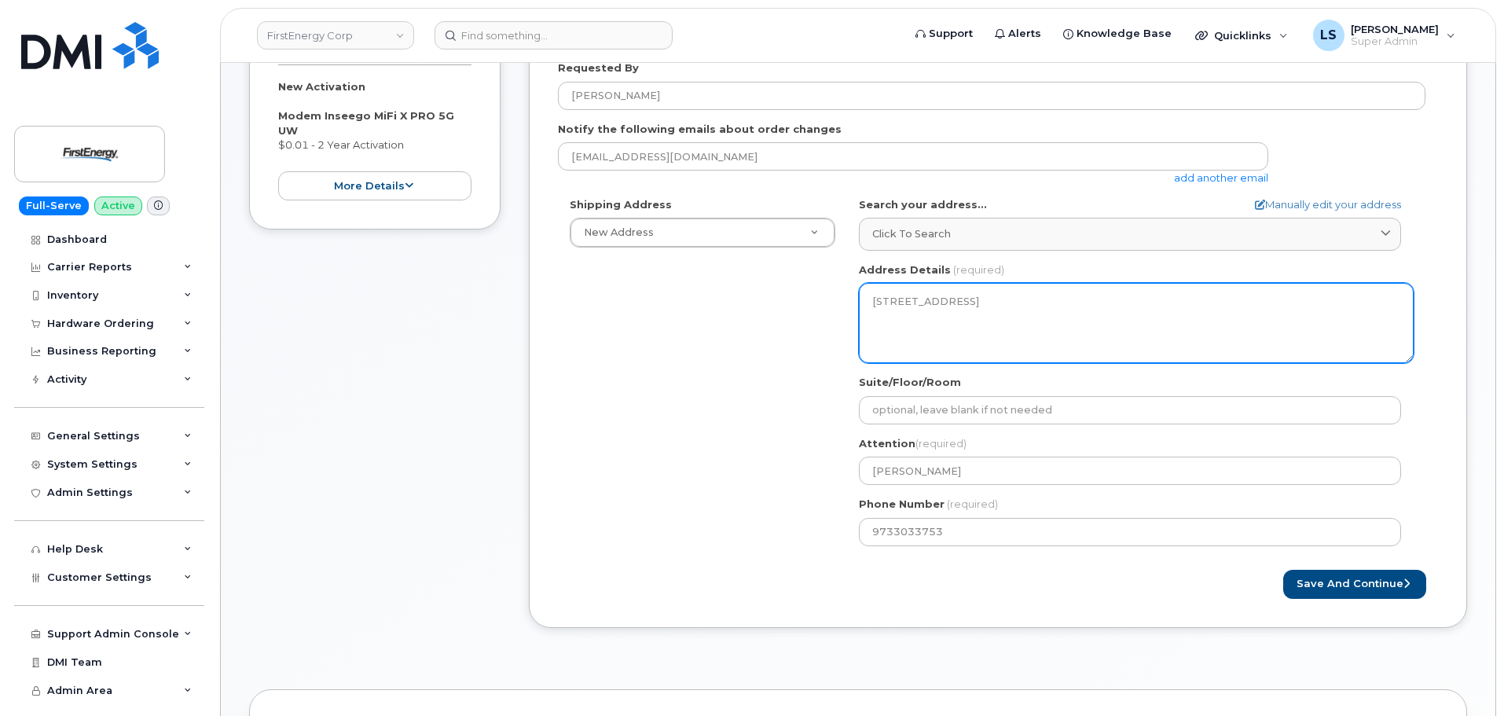
click at [1279, 303] on textarea "[STREET_ADDRESS]" at bounding box center [1136, 323] width 555 height 80
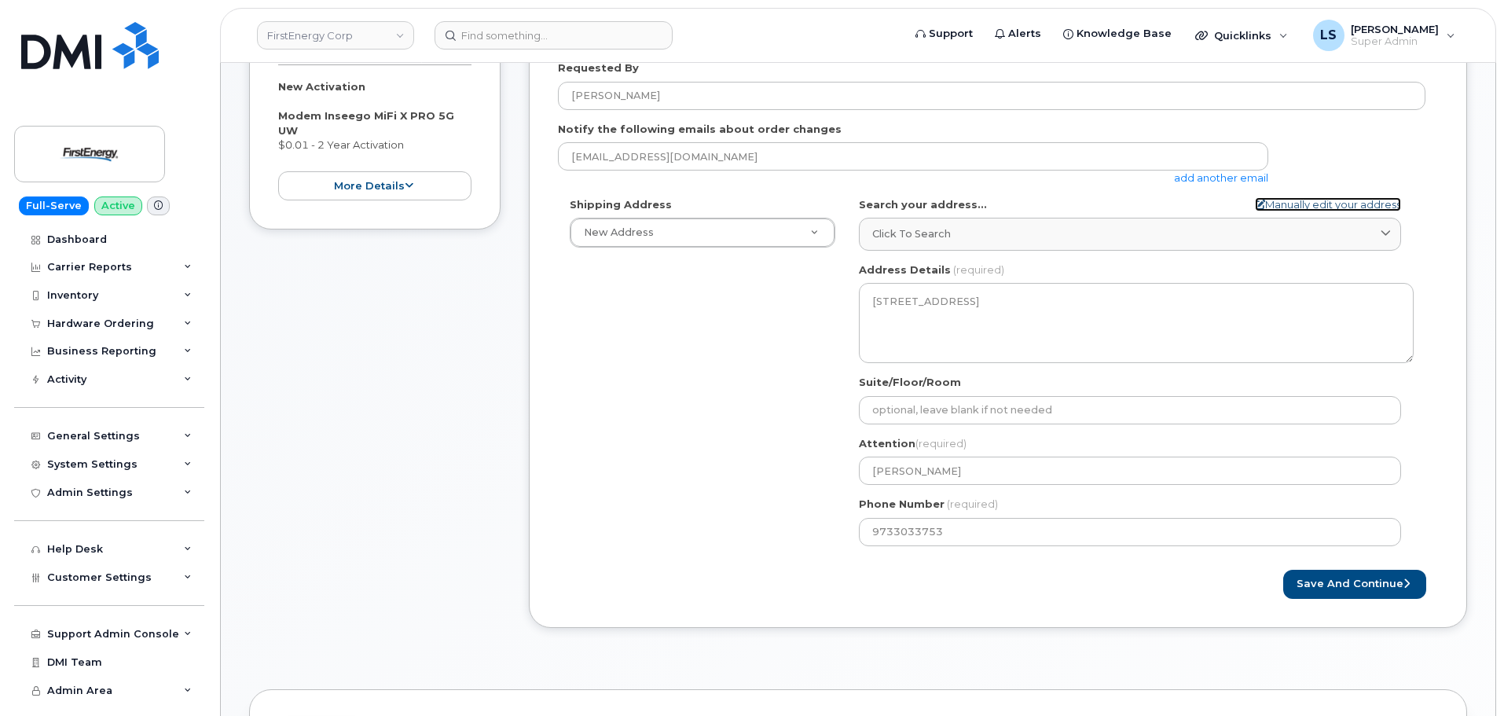
click at [1344, 203] on link "Manually edit your address" at bounding box center [1328, 204] width 146 height 15
select select
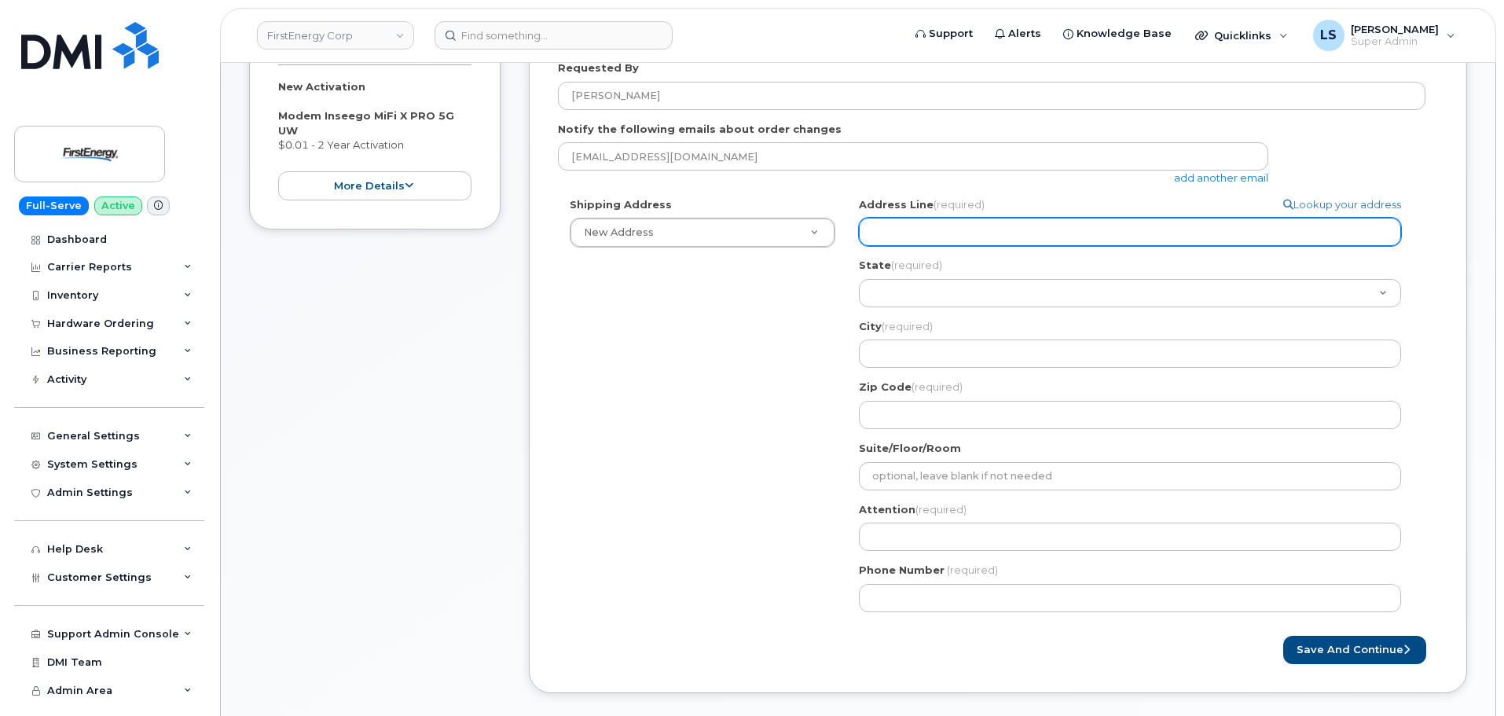
click at [967, 233] on input "Address Line (required)" at bounding box center [1130, 232] width 542 height 28
paste input "9733033753"
select select
drag, startPoint x: 1081, startPoint y: 233, endPoint x: 1073, endPoint y: 239, distance: 10.2
click at [1077, 234] on input "9733033753" at bounding box center [1130, 232] width 542 height 28
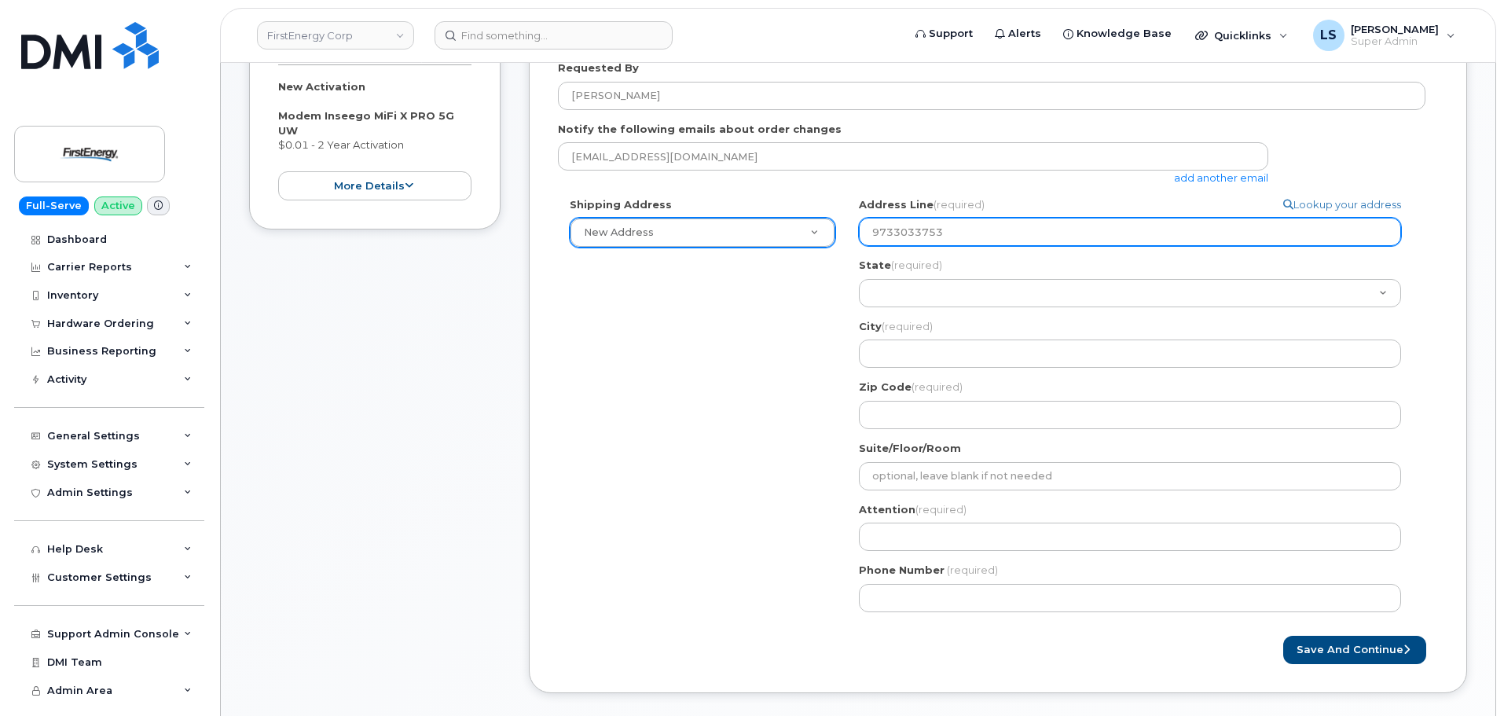
drag, startPoint x: 1003, startPoint y: 240, endPoint x: 719, endPoint y: 227, distance: 284.7
click at [733, 229] on div "Shipping Address New Address New Address 300 Madison Ave, Morristown, NJ 07960 …" at bounding box center [992, 410] width 868 height 427
paste input "300 Madison Ave, Morristown, NJ 07960"
type input "300 Madison Ave, Morristown, NJ 07960"
select select
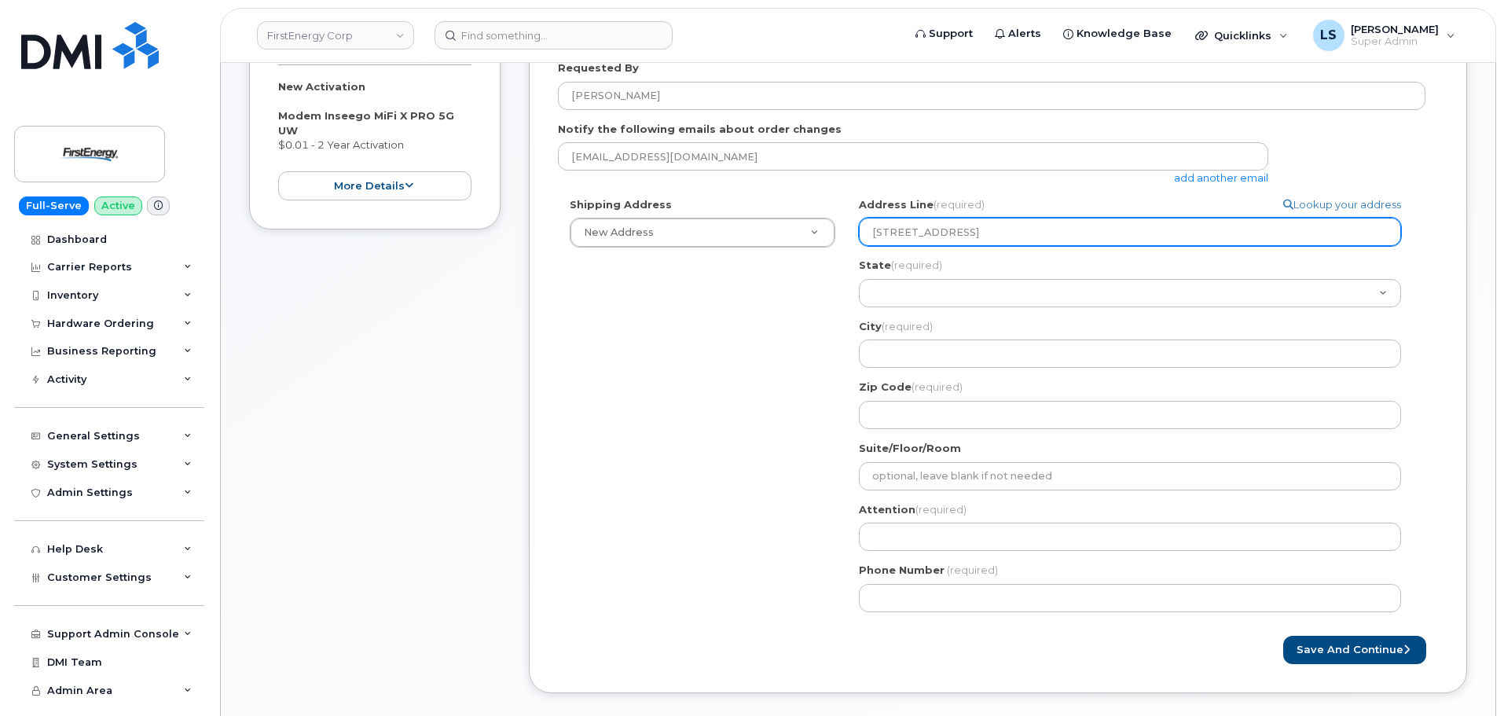
type input "300 Madison Ave, Morristown, NJ 07960"
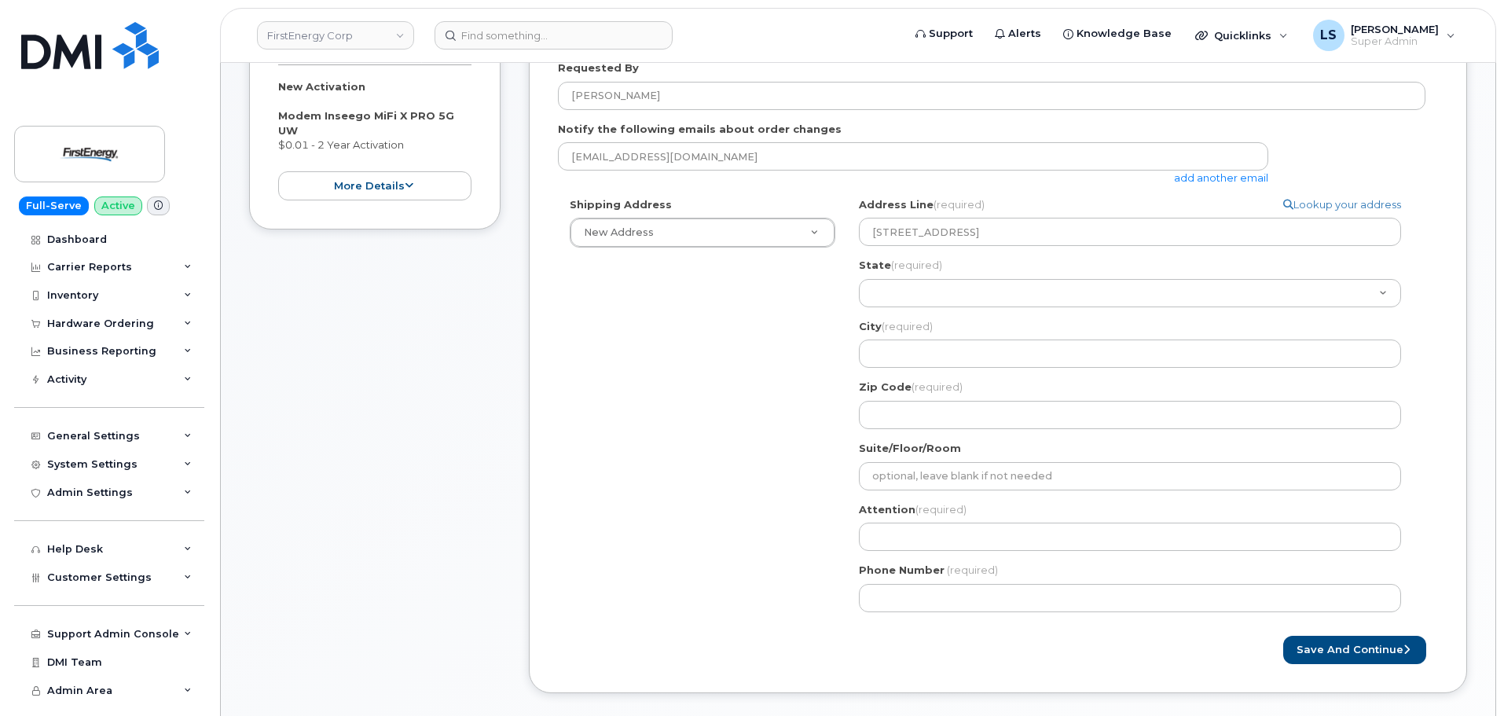
click at [708, 529] on div "Shipping Address New Address New Address 300 Madison Ave, Morristown, NJ 07960 …" at bounding box center [992, 410] width 868 height 427
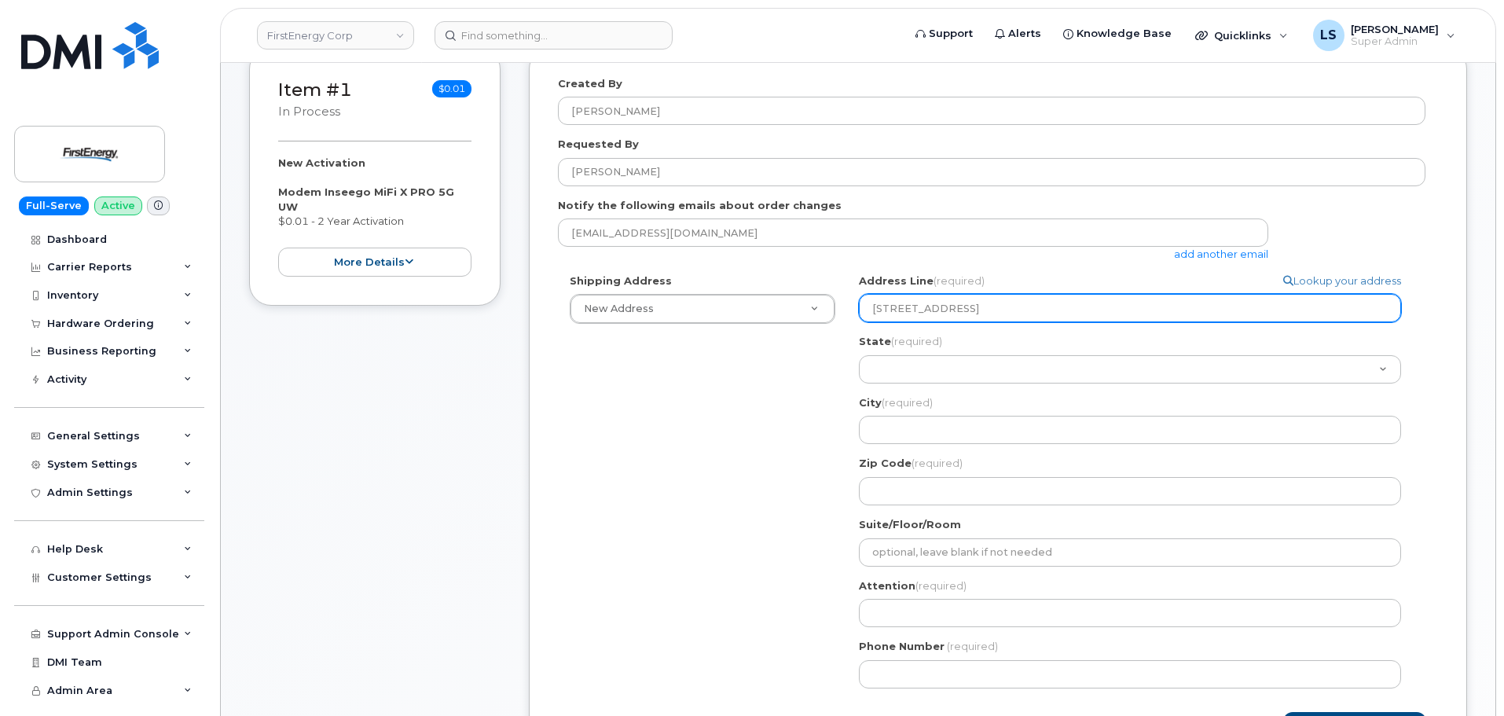
scroll to position [236, 0]
click at [992, 314] on input "300 Madison Ave, Morristown, NJ 07960" at bounding box center [1130, 310] width 542 height 28
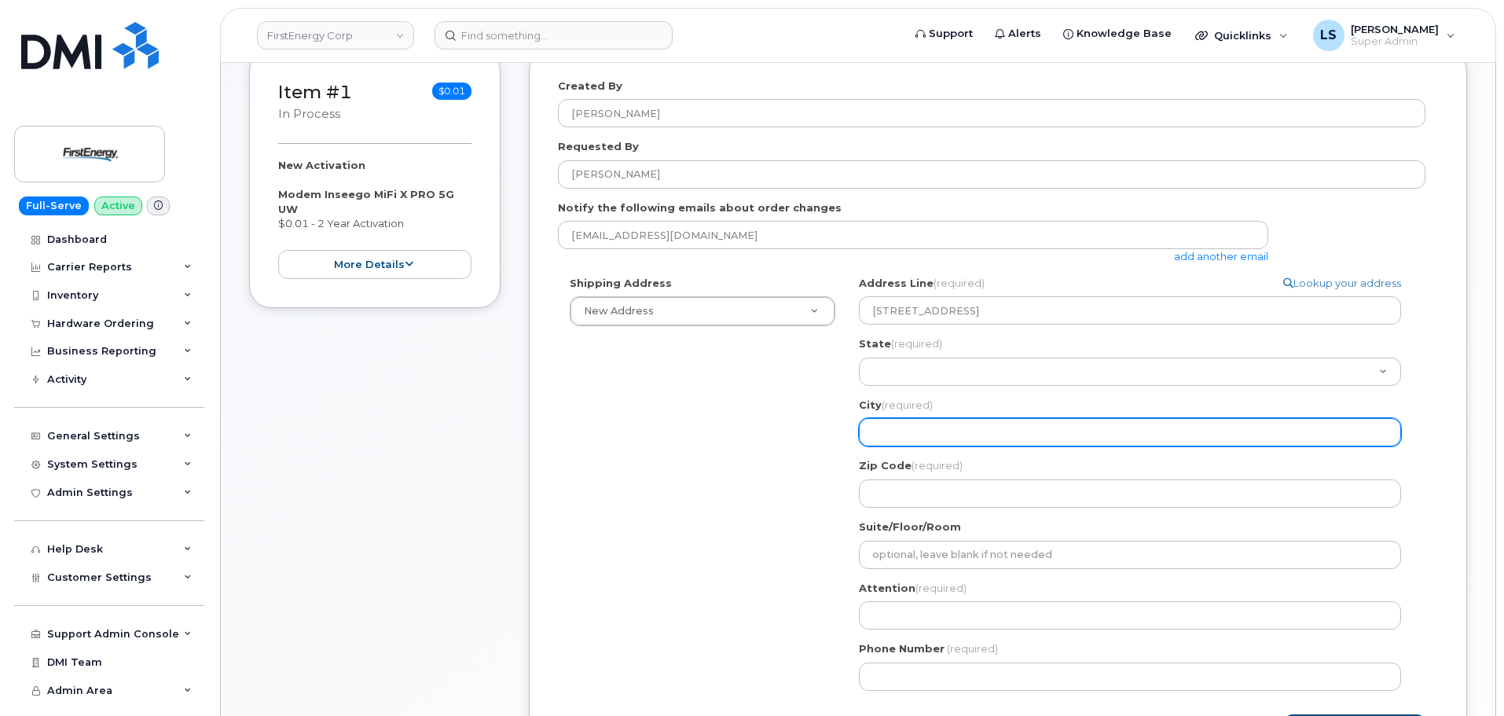
click at [958, 430] on input "City (required)" at bounding box center [1130, 432] width 542 height 28
paste input "Morristown"
select select
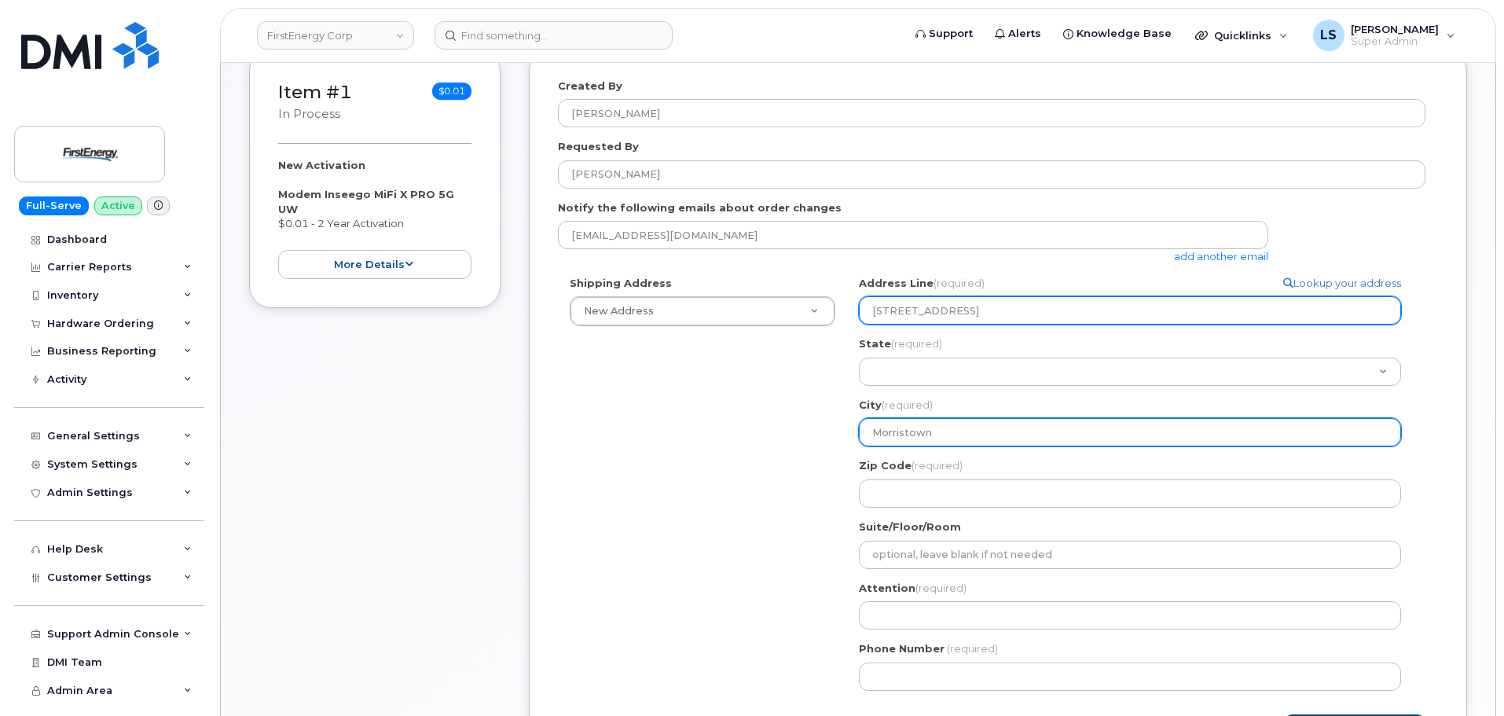
type input "Morristown"
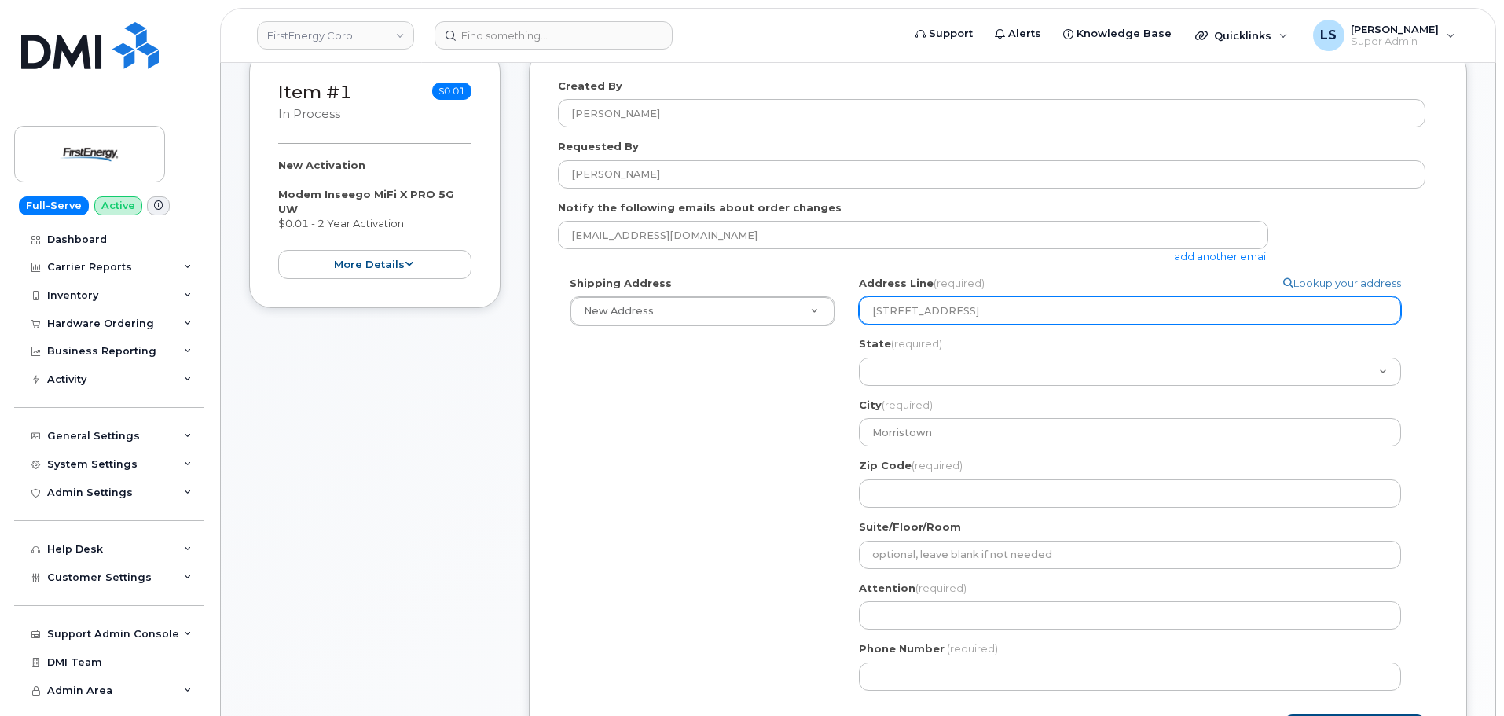
click at [1066, 308] on input "300 Madison Ave, Morristown, NJ 07960" at bounding box center [1130, 310] width 542 height 28
click at [1086, 314] on input "300 Madison Ave, Morristown, NJ 07960" at bounding box center [1130, 310] width 542 height 28
select select
type input "300 Madison Ave, Morristown, NJ 0796"
select select
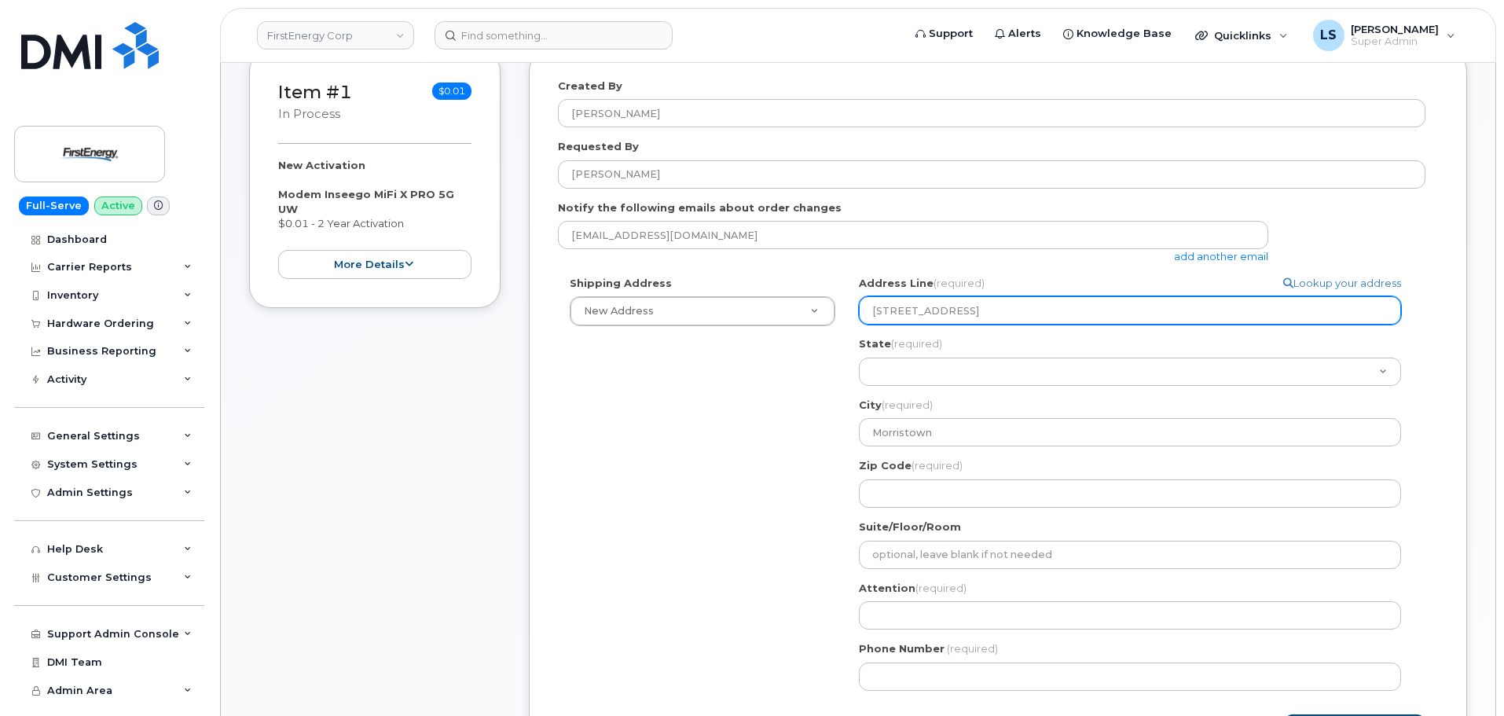
click at [1066, 307] on input "300 Madison Ave, Morristown, NJ 07962" at bounding box center [1130, 310] width 542 height 28
click at [1066, 308] on input "300 Madison Ave, Morristown, NJ 07962" at bounding box center [1130, 310] width 542 height 28
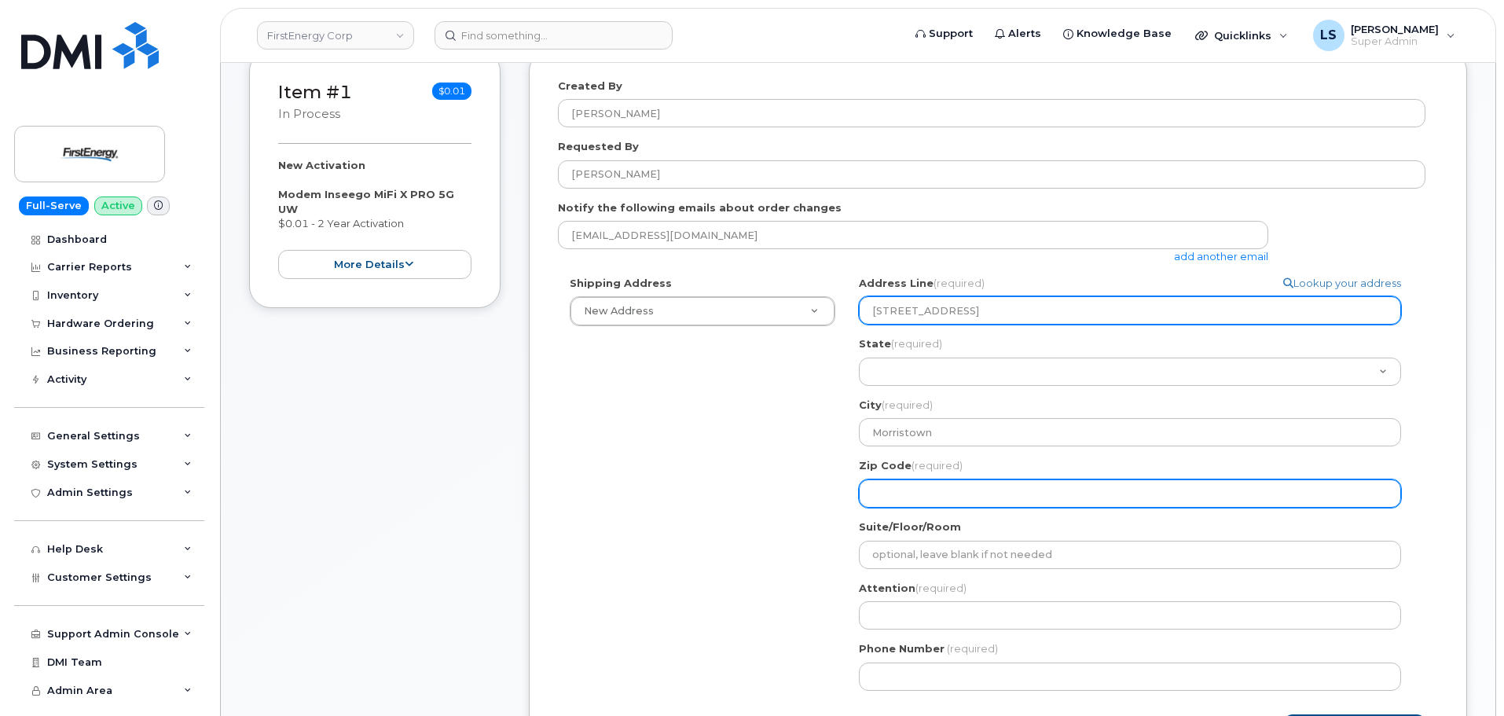
type input "300 Madison Ave, Morristown, NJ 07962"
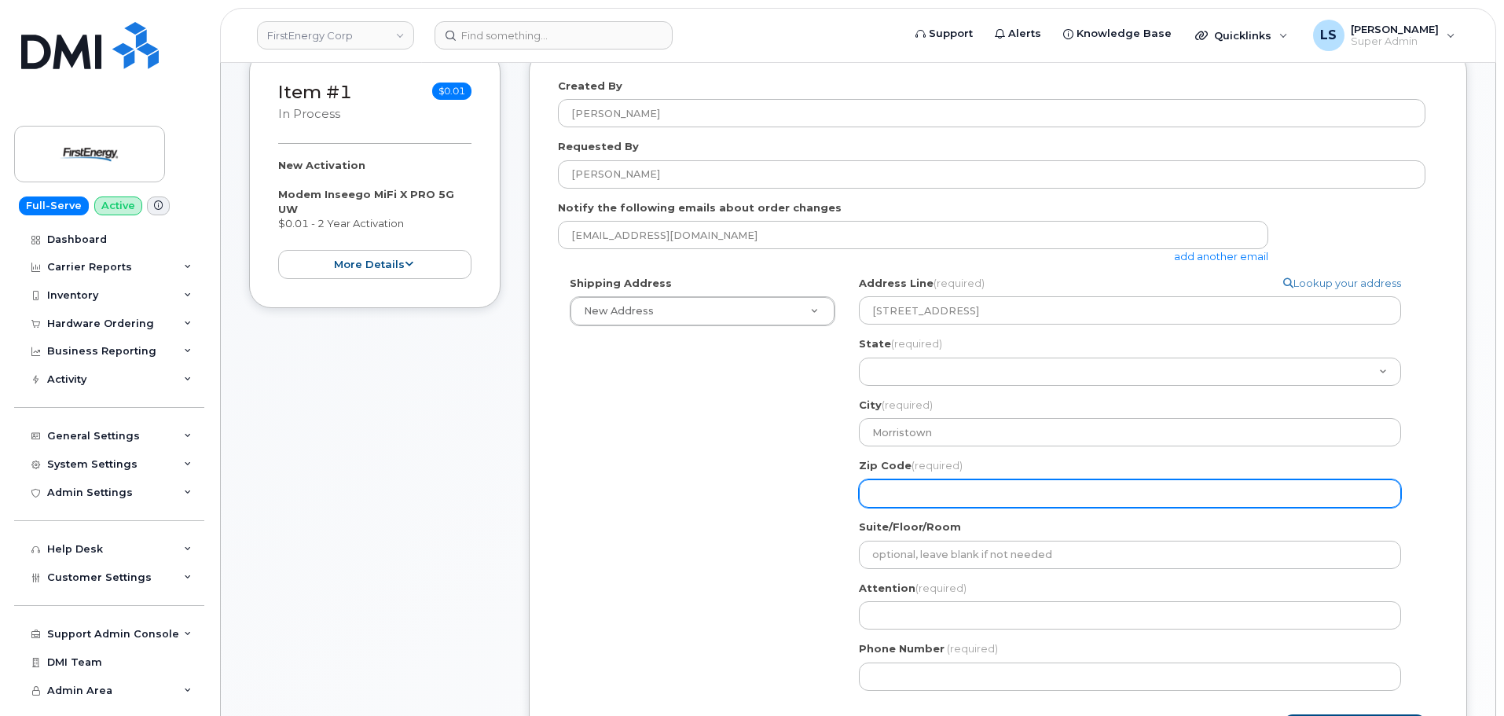
click at [974, 492] on input "Zip Code (required)" at bounding box center [1130, 493] width 542 height 28
paste input "07962"
select select
type input "07962"
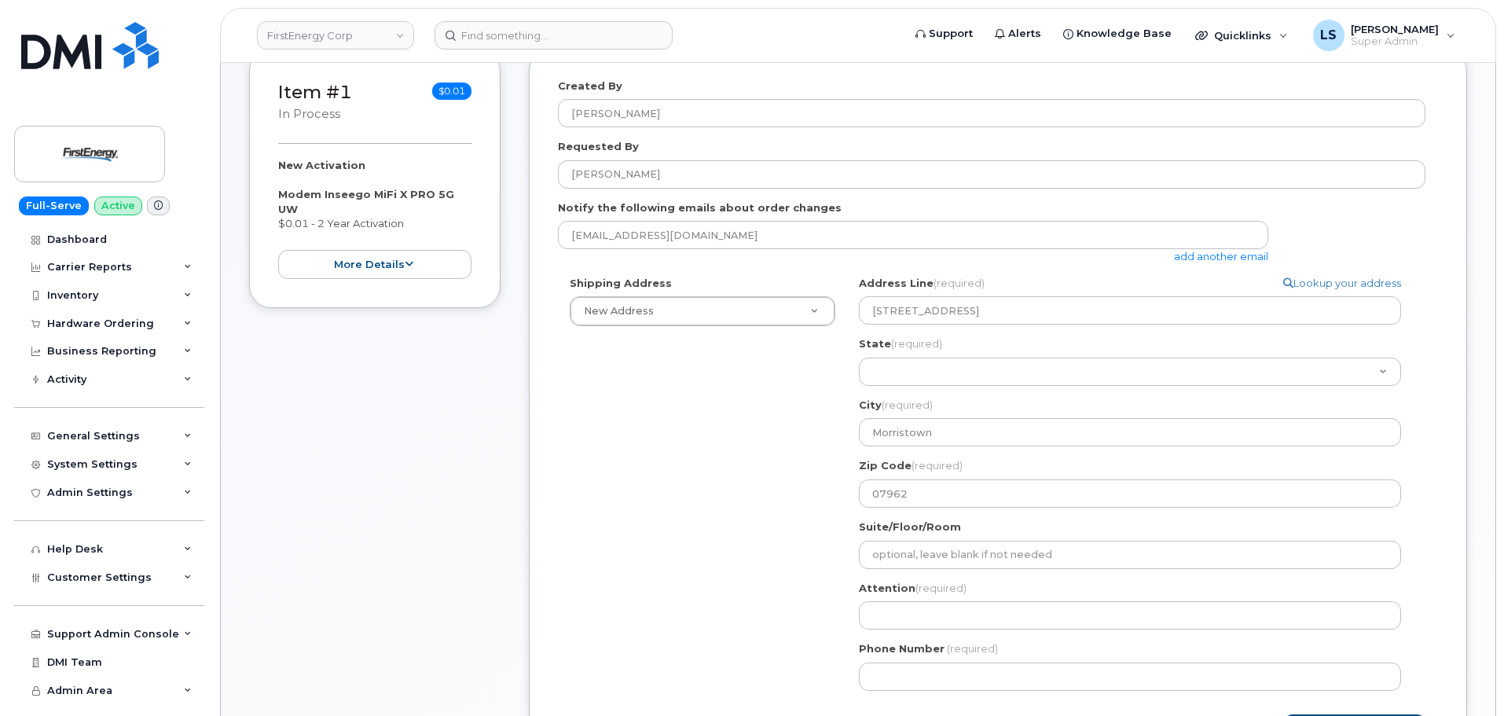
click at [945, 355] on div "State (required) Alabama Alaska American Samoa Arizona Arkansas California Colo…" at bounding box center [1136, 361] width 555 height 50
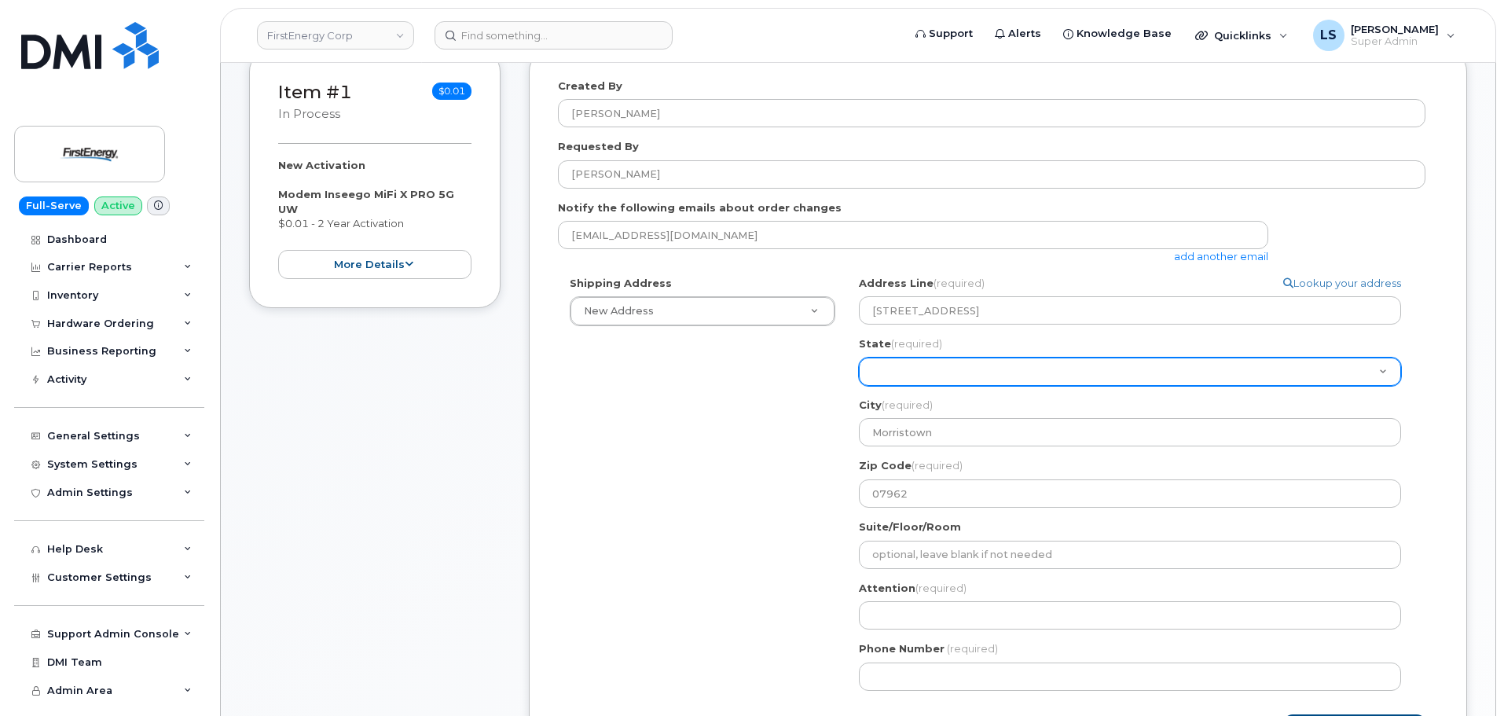
click at [949, 372] on select "Alabama Alaska American Samoa Arizona Arkansas California Colorado Connecticut …" at bounding box center [1130, 372] width 542 height 28
click at [908, 374] on select "Alabama Alaska American Samoa Arizona Arkansas California Colorado Connecticut …" at bounding box center [1130, 372] width 542 height 28
select select "NJ"
click at [859, 358] on select "Alabama Alaska American Samoa Arizona Arkansas California Colorado Connecticut …" at bounding box center [1130, 372] width 542 height 28
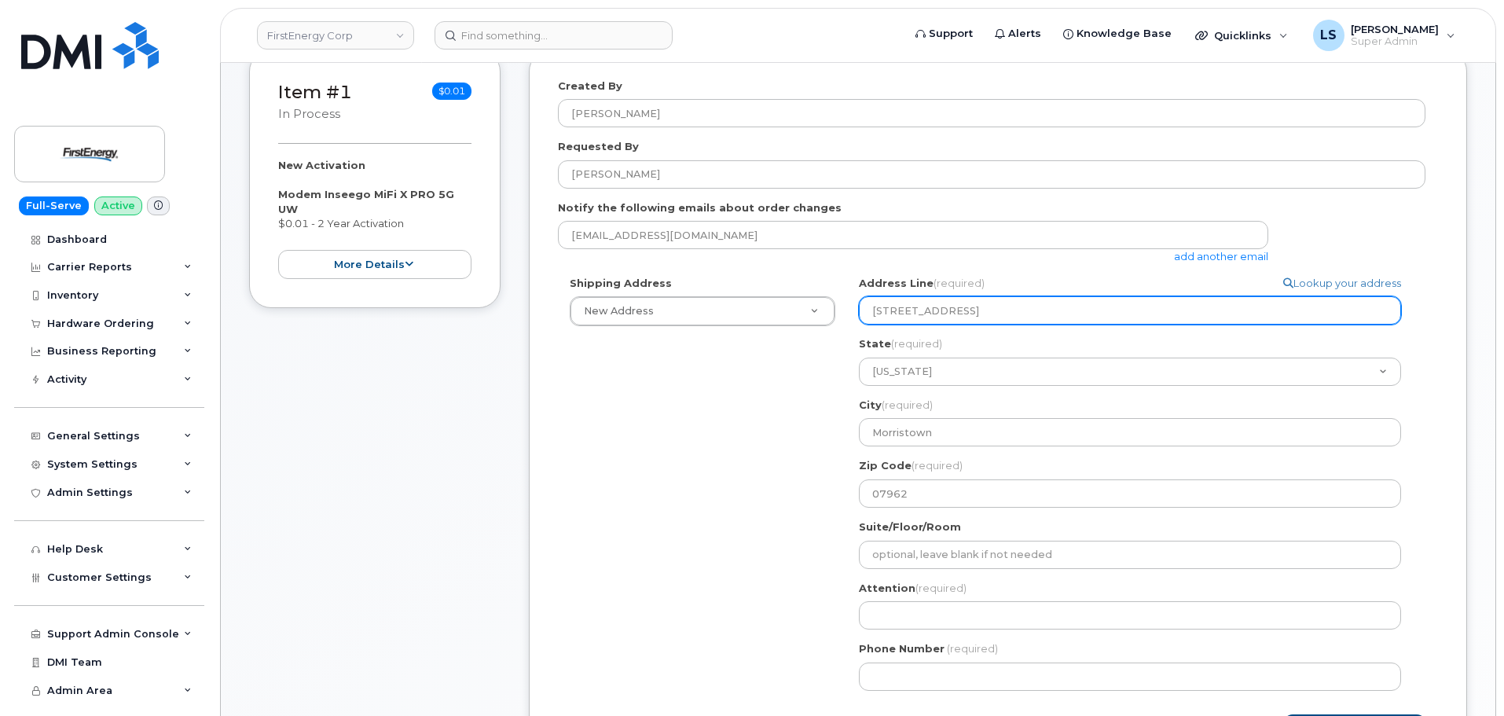
drag, startPoint x: 1093, startPoint y: 310, endPoint x: 958, endPoint y: 305, distance: 135.3
click at [959, 301] on input "300 Madison Ave, Morristown, NJ 07962" at bounding box center [1130, 310] width 542 height 28
select select
type input "300 Madison Ave"
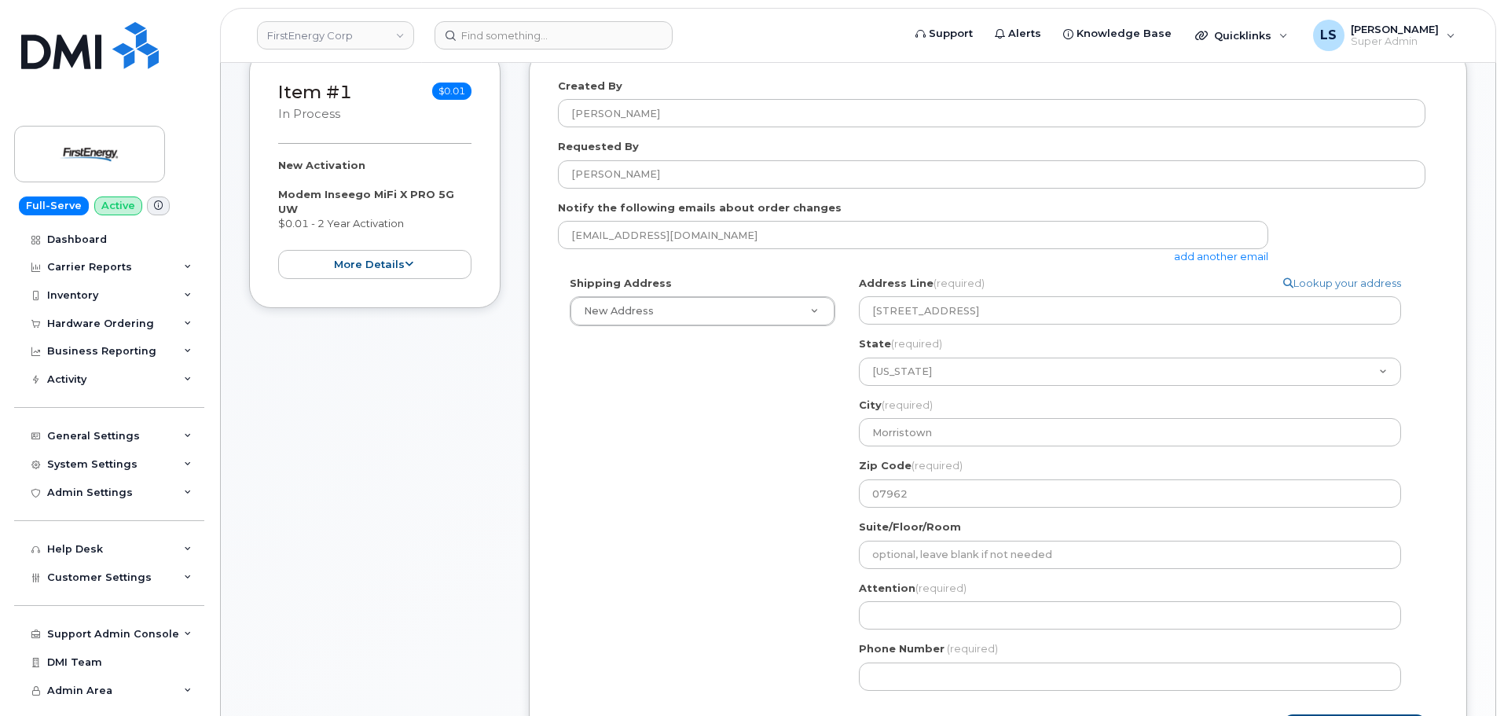
click at [1017, 262] on div "lschroeder@dminc.com add another email" at bounding box center [919, 242] width 723 height 43
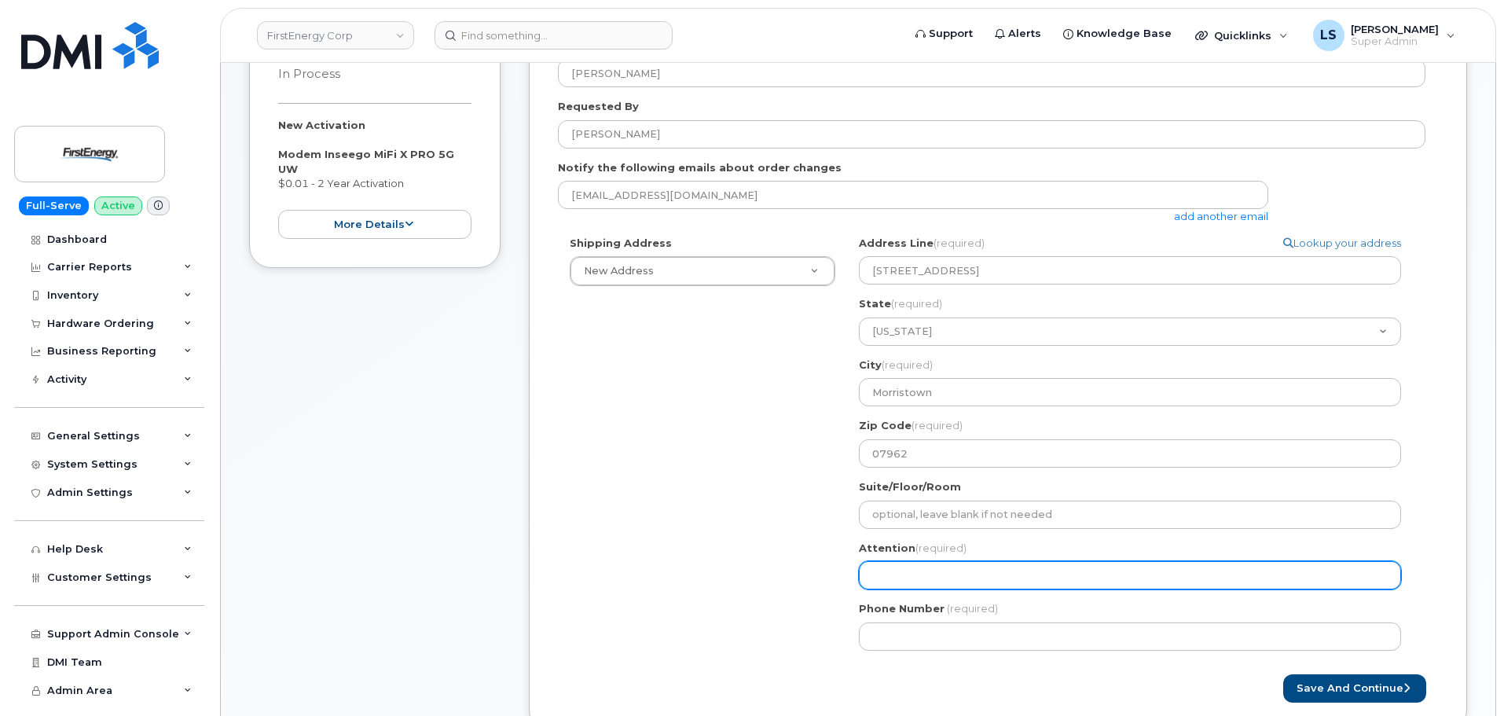
scroll to position [314, 0]
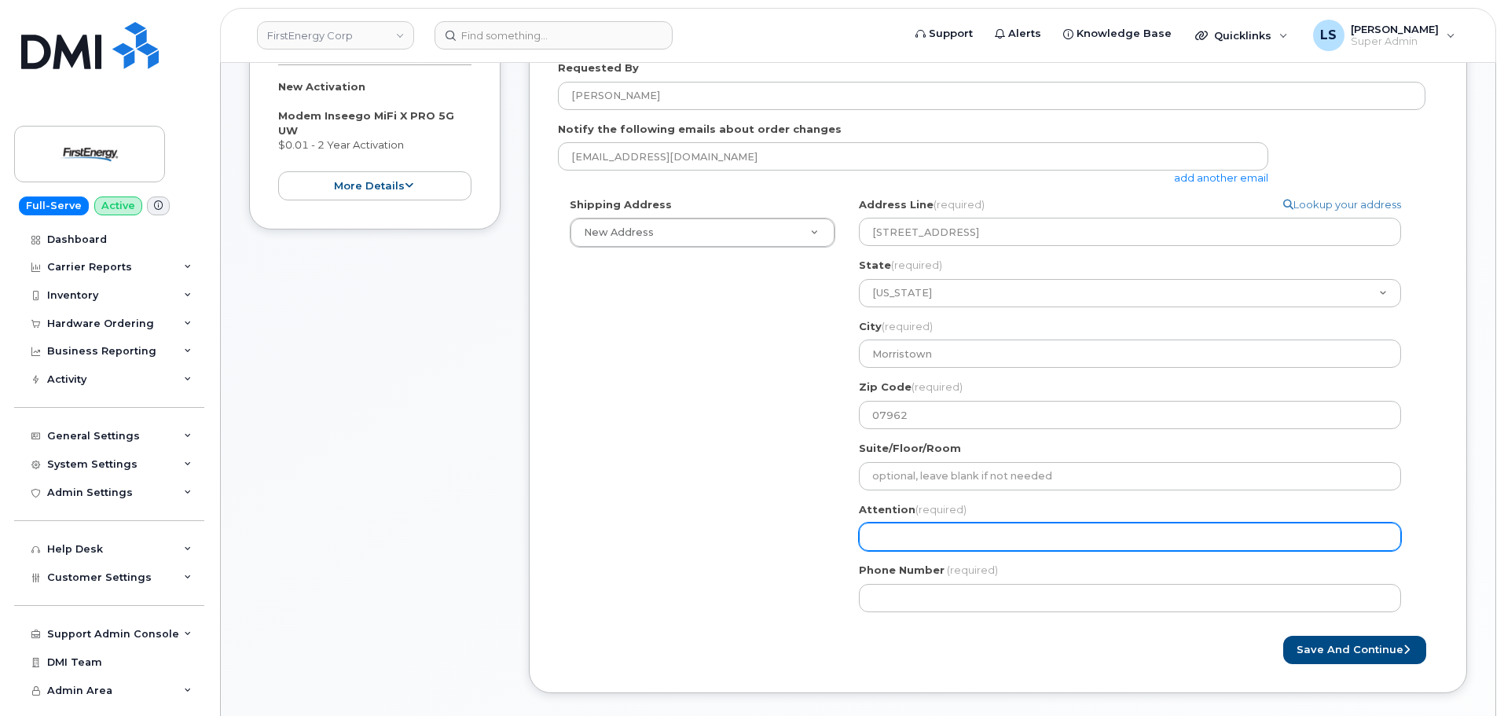
click at [908, 540] on input "Attention (required)" at bounding box center [1130, 537] width 542 height 28
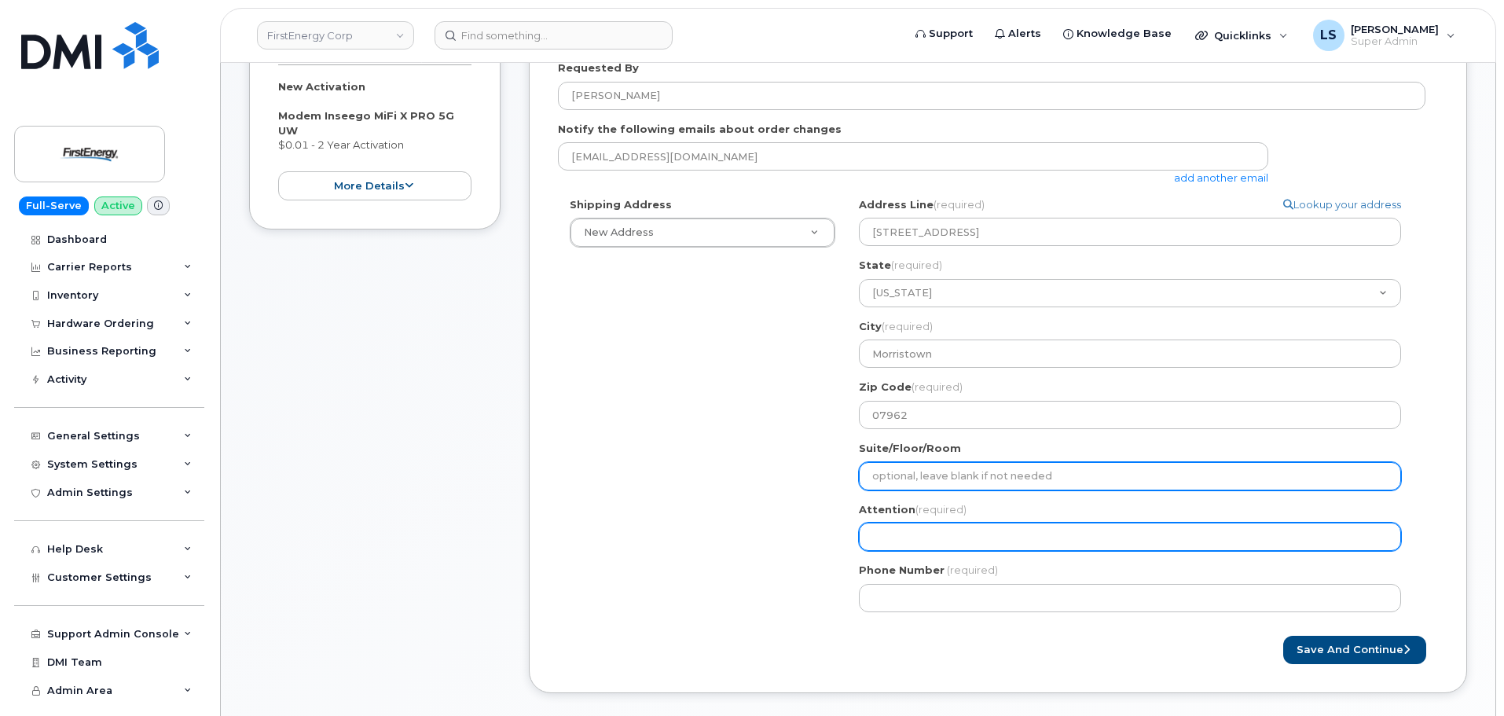
paste input "[PERSON_NAME]"
select select
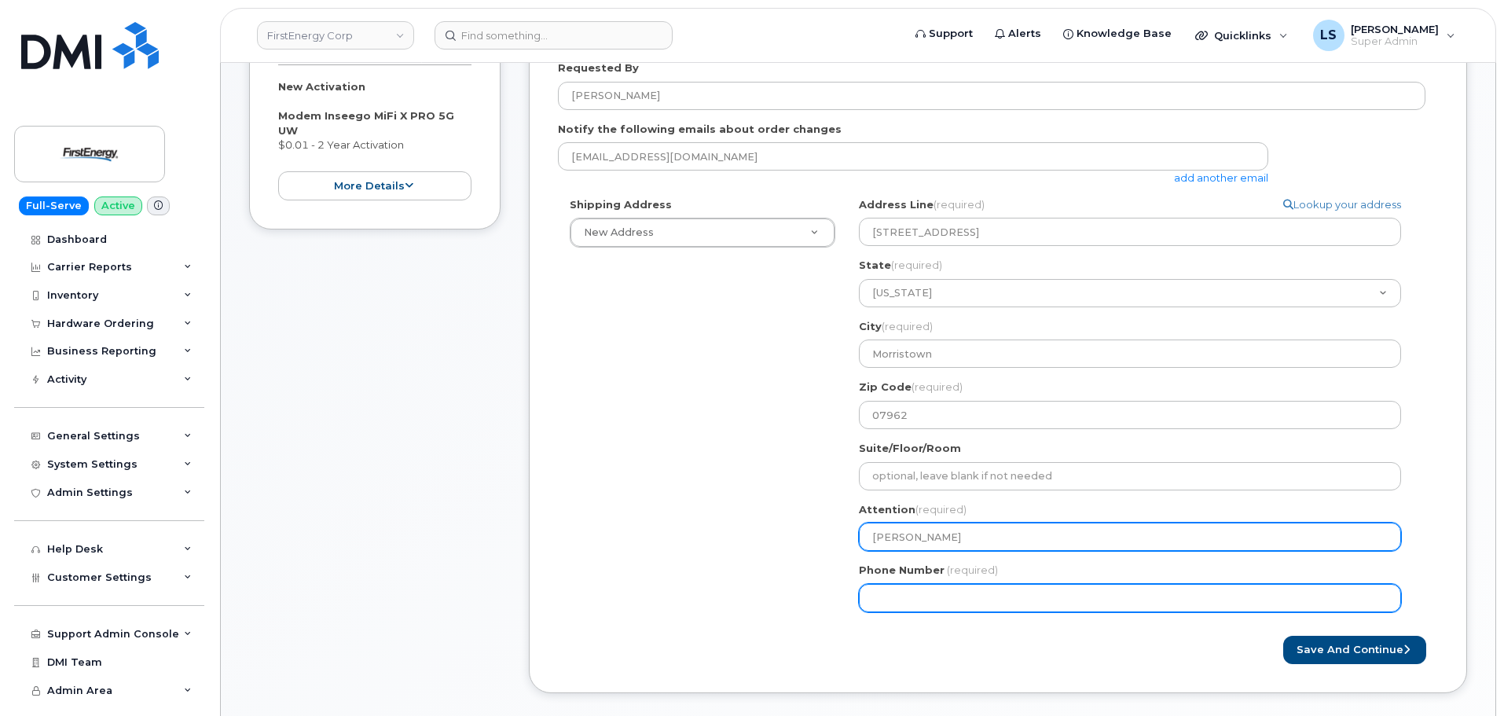
type input "[PERSON_NAME]"
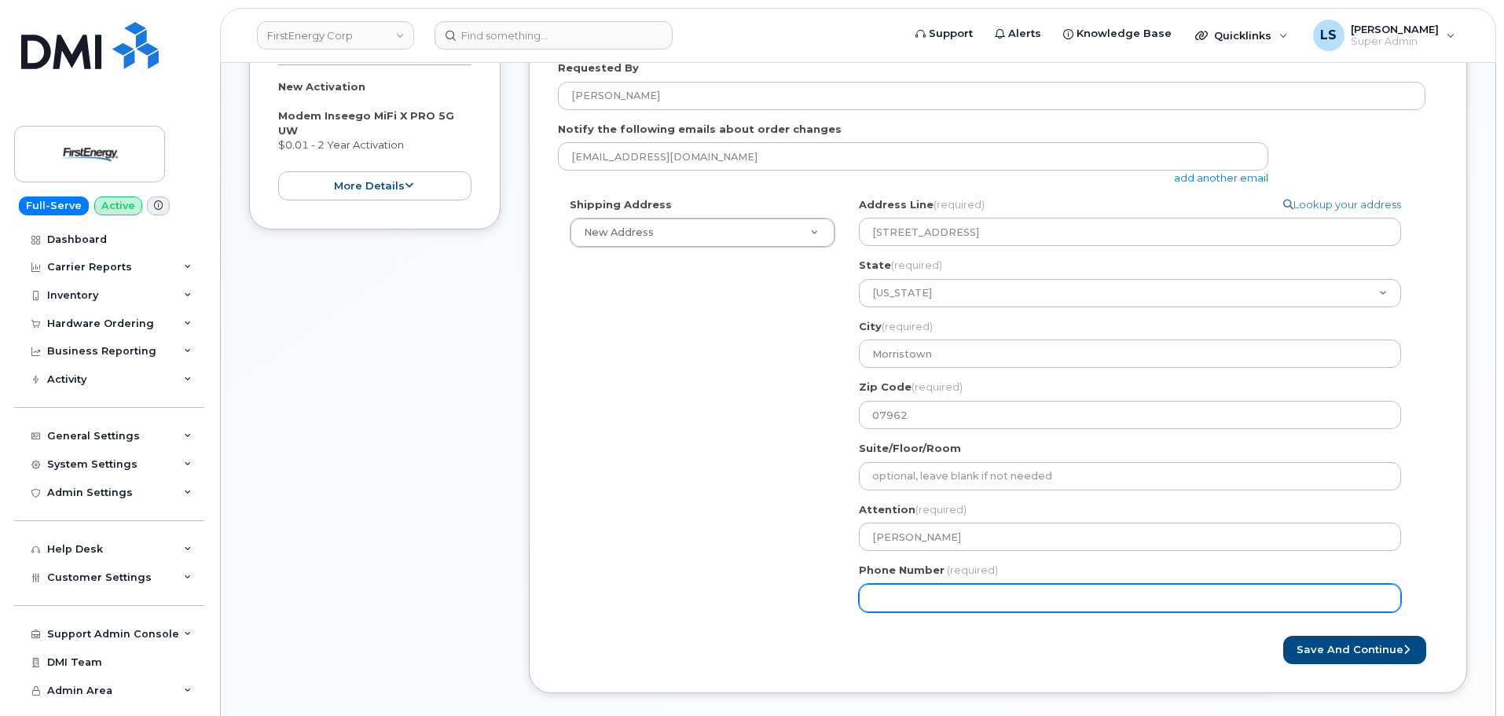
drag, startPoint x: 898, startPoint y: 603, endPoint x: 671, endPoint y: 422, distance: 290.7
click at [898, 603] on input "Phone Number" at bounding box center [1130, 598] width 542 height 28
paste input "9733033753"
select select
type input "9733033753"
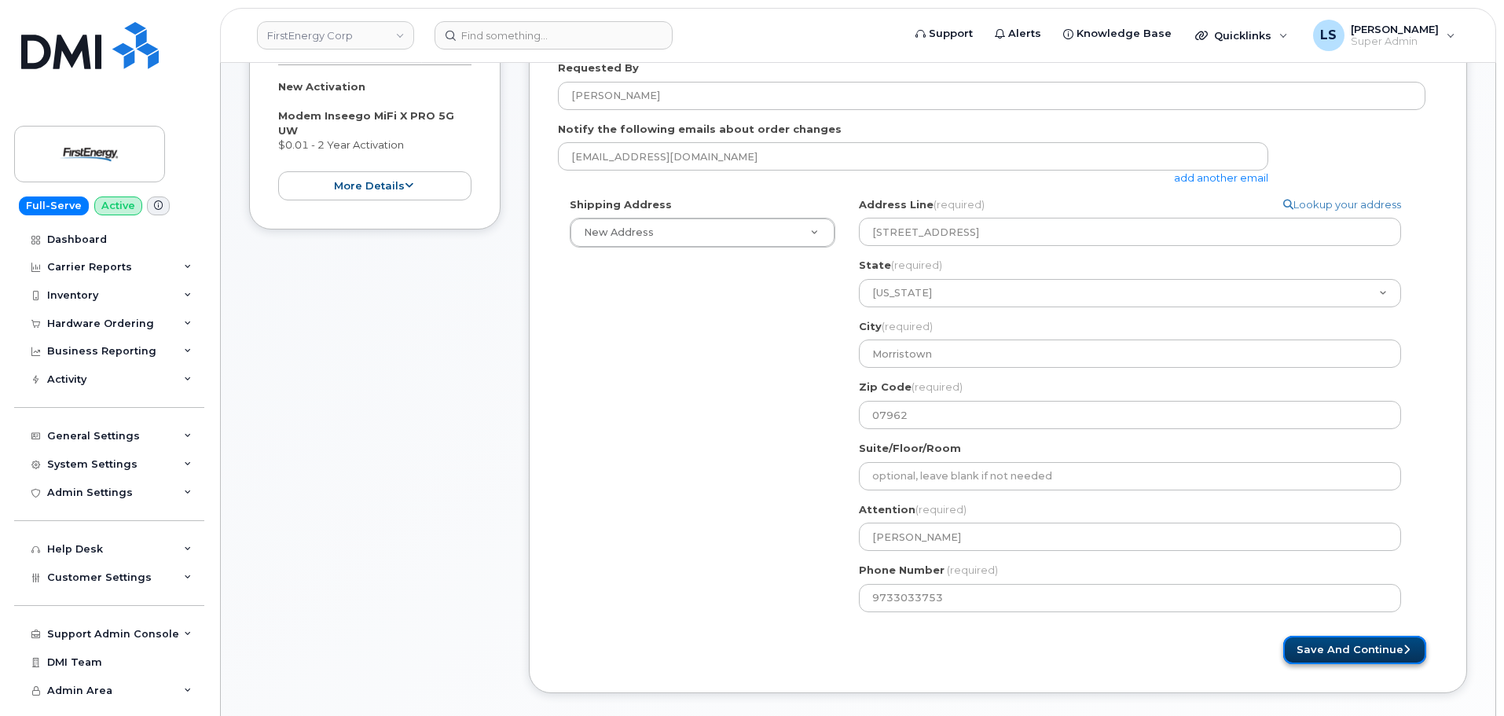
click at [1354, 651] on button "Save and Continue" at bounding box center [1354, 650] width 143 height 29
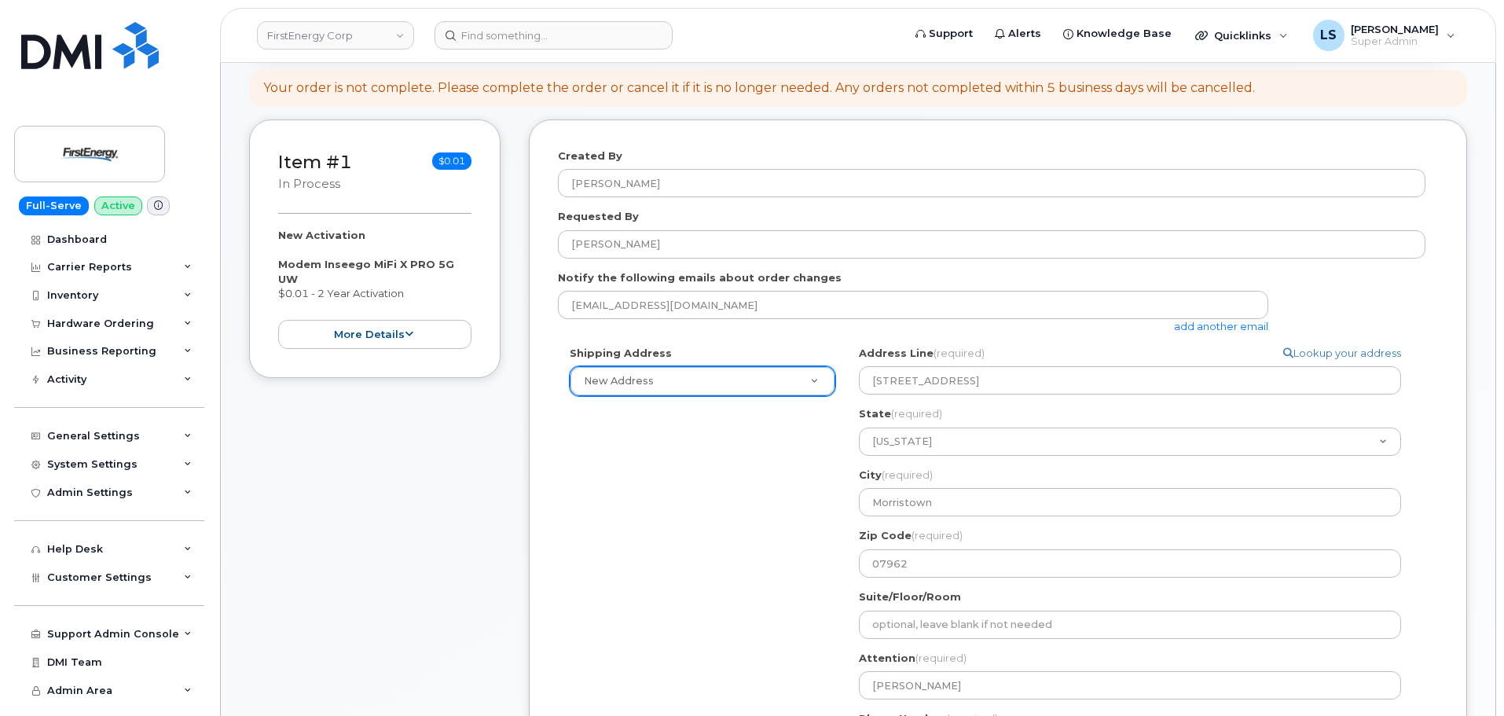
scroll to position [0, 0]
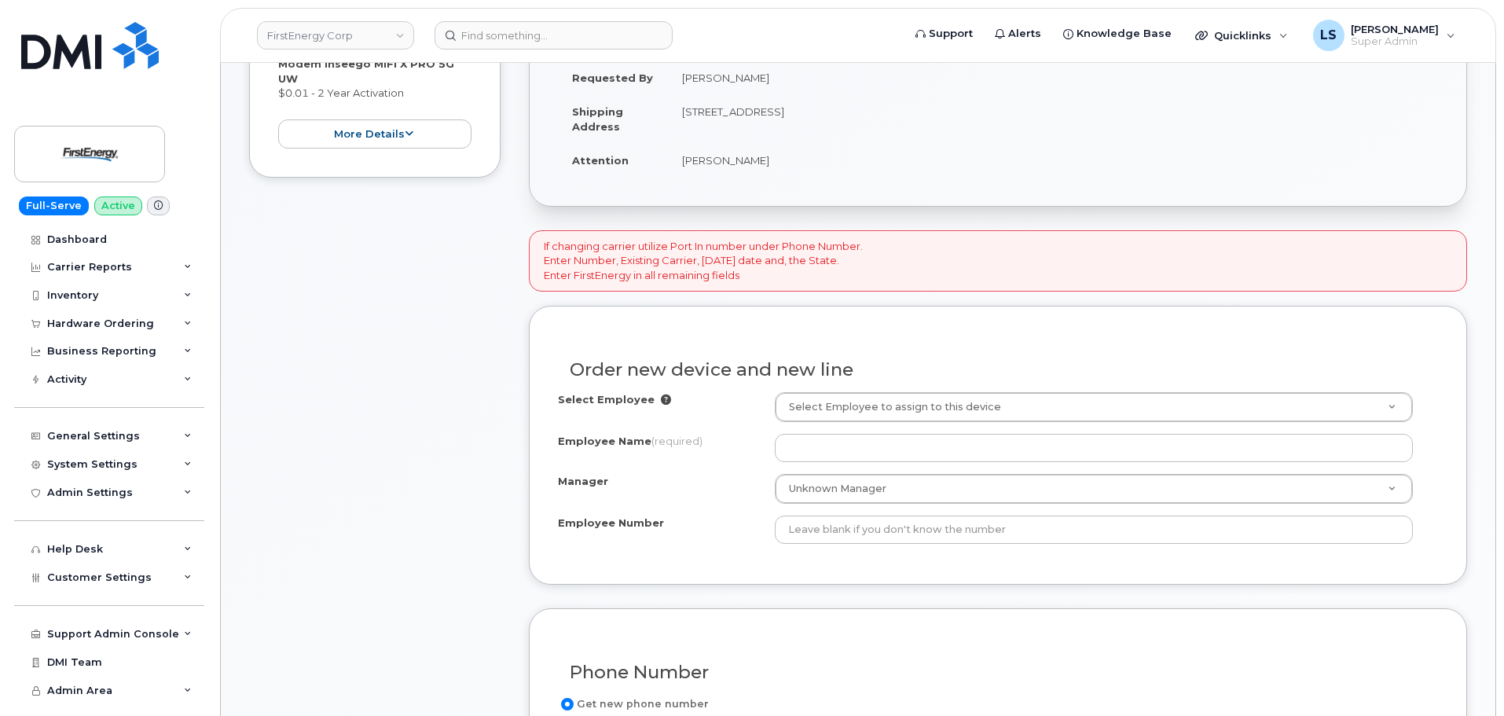
scroll to position [471, 0]
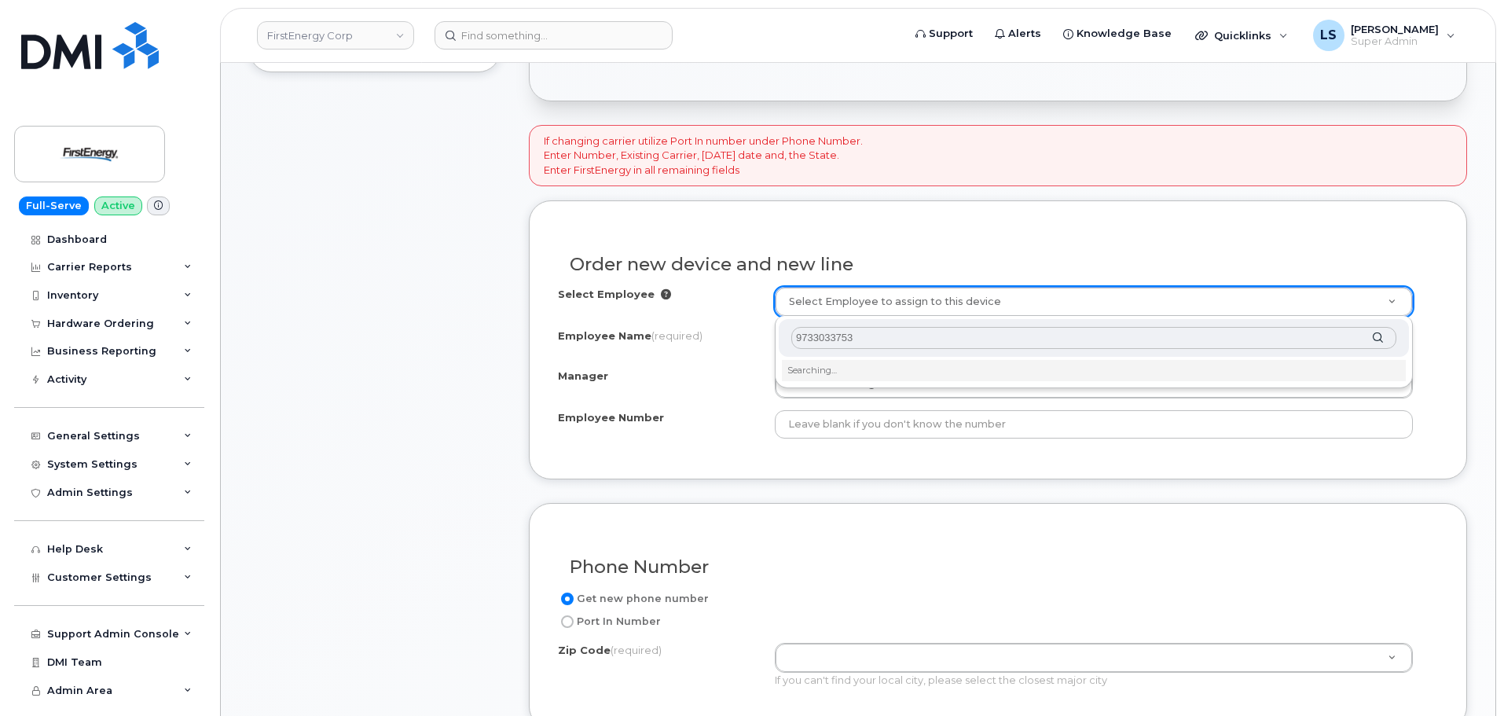
drag, startPoint x: 846, startPoint y: 339, endPoint x: 626, endPoint y: 328, distance: 220.3
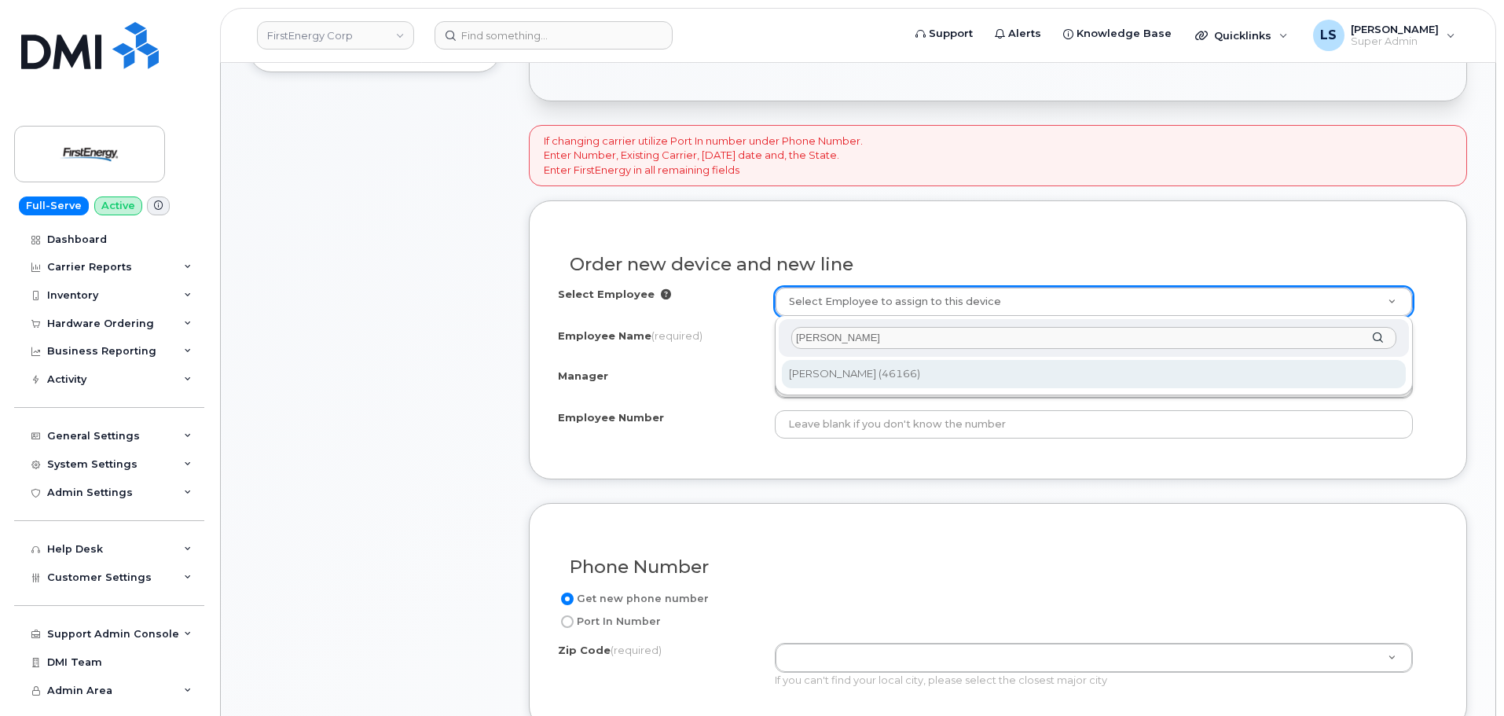
type input "[PERSON_NAME]"
type input "2083509"
type input "[PERSON_NAME]"
type input "46166"
type input "300 Madison Ave"
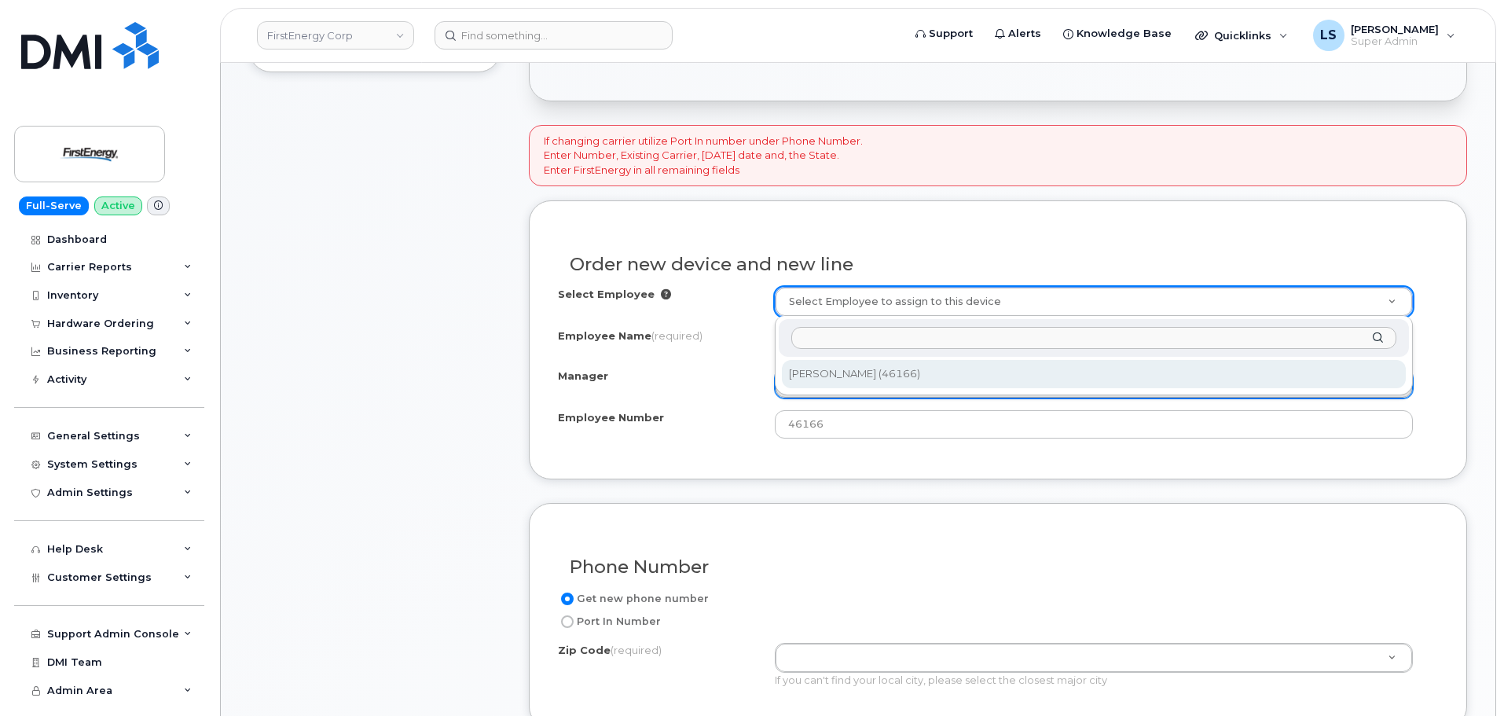
select select "2080987"
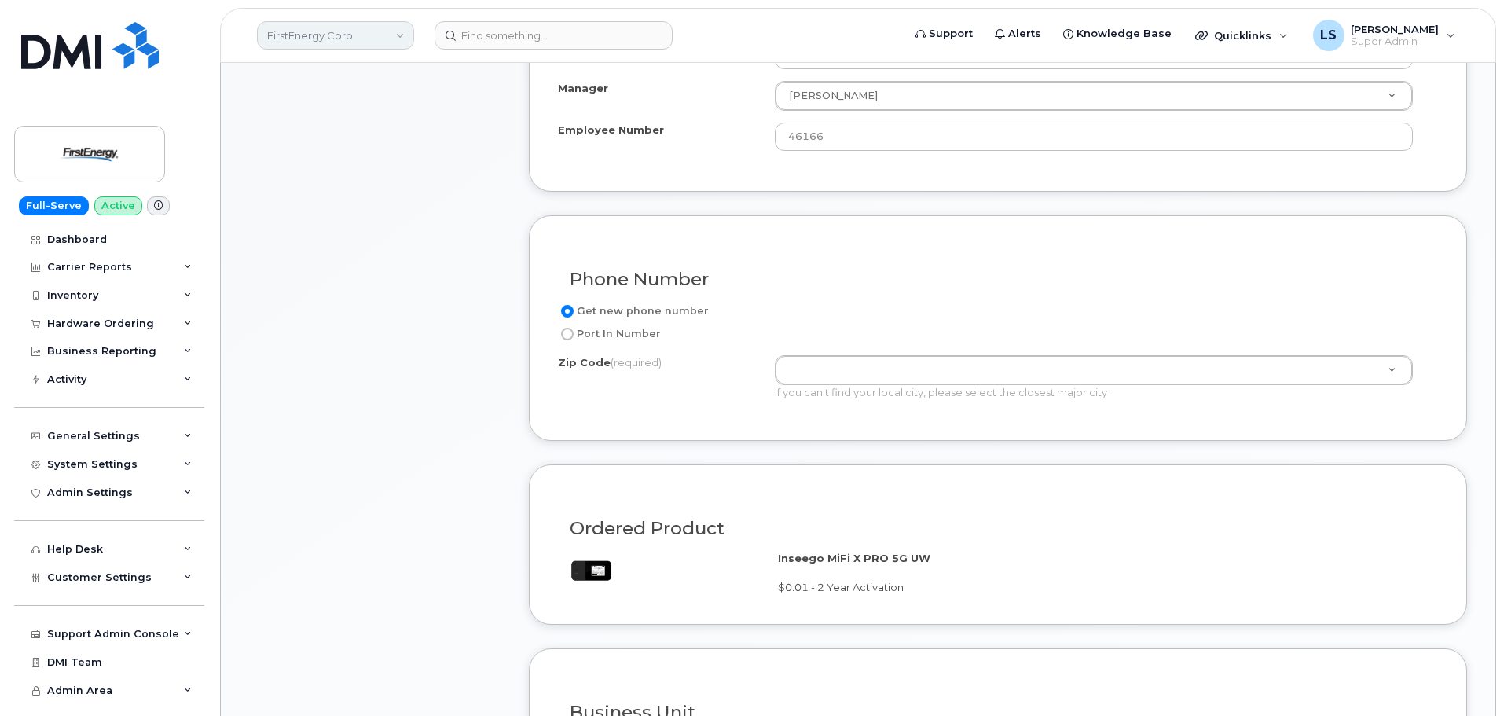
scroll to position [786, 0]
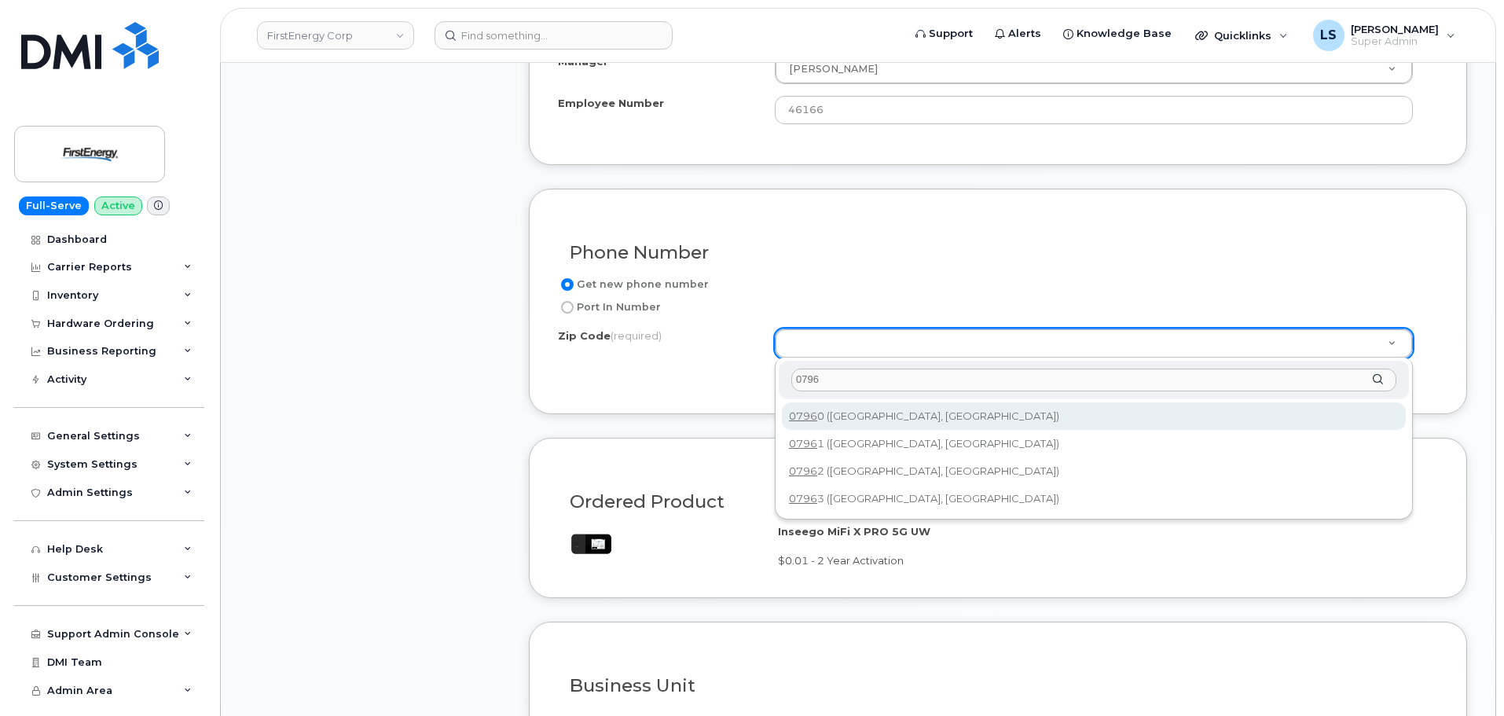
drag, startPoint x: 831, startPoint y: 381, endPoint x: 759, endPoint y: 382, distance: 72.3
click at [762, 381] on body "FirstEnergy Corp Support Alerts Knowledge Base Quicklinks Suspend / Cancel Devi…" at bounding box center [752, 460] width 1504 height 2492
paste input "0"
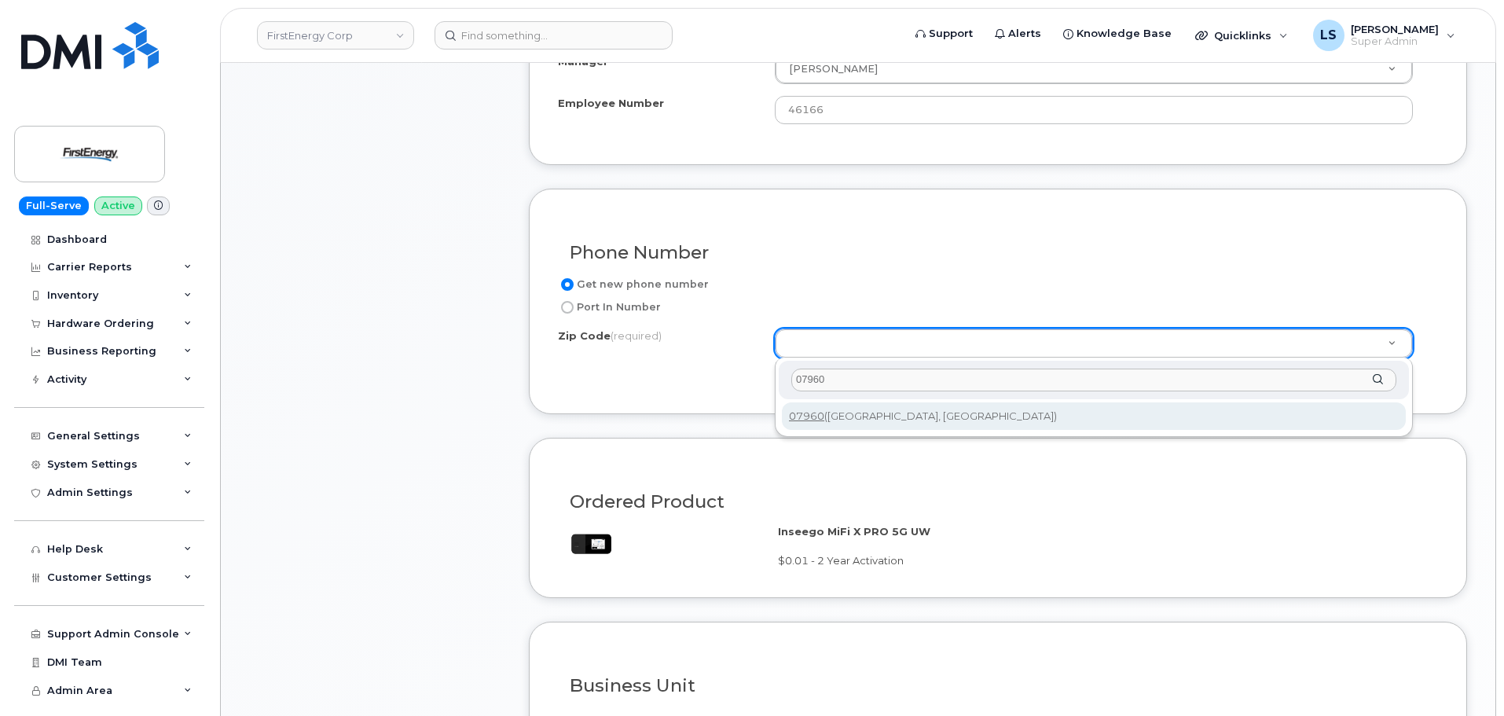
type input "07960"
type input "07960 (Morristown, NJ)"
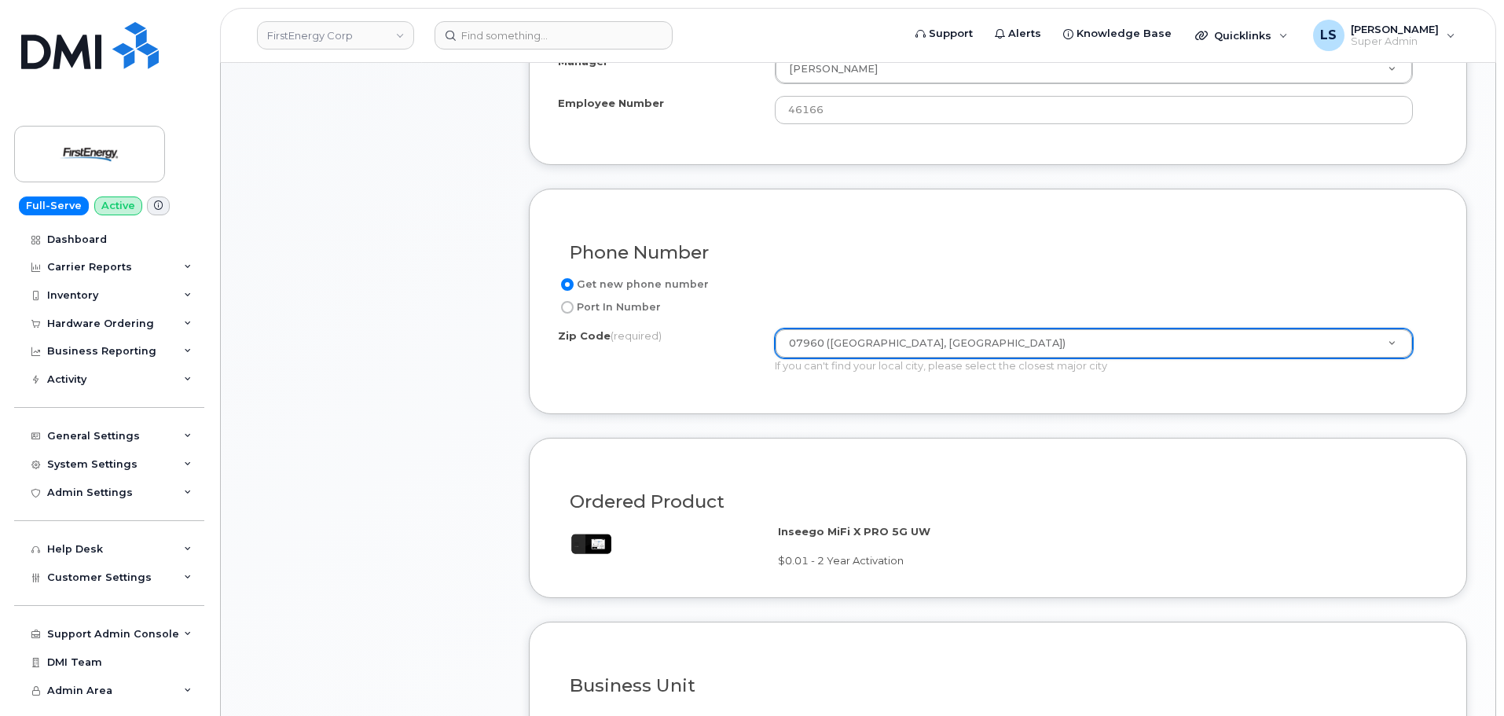
click at [923, 403] on div "Phone Number Get new phone number Port In Number Zip Code (required) 07960 (Mor…" at bounding box center [998, 302] width 938 height 226
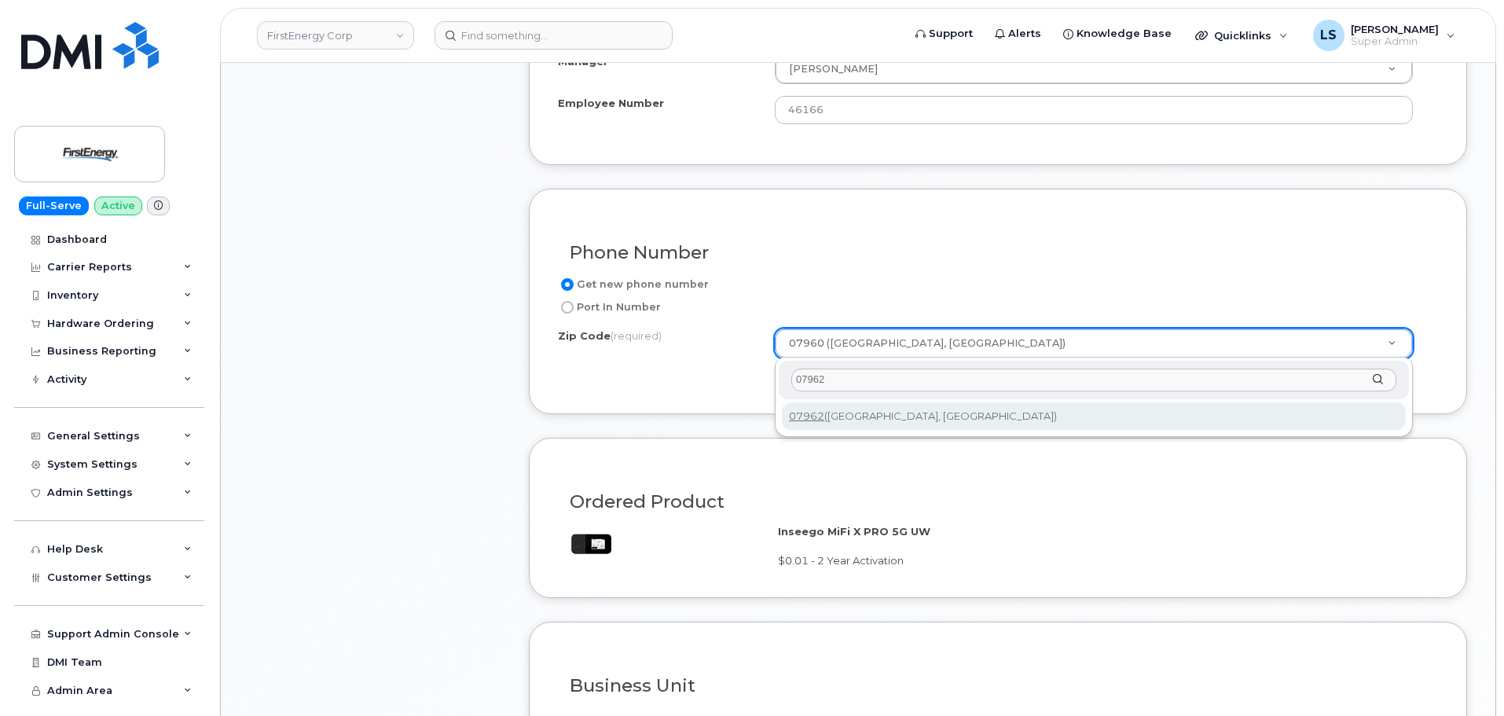
type input "07962"
type input "07962 (Morristown, NJ)"
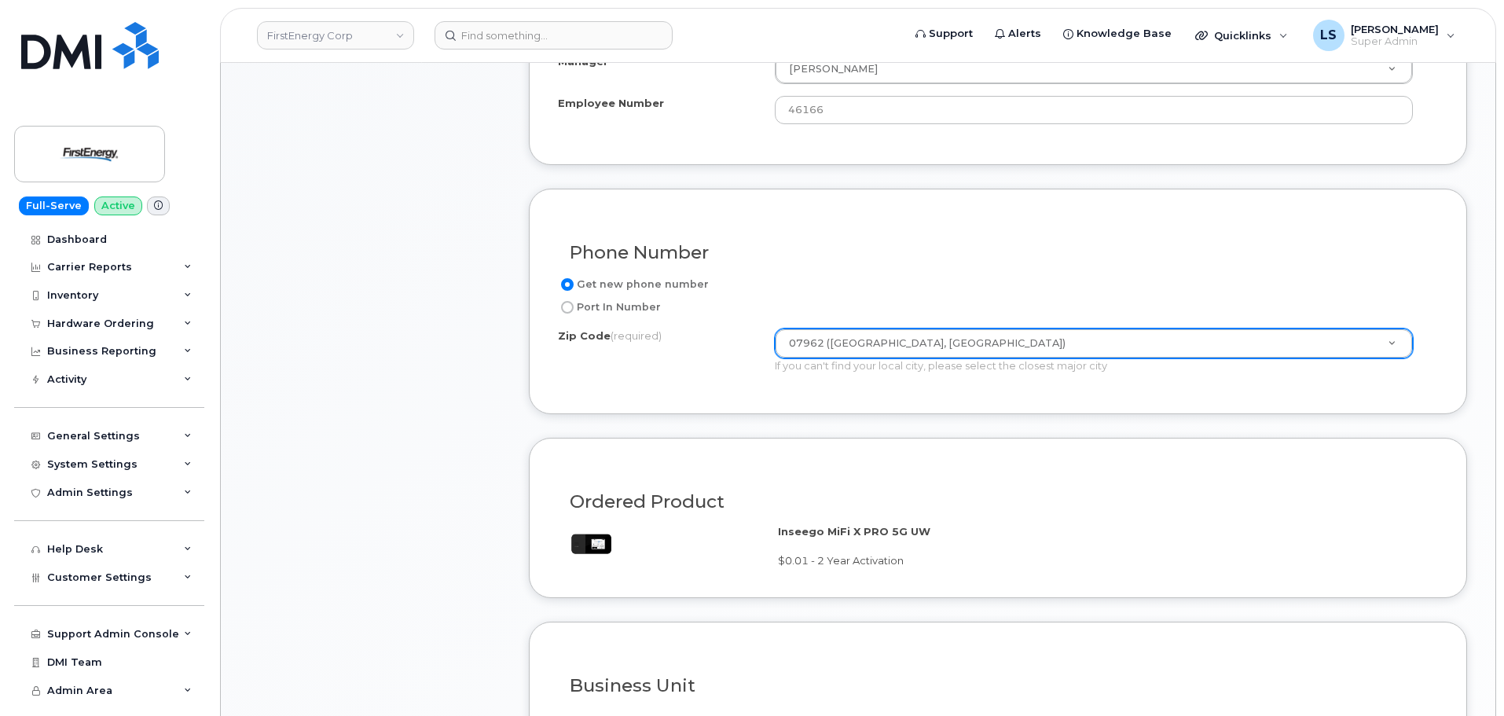
click at [701, 382] on div "Get new phone number Port In Number Zip Code (required) 07962 (Morristown, NJ) …" at bounding box center [998, 330] width 880 height 110
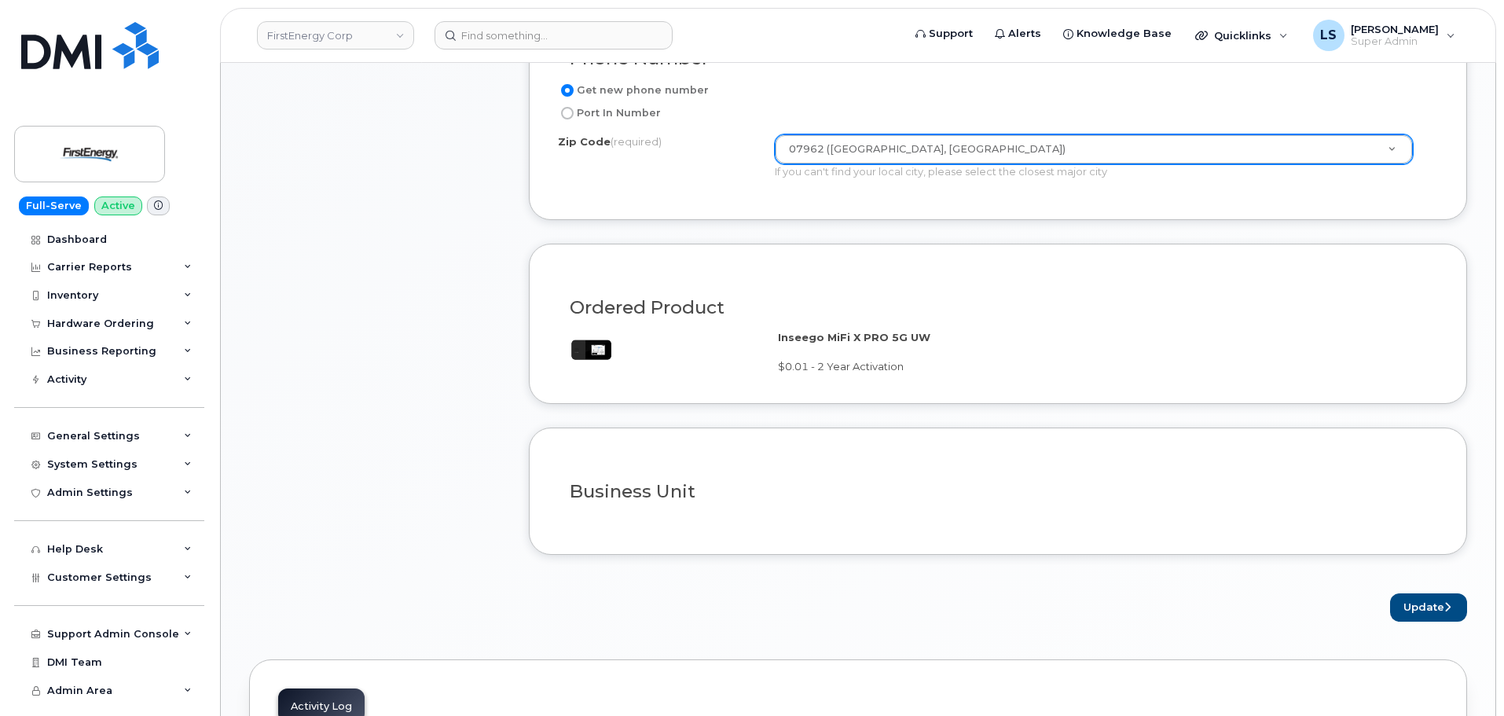
scroll to position [1179, 0]
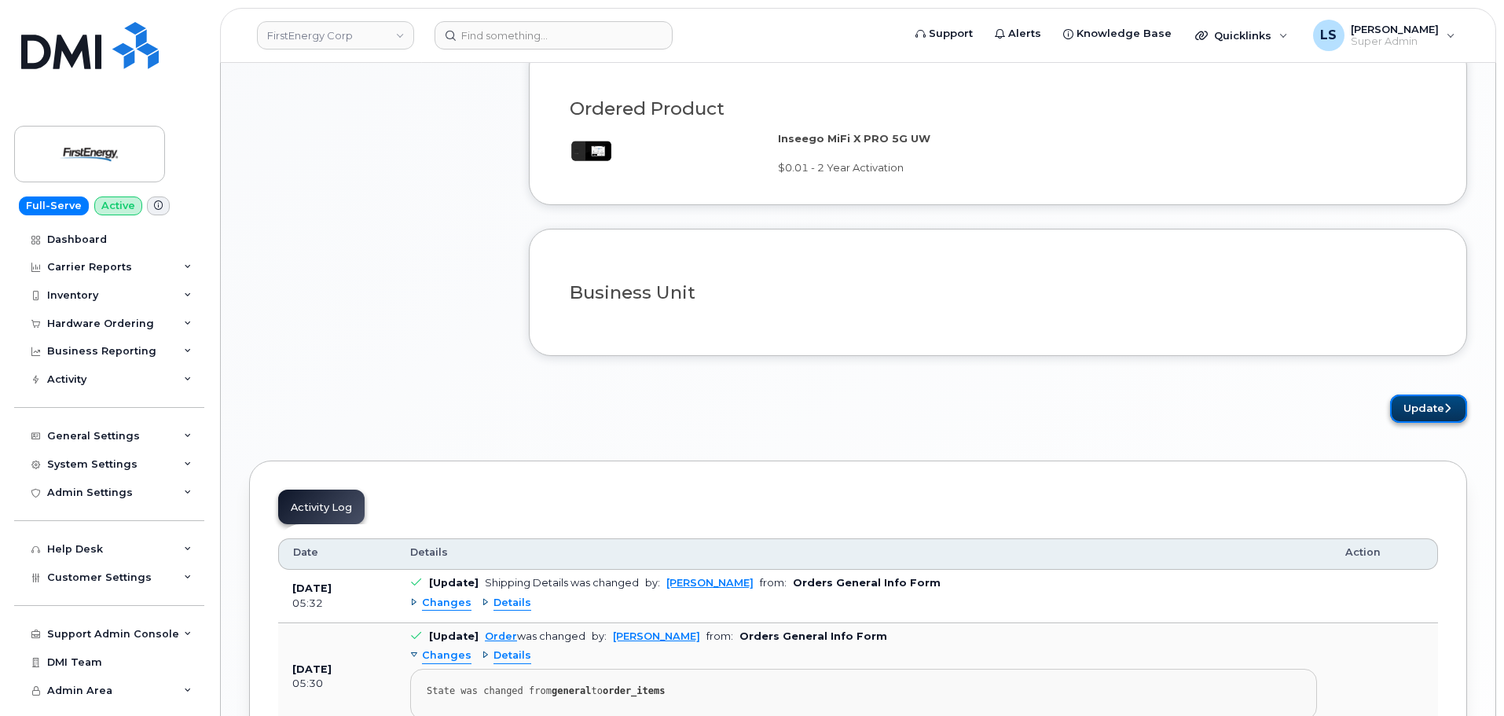
click at [1442, 416] on button "Update" at bounding box center [1428, 408] width 77 height 29
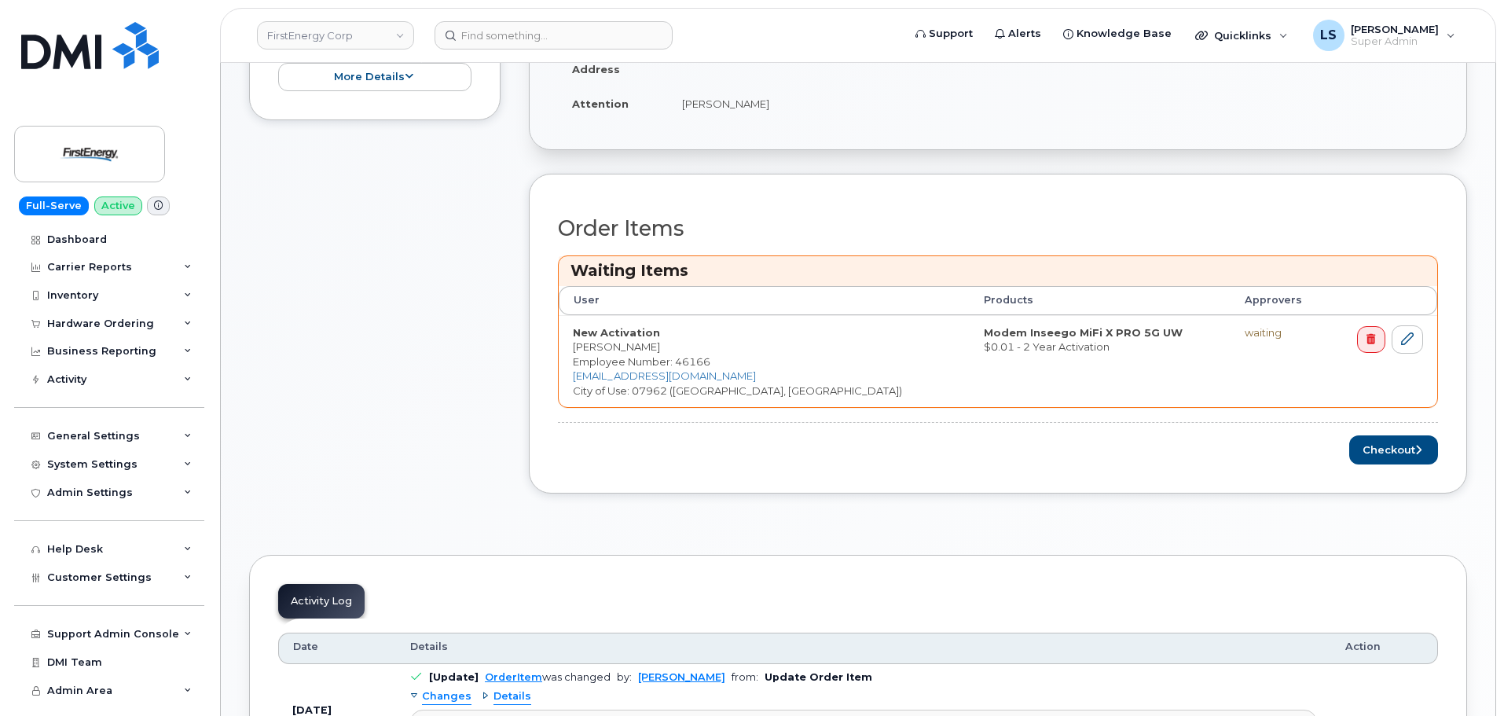
scroll to position [471, 0]
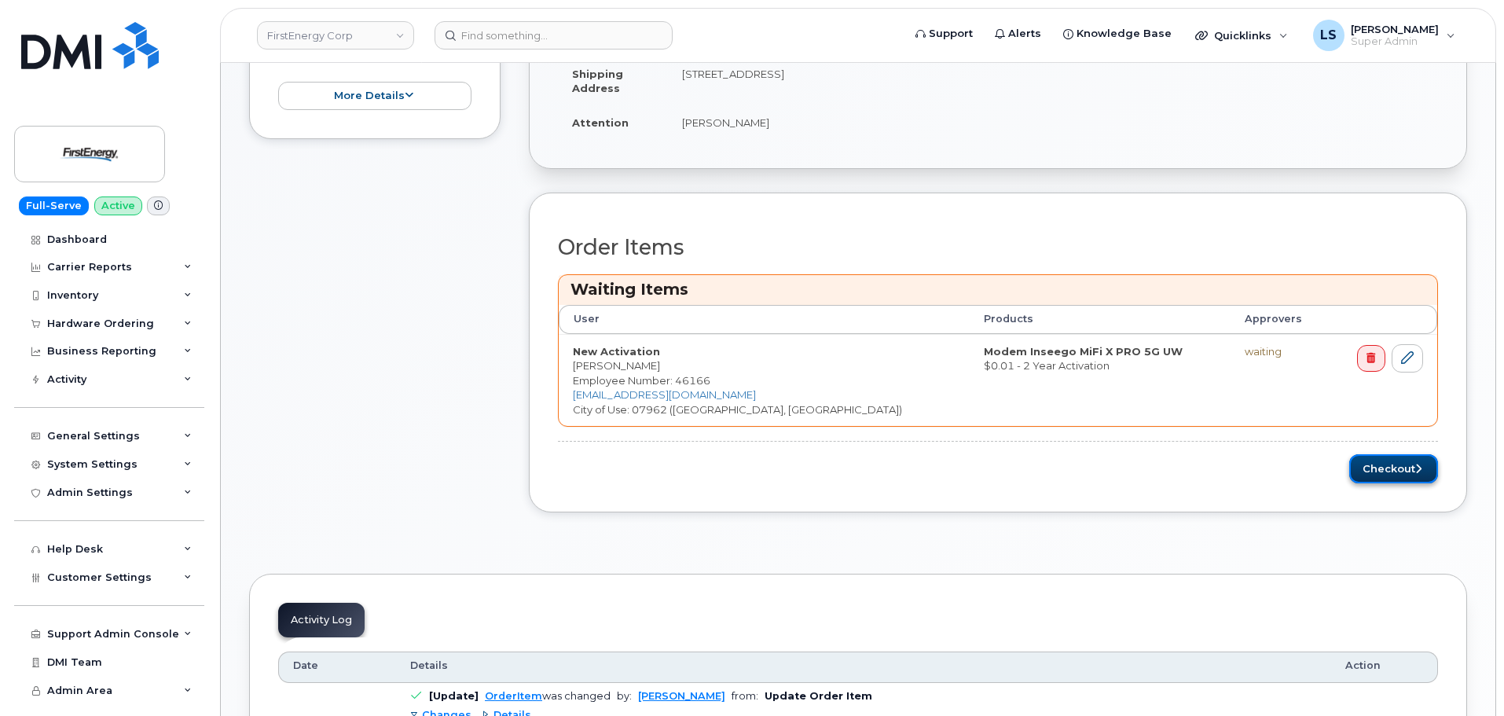
click at [1378, 471] on button "Checkout" at bounding box center [1393, 468] width 89 height 29
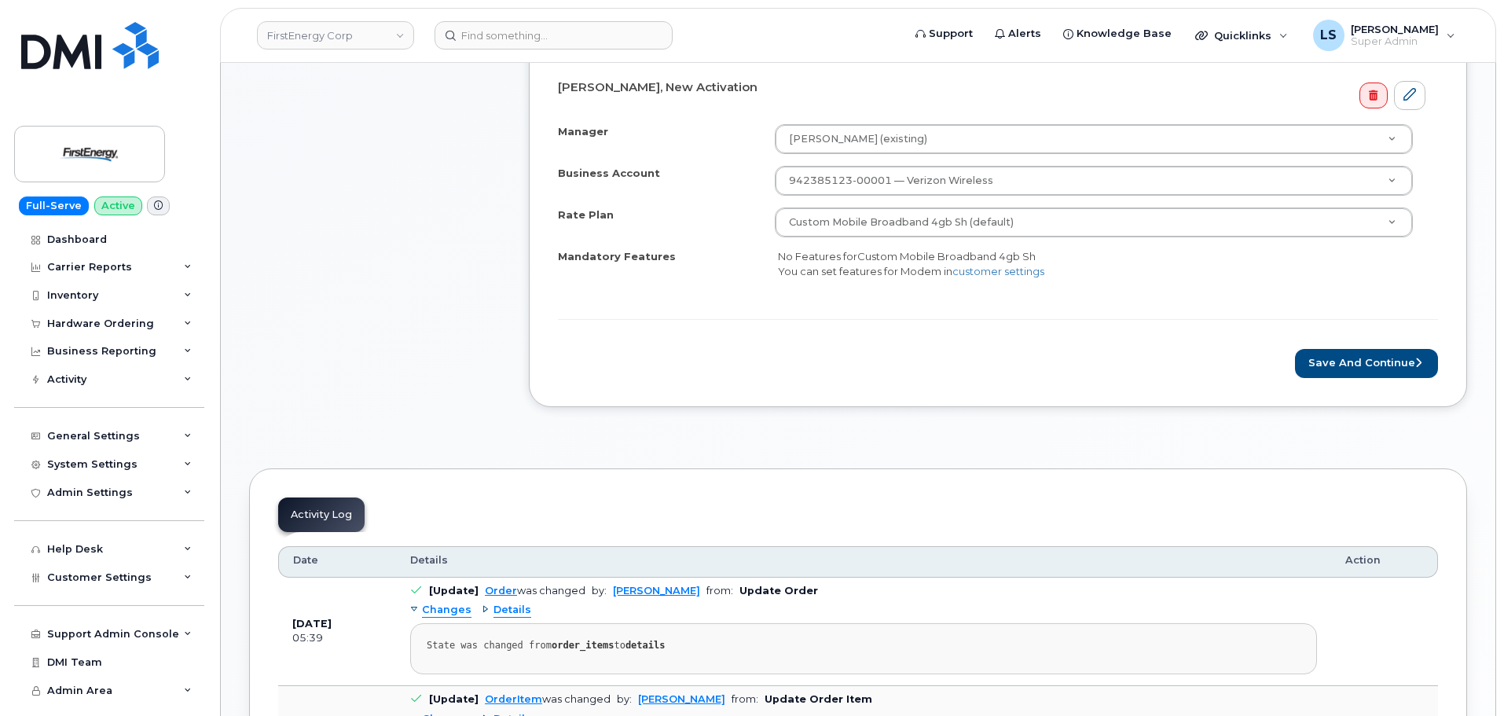
scroll to position [496, 0]
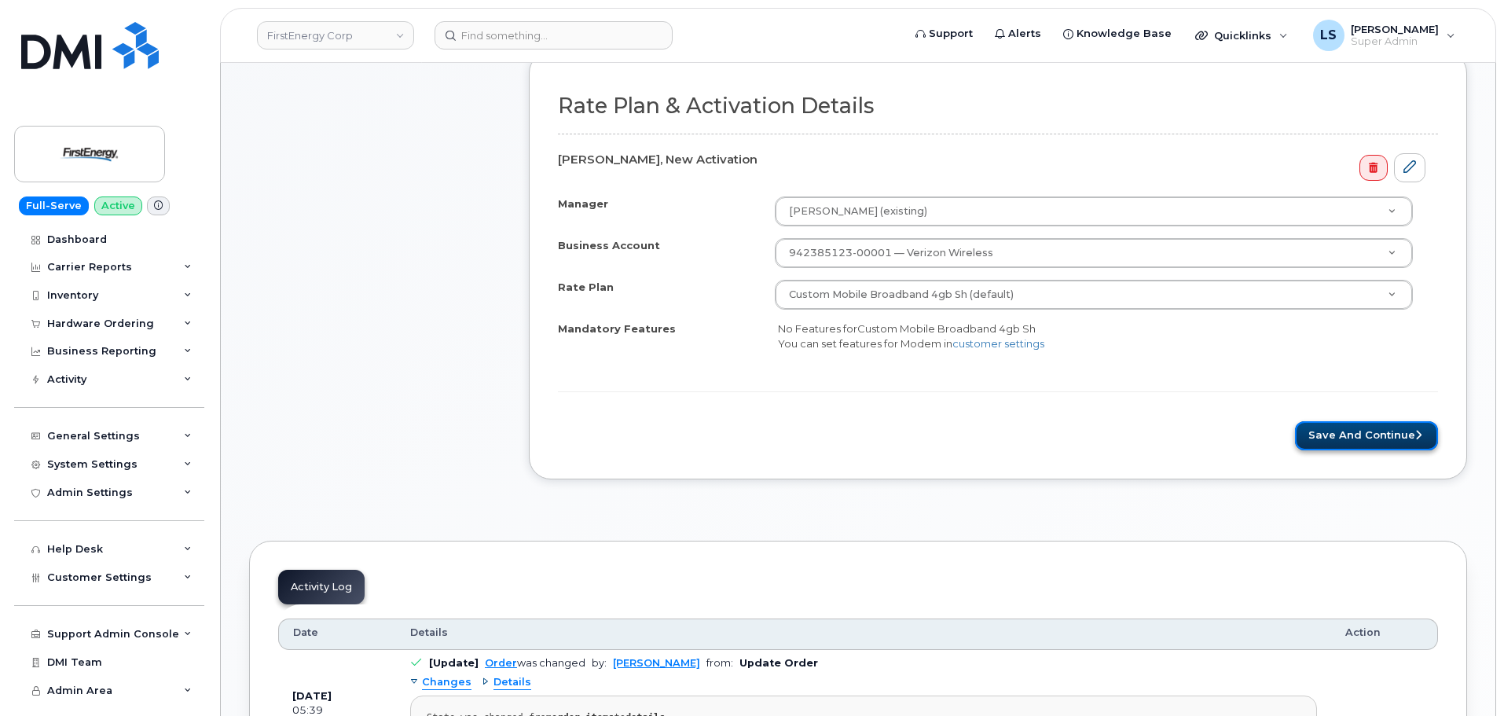
click at [1348, 437] on button "Save and Continue" at bounding box center [1366, 435] width 143 height 29
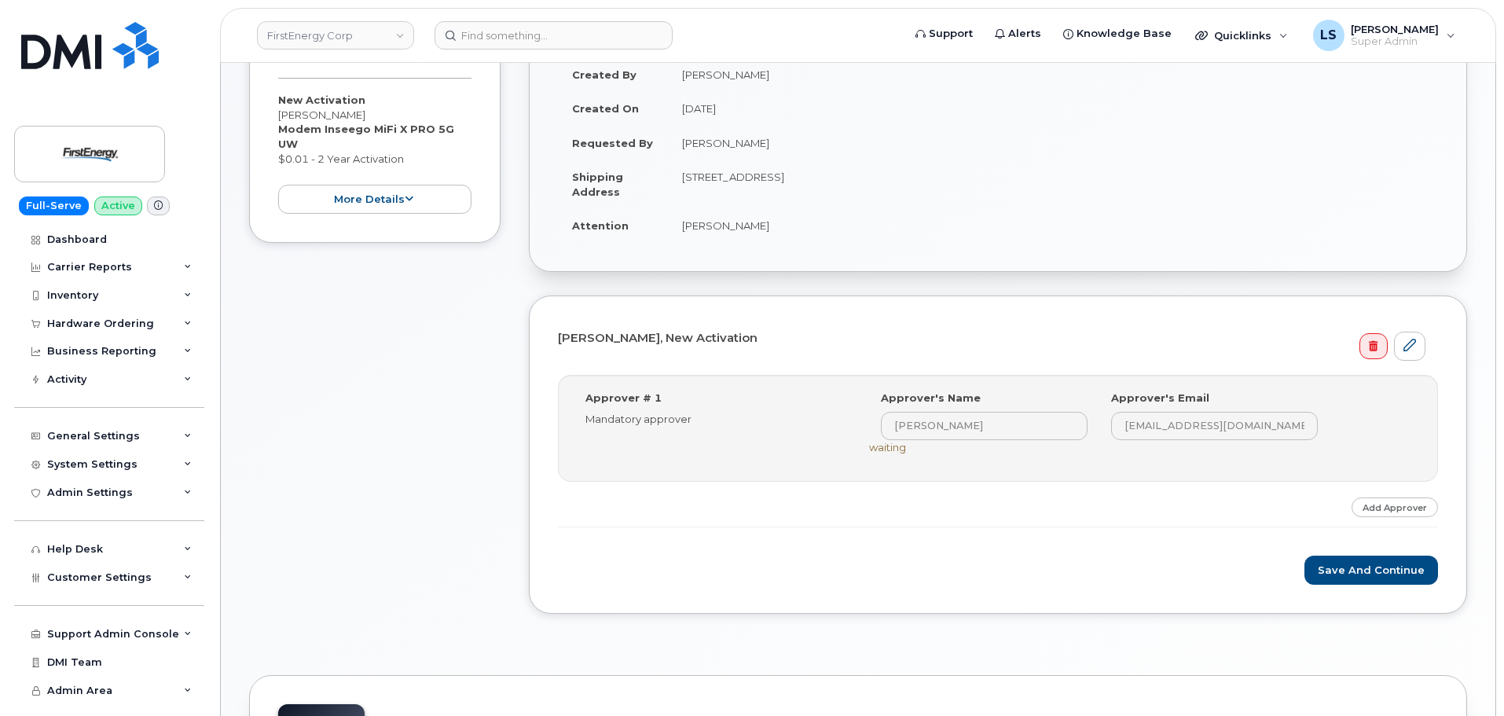
scroll to position [251, 0]
click at [1348, 571] on button "Save and Continue" at bounding box center [1371, 570] width 134 height 29
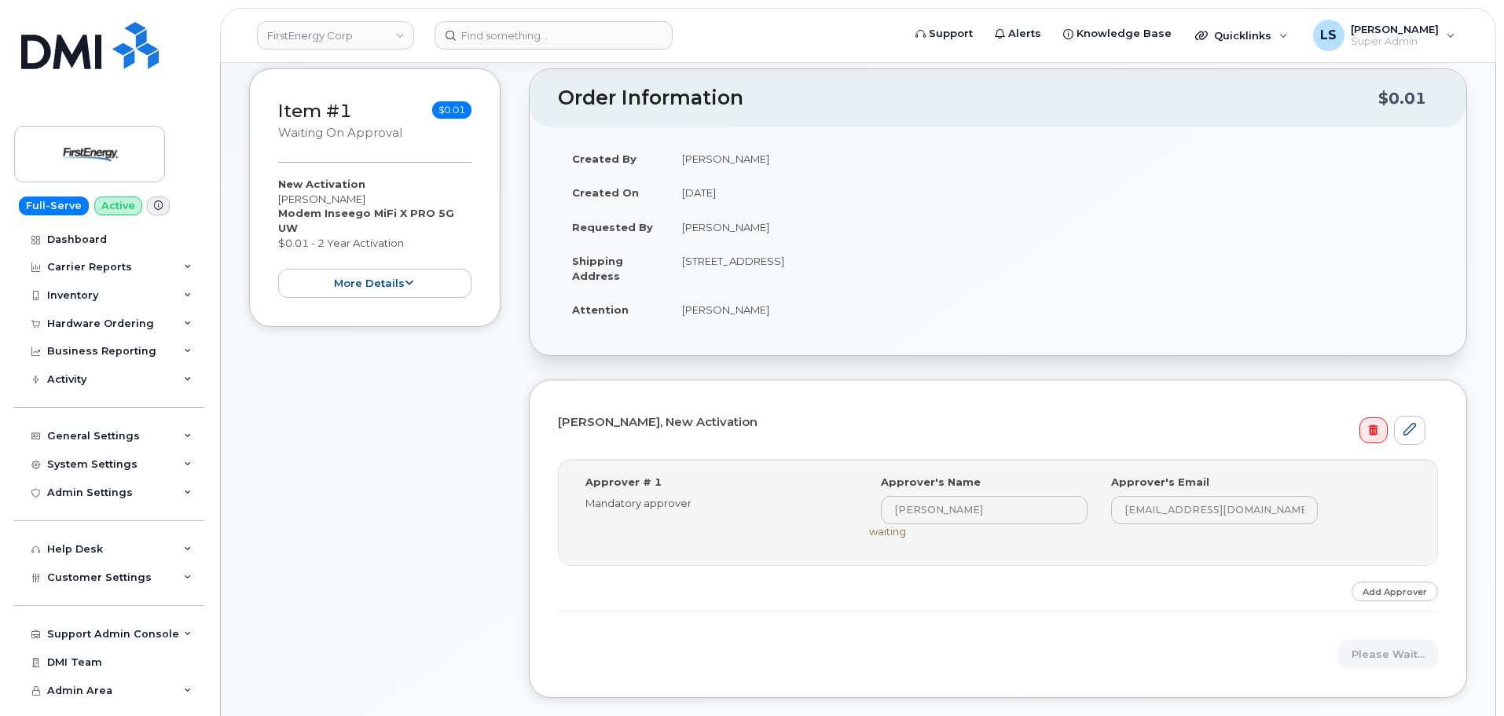
scroll to position [55, 0]
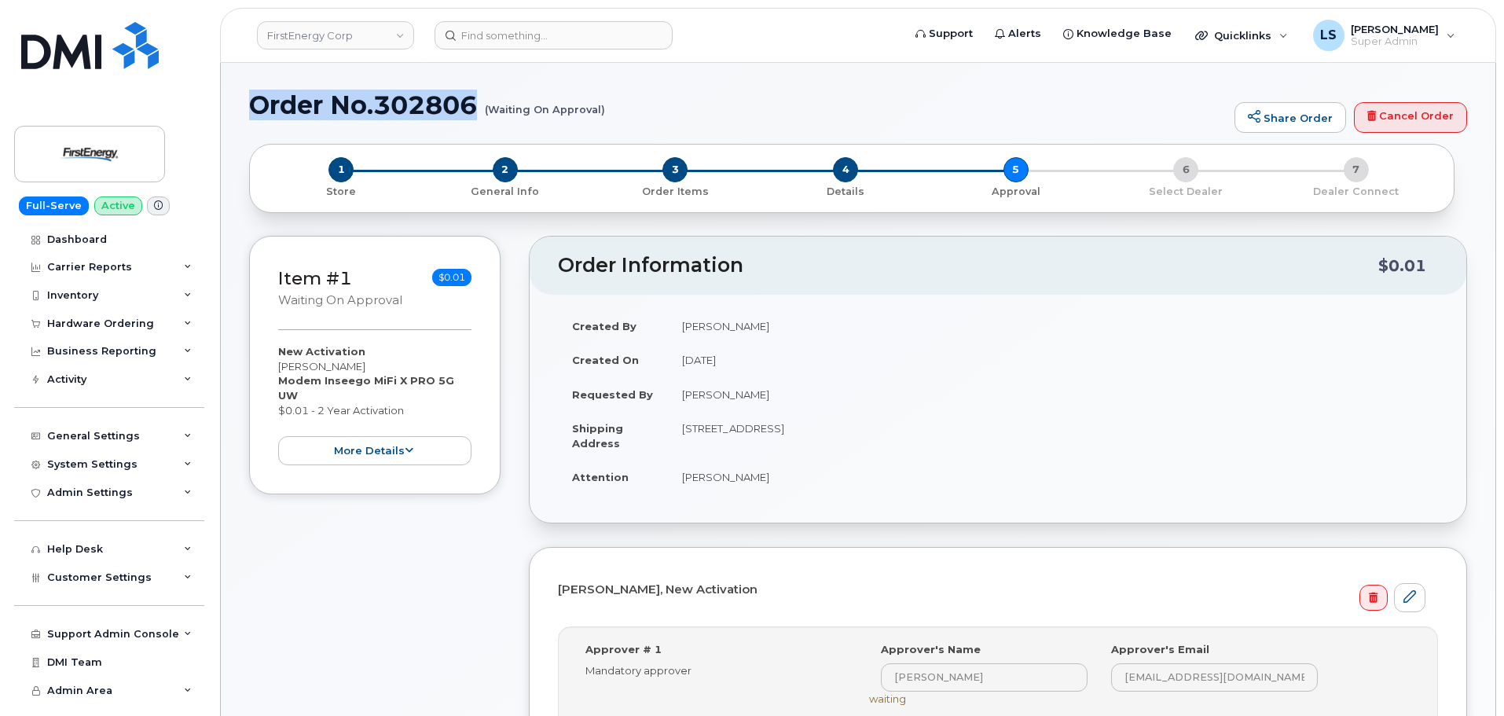
drag, startPoint x: 481, startPoint y: 112, endPoint x: 256, endPoint y: 96, distance: 225.3
copy h1 "Order No.302806"
